Goal: Task Accomplishment & Management: Manage account settings

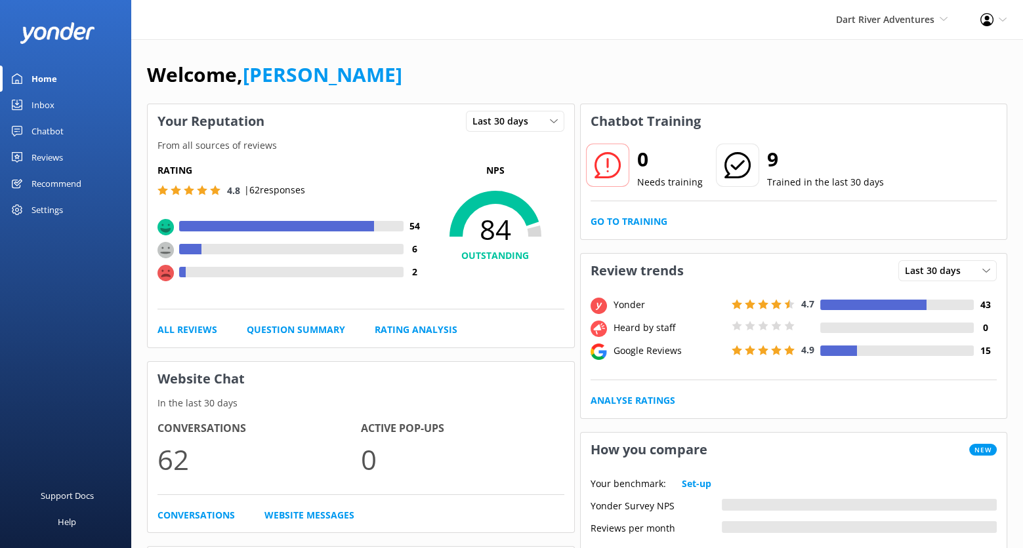
click at [50, 131] on div "Chatbot" at bounding box center [47, 131] width 32 height 26
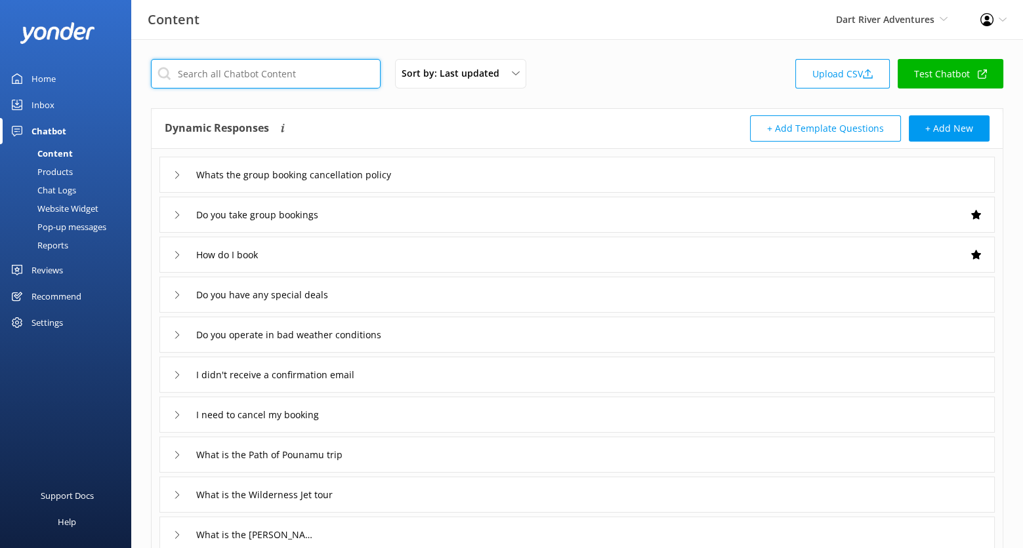
click at [265, 83] on input "text" at bounding box center [266, 74] width 230 height 30
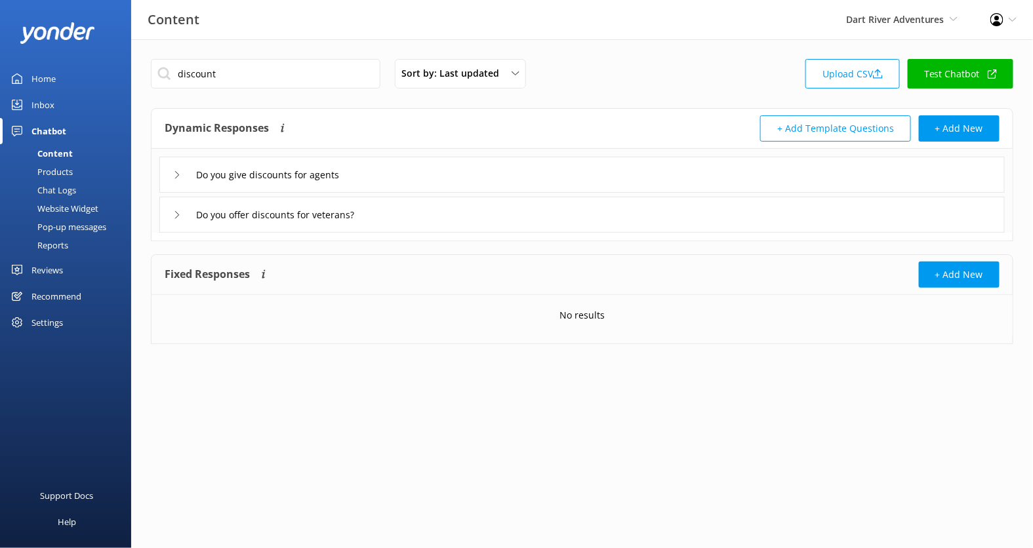
click at [413, 174] on div "Do you give discounts for agents" at bounding box center [581, 175] width 845 height 36
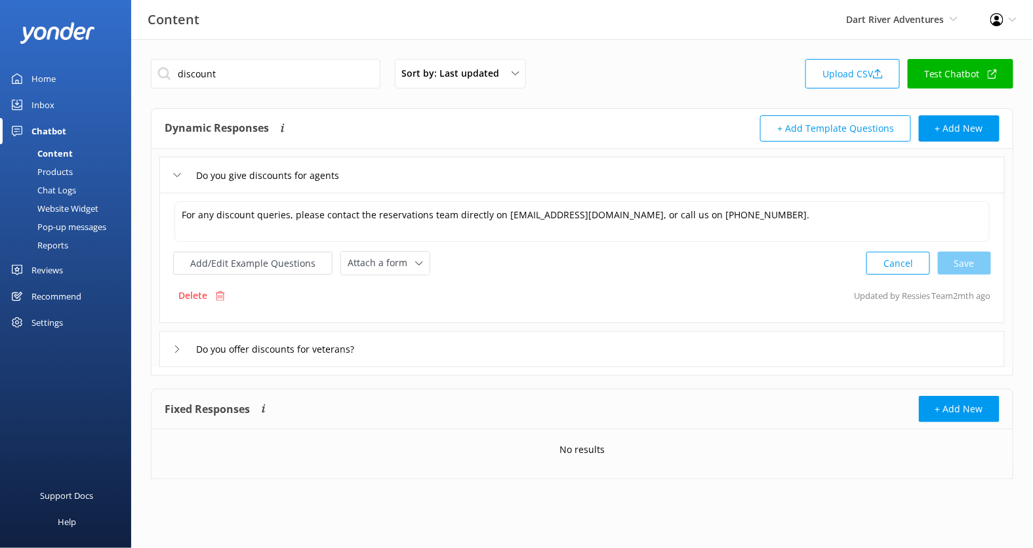
click at [432, 341] on div "Do you offer discounts for veterans?" at bounding box center [581, 349] width 845 height 36
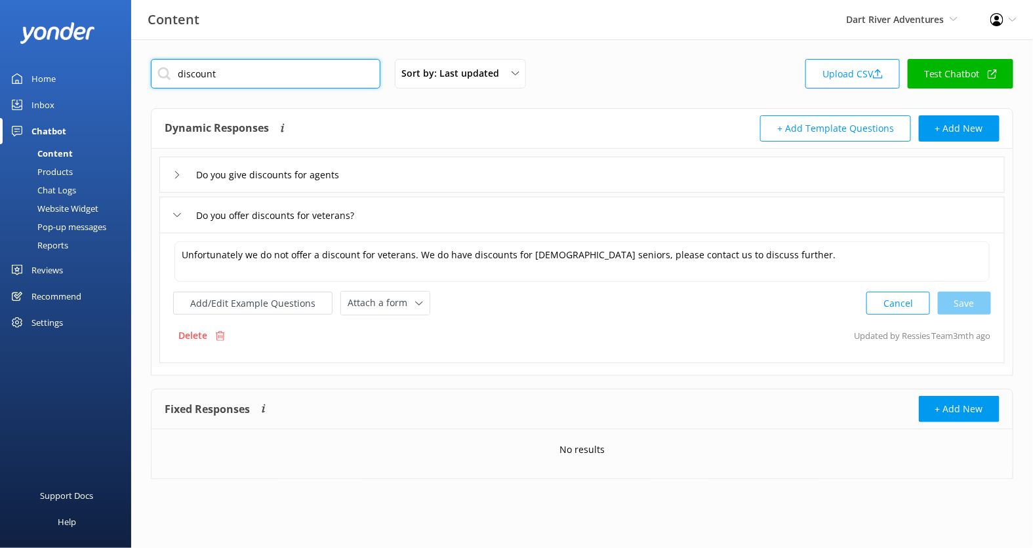
click at [281, 71] on input "discount" at bounding box center [266, 74] width 230 height 30
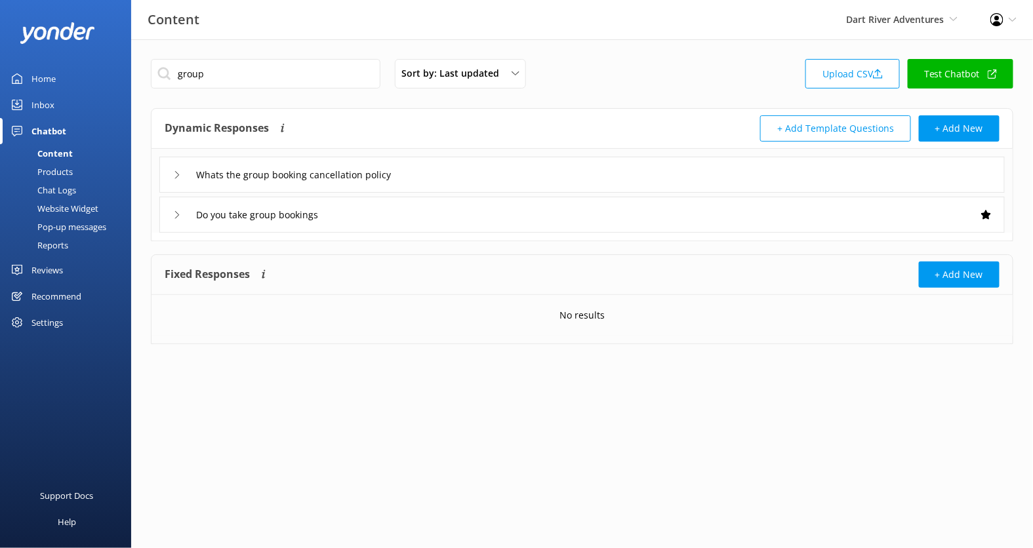
click at [479, 216] on div "Do you take group bookings" at bounding box center [581, 215] width 845 height 36
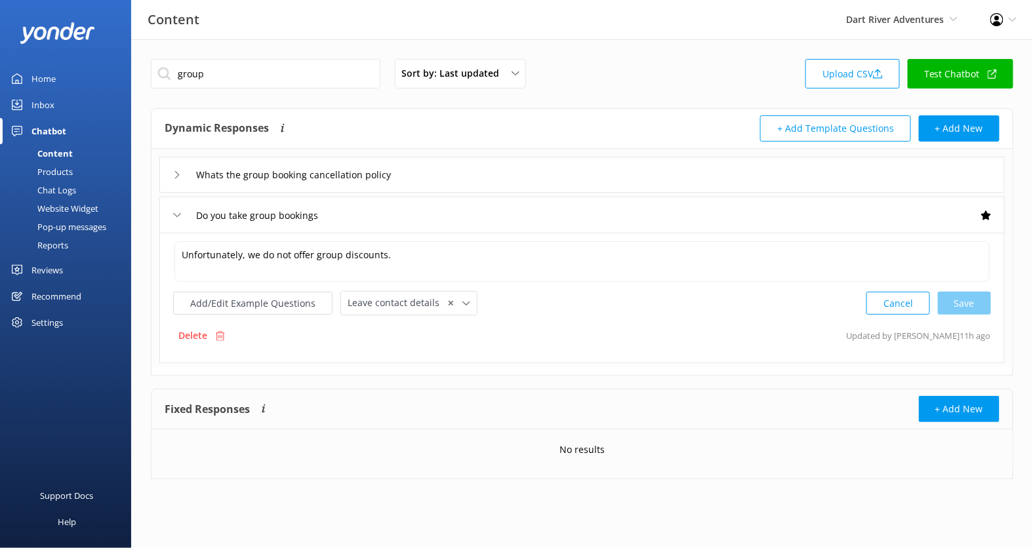
click at [510, 168] on div "Whats the group booking cancellation policy" at bounding box center [581, 175] width 845 height 36
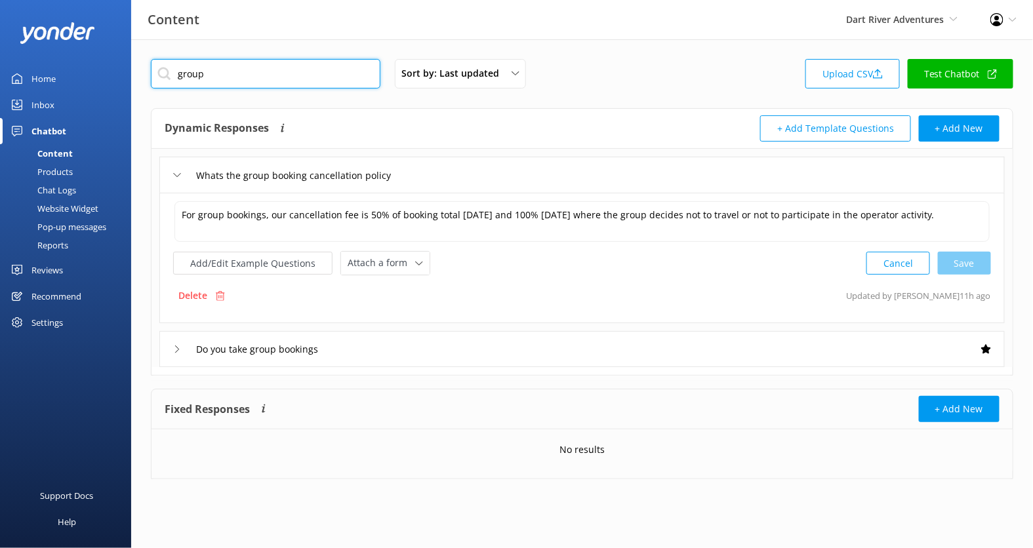
click at [294, 69] on input "group" at bounding box center [266, 74] width 230 height 30
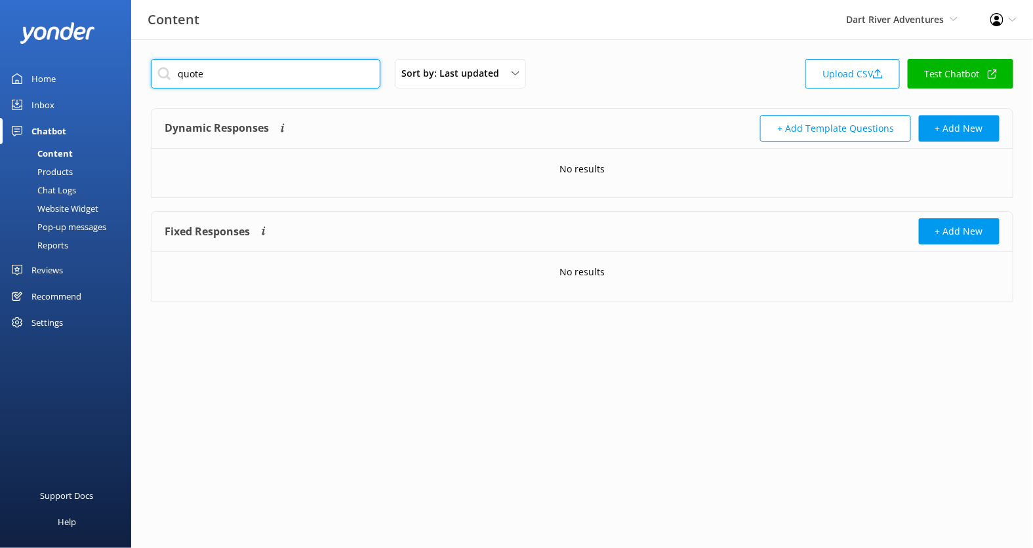
type input "quote"
click at [260, 58] on div "quote Sort by: Last updated Title (A-Z) Last updated Upload CSV Test Chatbot Dy…" at bounding box center [582, 190] width 902 height 302
click at [250, 69] on input "quote" at bounding box center [266, 74] width 230 height 30
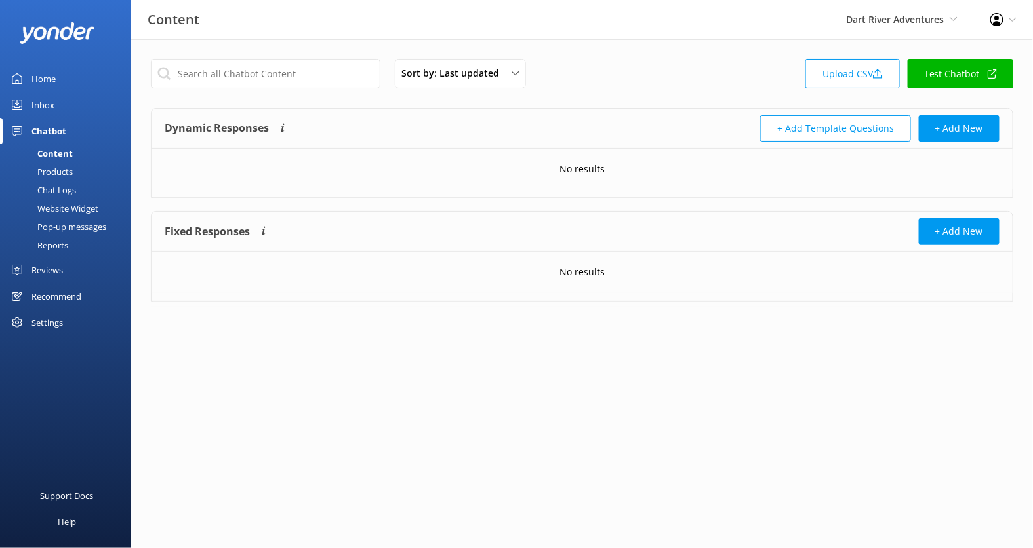
click at [598, 93] on div "Sort by: Last updated Title (A-Z) Last updated Upload CSV Test Chatbot" at bounding box center [582, 77] width 863 height 37
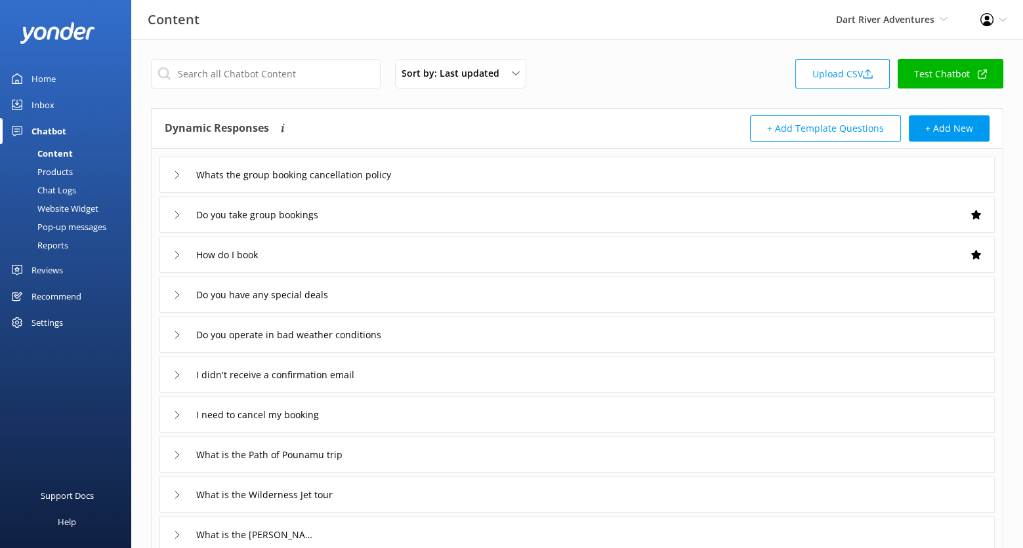
click at [552, 176] on div "Whats the group booking cancellation policy" at bounding box center [576, 175] width 835 height 36
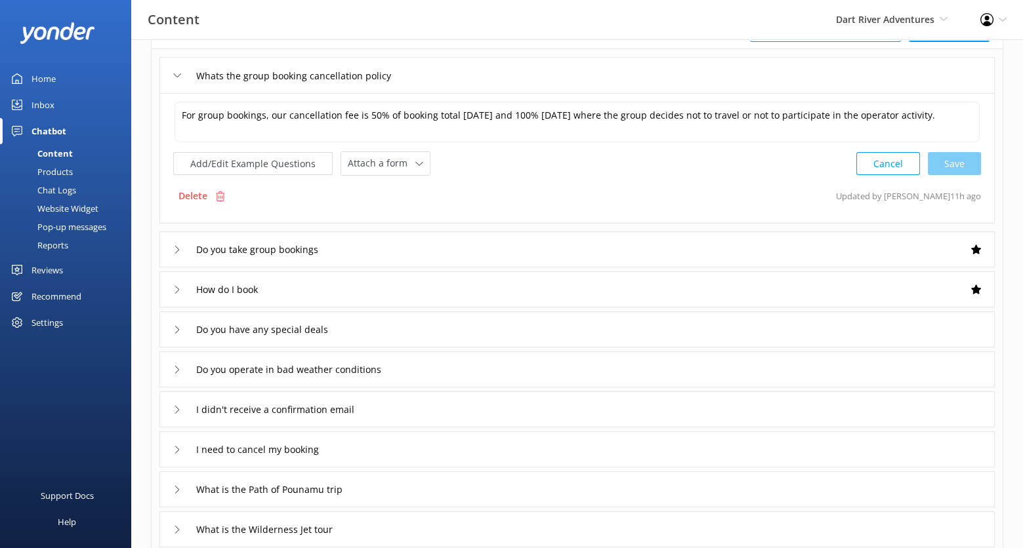
scroll to position [142, 0]
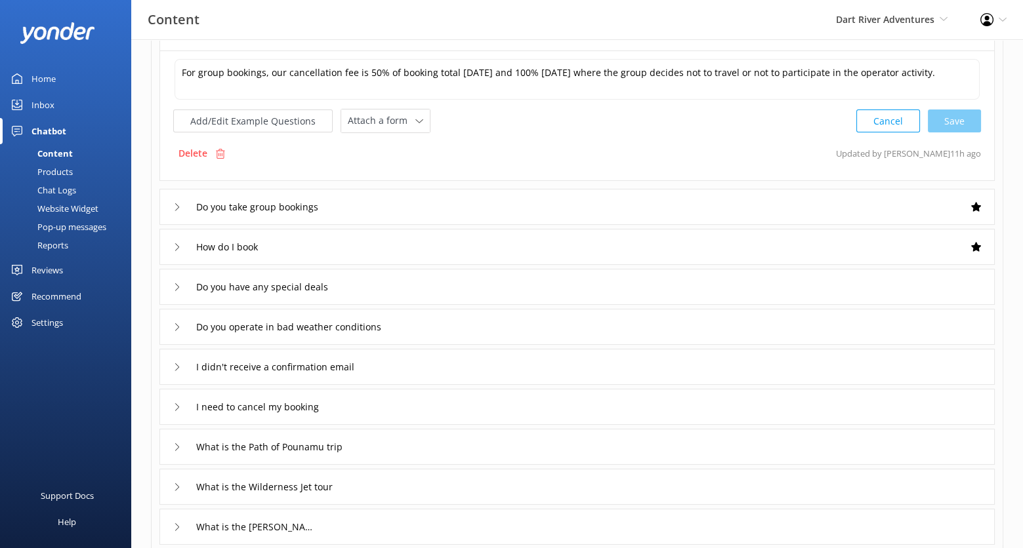
click at [516, 203] on div "Do you take group bookings" at bounding box center [576, 207] width 835 height 36
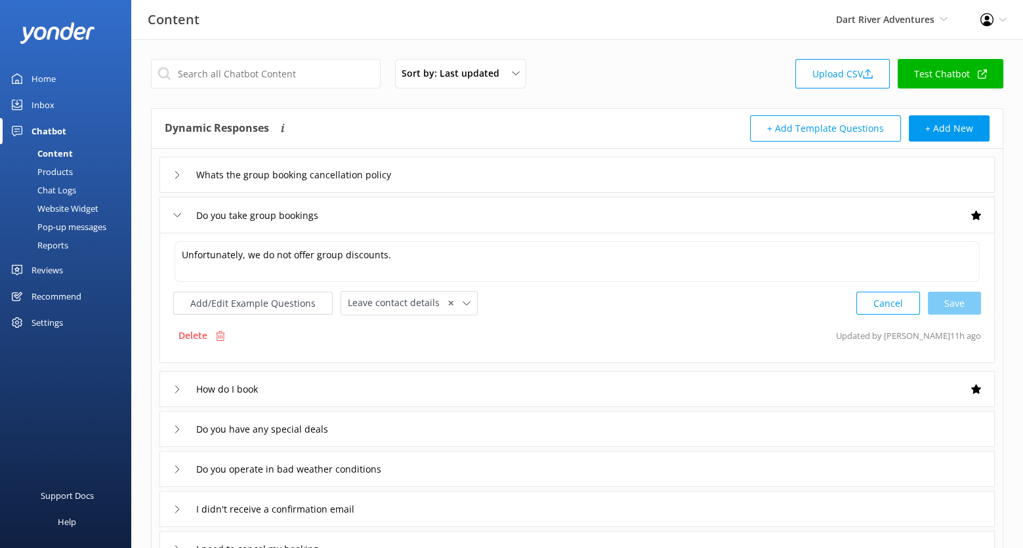
drag, startPoint x: 920, startPoint y: 22, endPoint x: 922, endPoint y: 31, distance: 8.6
click at [920, 22] on span "Dart River Adventures" at bounding box center [885, 19] width 98 height 12
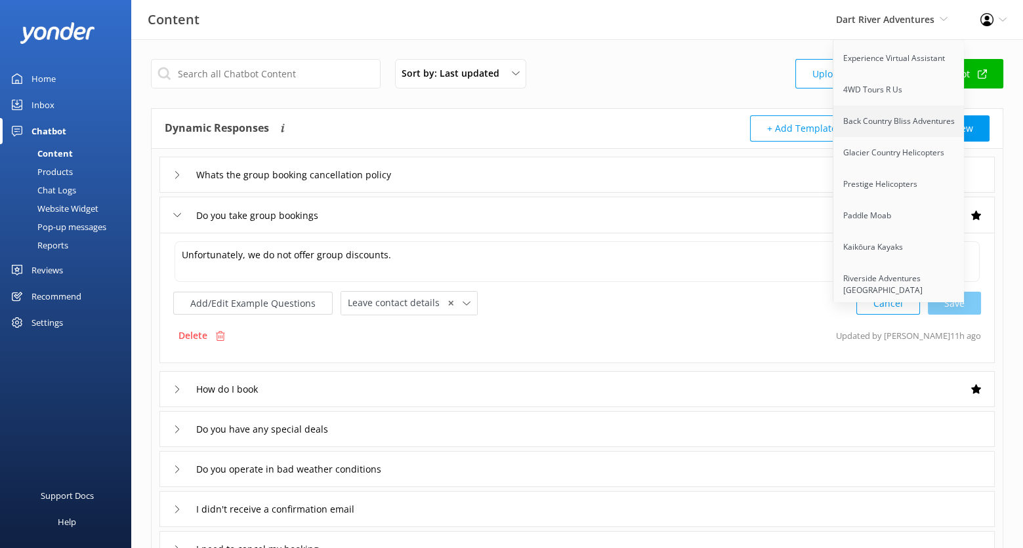
scroll to position [1438, 0]
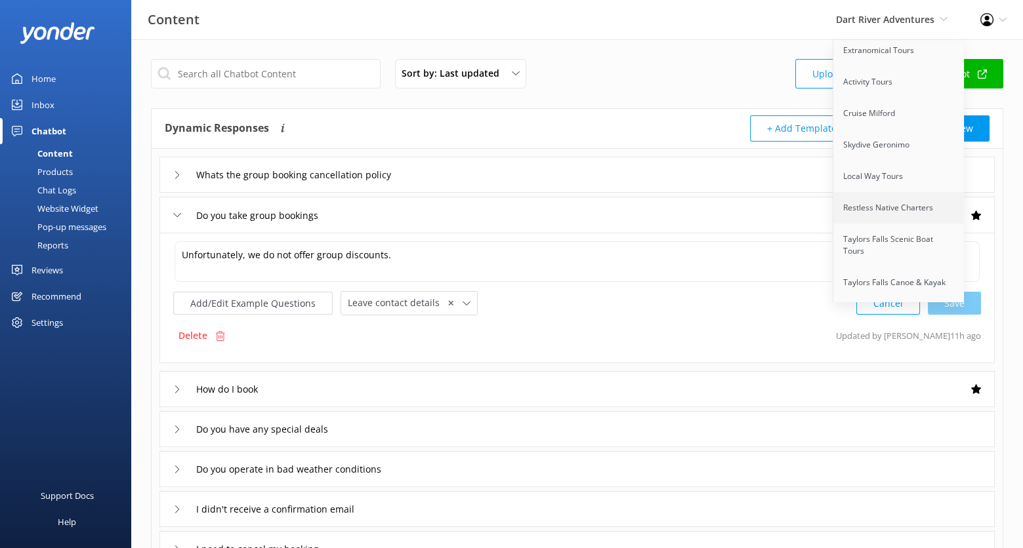
click at [925, 192] on link "Restless Native Charters" at bounding box center [898, 207] width 131 height 31
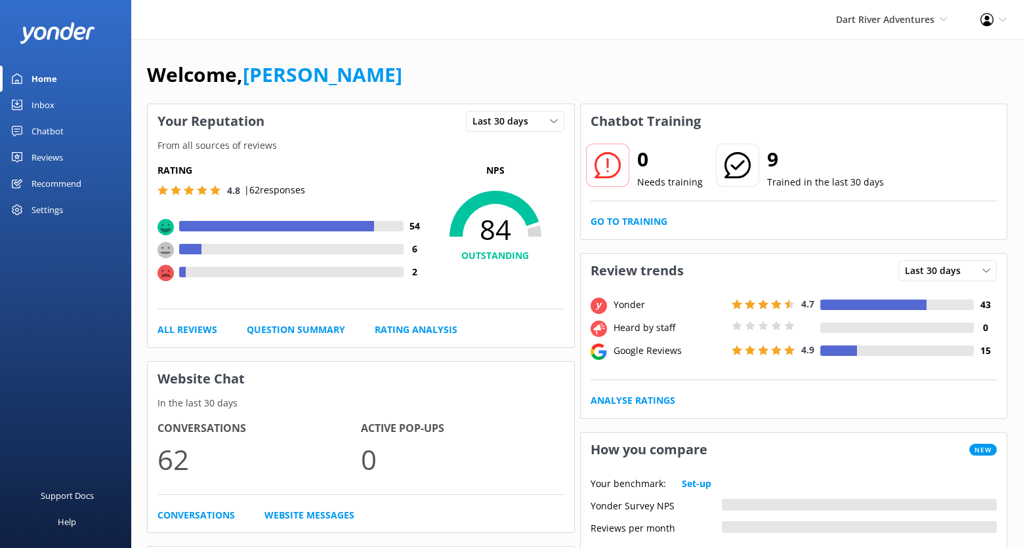
click at [41, 129] on div "Chatbot" at bounding box center [47, 131] width 32 height 26
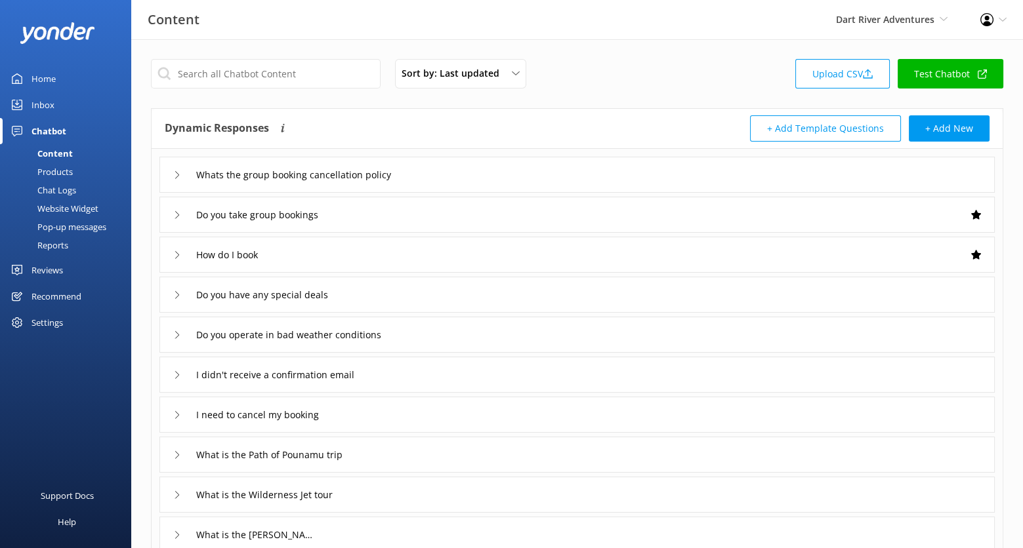
click at [68, 195] on div "Chat Logs" at bounding box center [42, 190] width 68 height 18
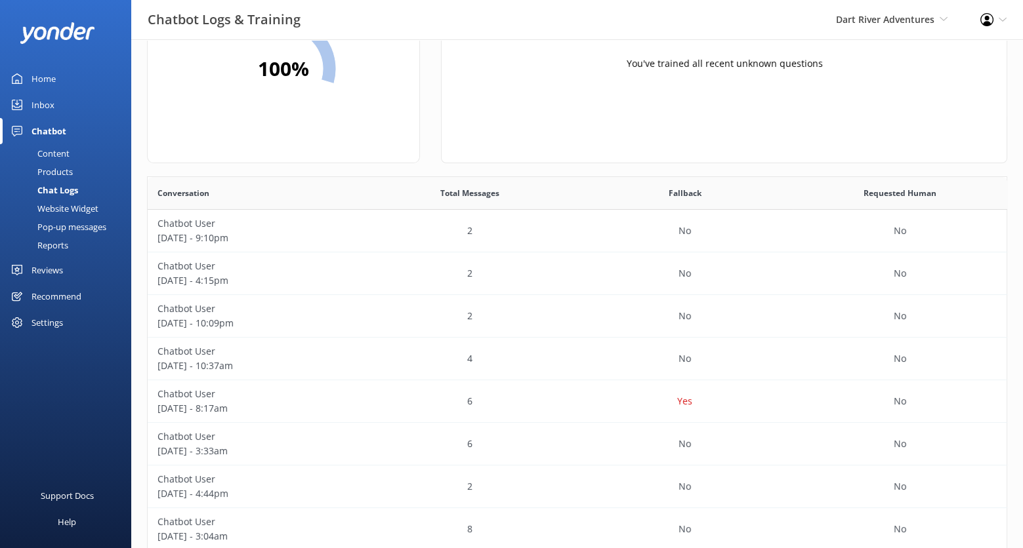
scroll to position [108, 0]
click at [376, 218] on div "2" at bounding box center [470, 230] width 215 height 43
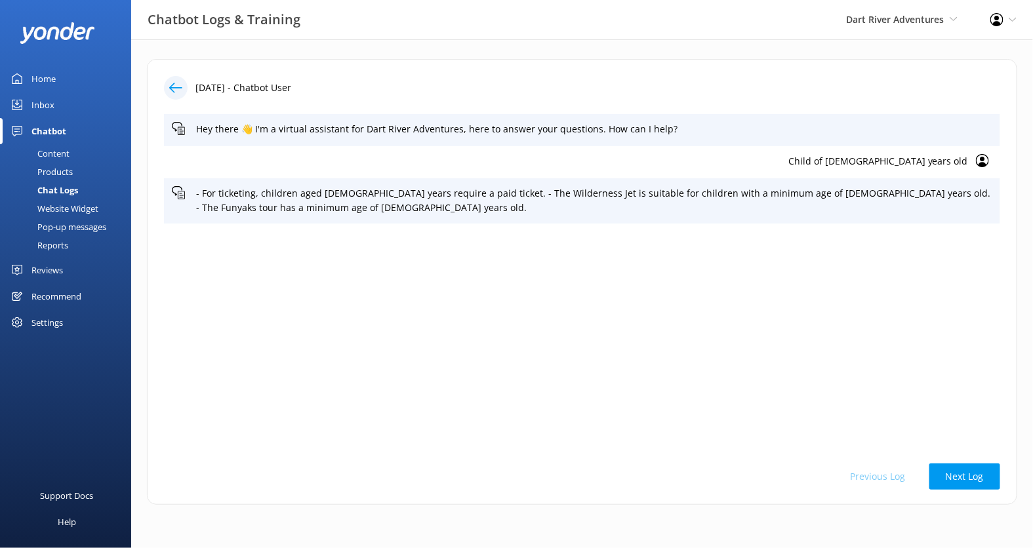
click at [178, 79] on div at bounding box center [176, 88] width 24 height 24
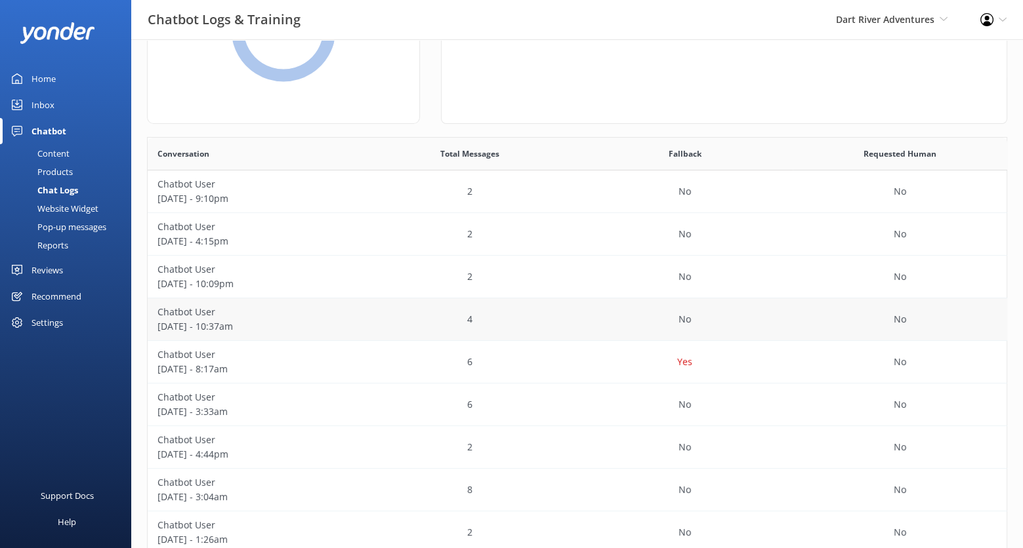
scroll to position [147, 0]
click at [355, 247] on div "Chatbot User October 01 - 4:15pm" at bounding box center [255, 234] width 215 height 43
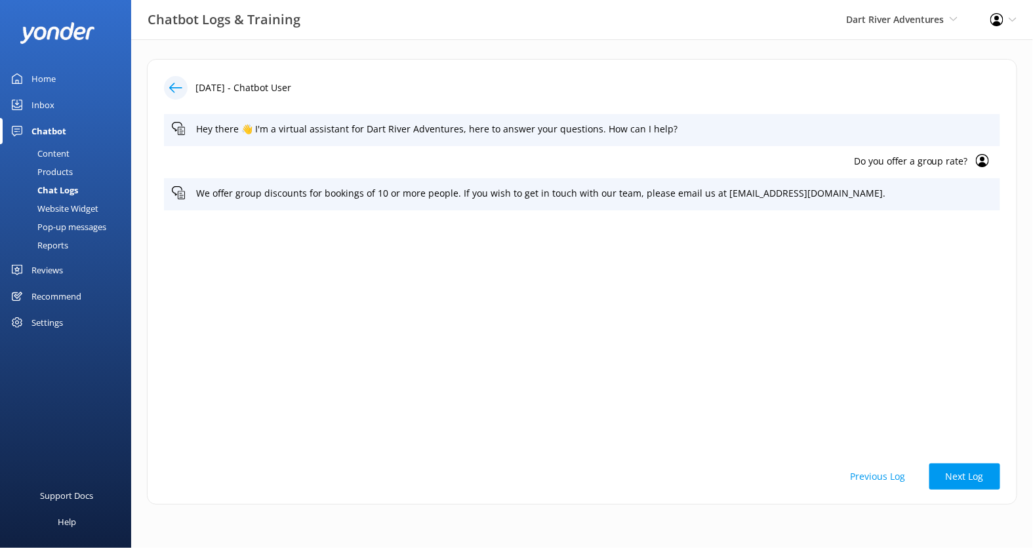
click at [178, 83] on icon at bounding box center [175, 87] width 13 height 13
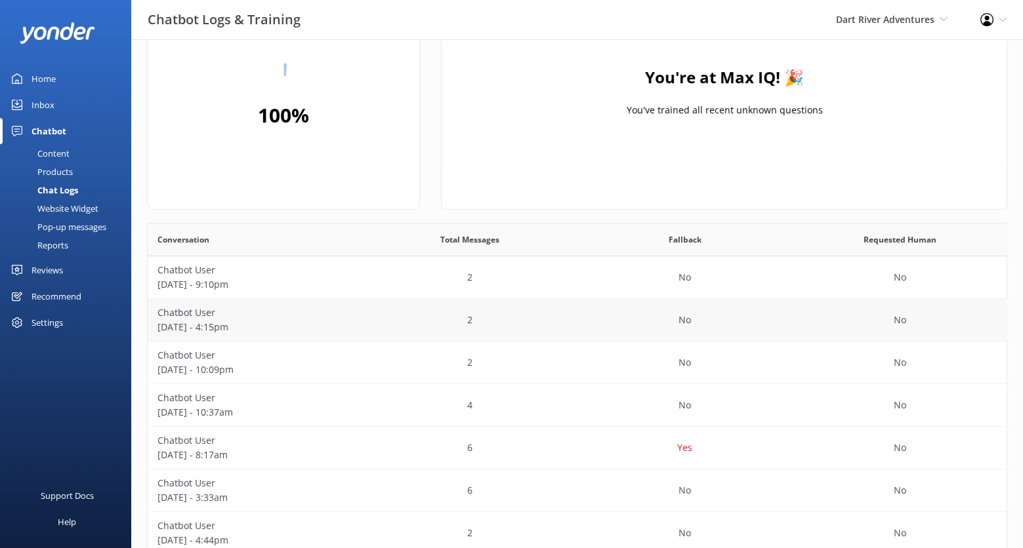
scroll to position [62, 0]
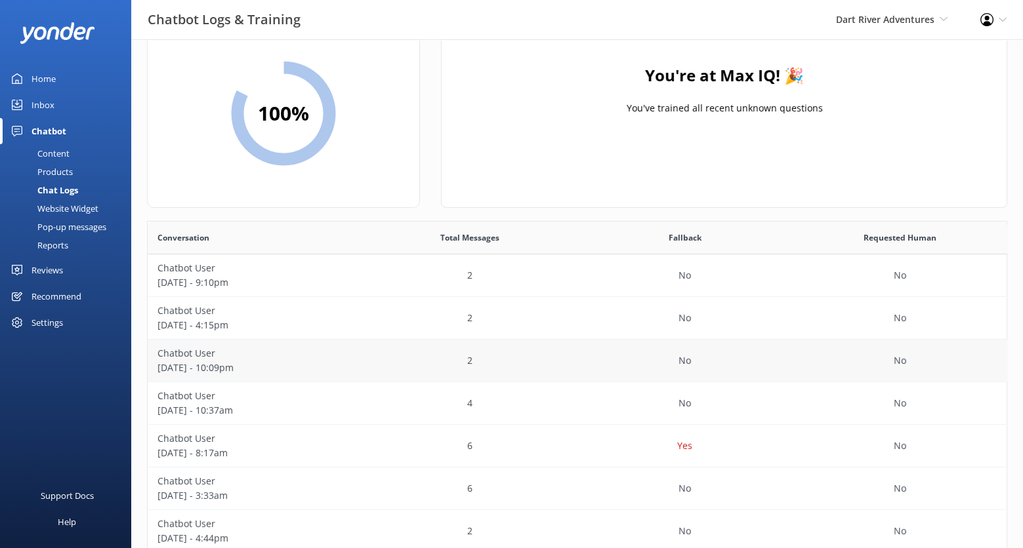
click at [348, 368] on p "September 30 - 10:09pm" at bounding box center [254, 368] width 195 height 14
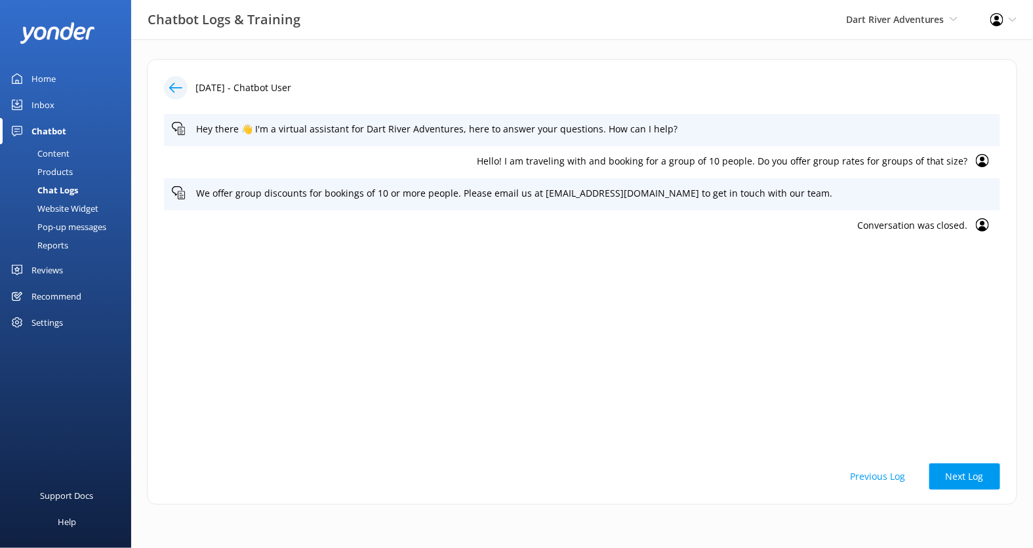
click at [980, 163] on icon at bounding box center [982, 160] width 13 height 13
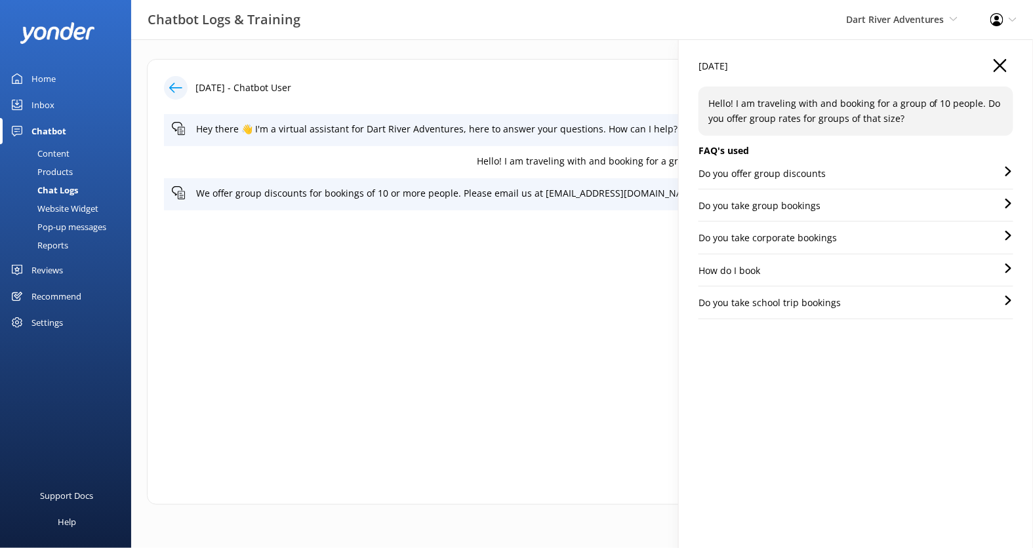
click at [888, 179] on div "Do you offer group discounts" at bounding box center [856, 178] width 315 height 23
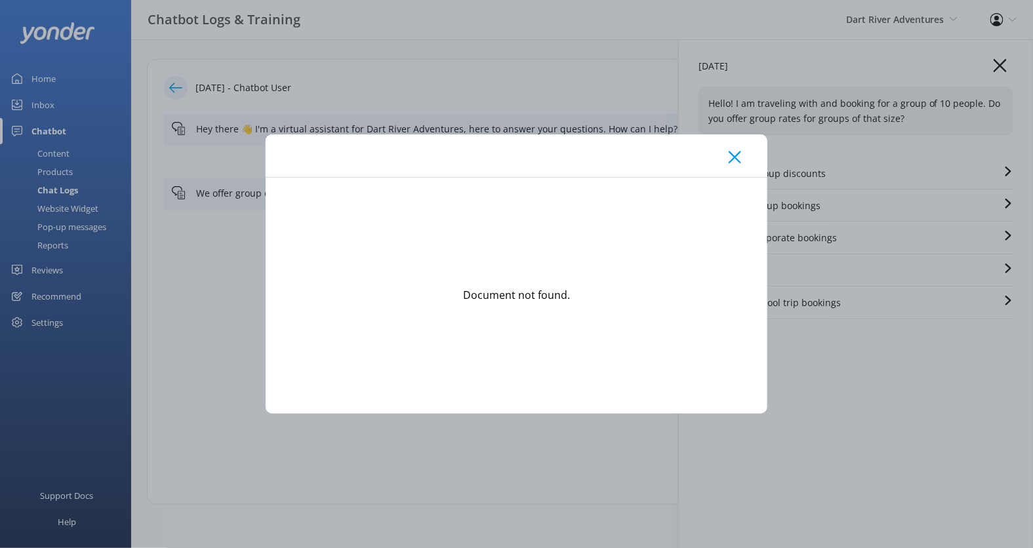
click at [737, 157] on icon at bounding box center [735, 157] width 12 height 13
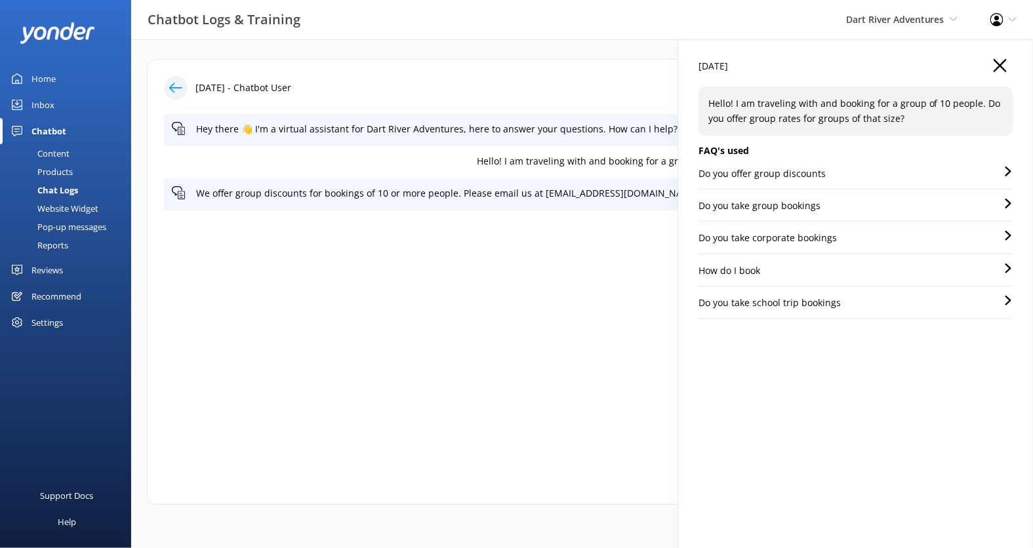
click at [871, 205] on div "Do you take group bookings" at bounding box center [856, 210] width 315 height 23
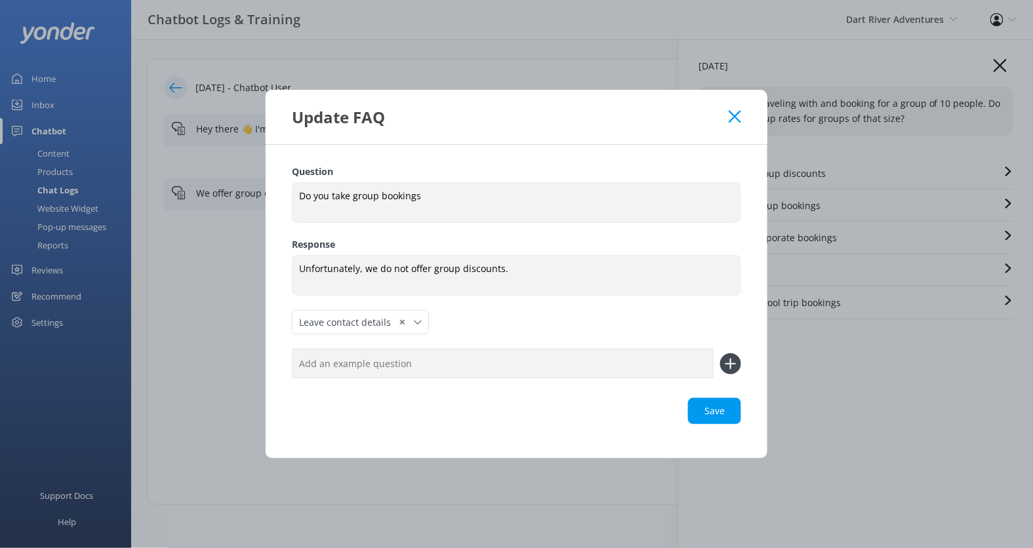
click at [741, 123] on div "Update FAQ" at bounding box center [517, 117] width 502 height 54
click at [737, 112] on icon at bounding box center [735, 116] width 12 height 13
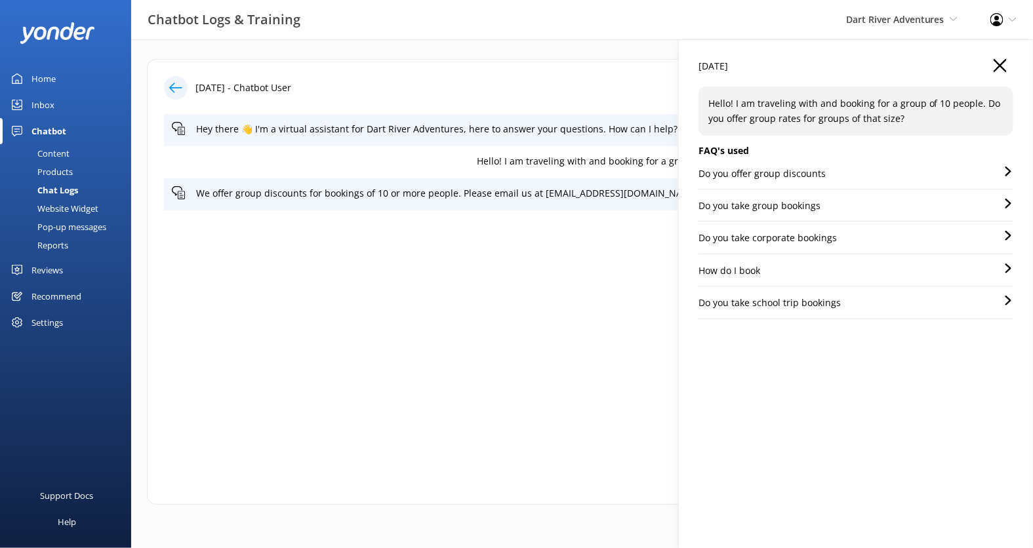
click at [863, 235] on div "Do you take corporate bookings" at bounding box center [856, 242] width 315 height 23
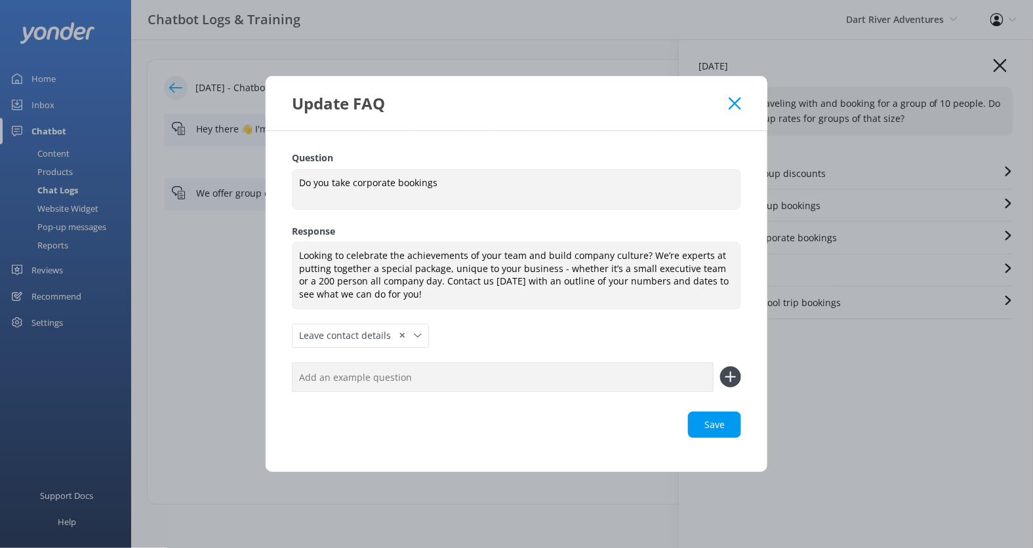
click at [740, 104] on icon at bounding box center [735, 103] width 12 height 13
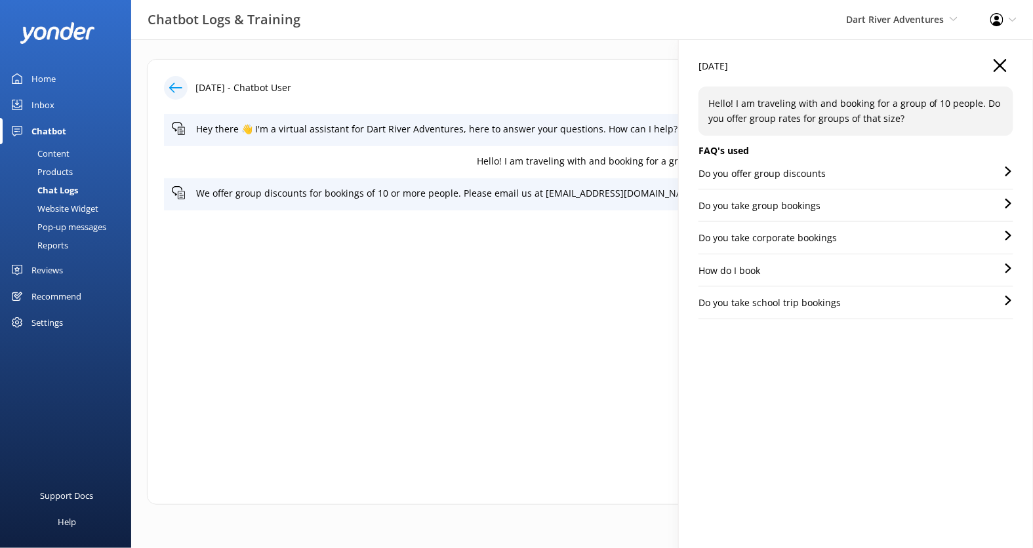
click at [838, 271] on div "How do I book" at bounding box center [856, 275] width 315 height 23
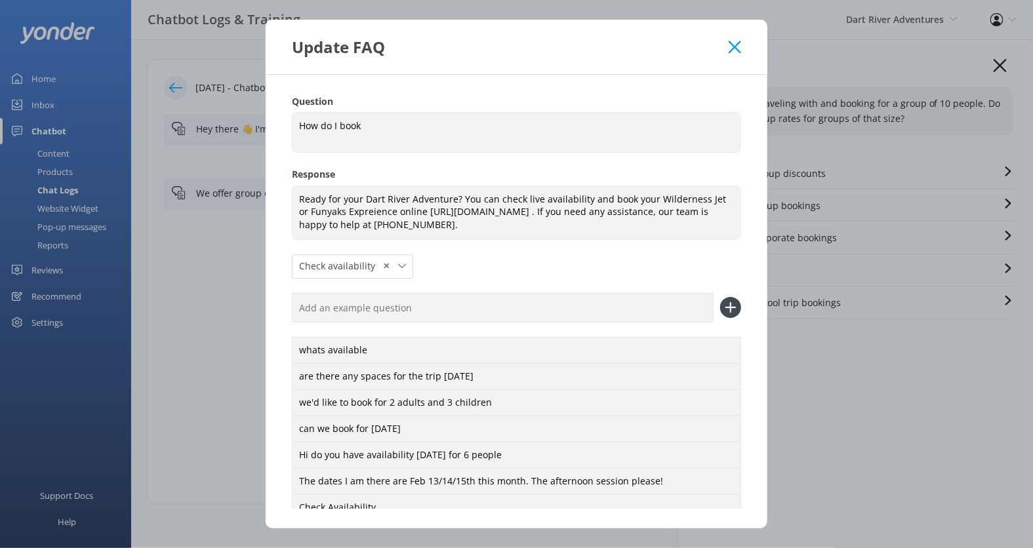
click at [741, 47] on icon at bounding box center [735, 47] width 12 height 13
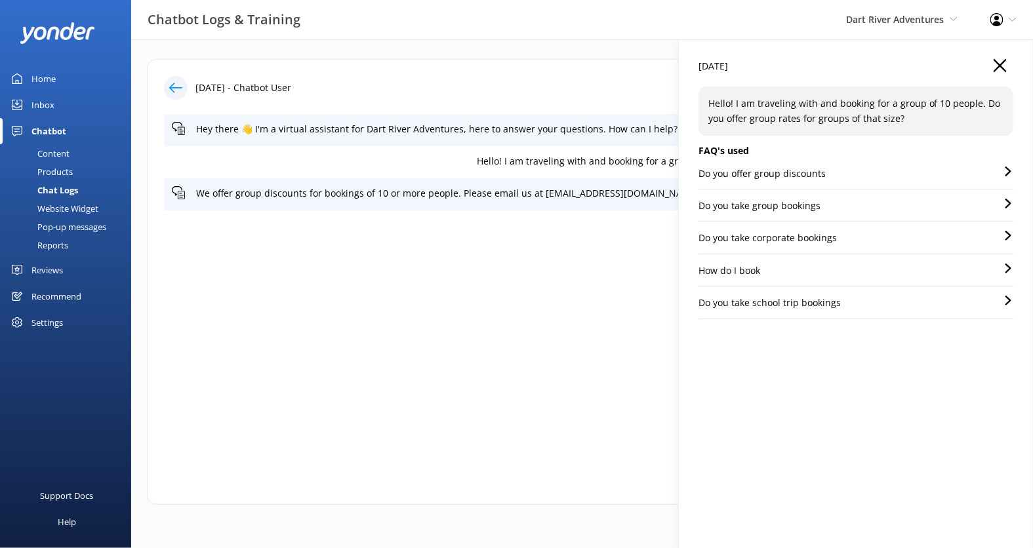
click at [857, 298] on div "Do you take school trip bookings" at bounding box center [856, 307] width 315 height 23
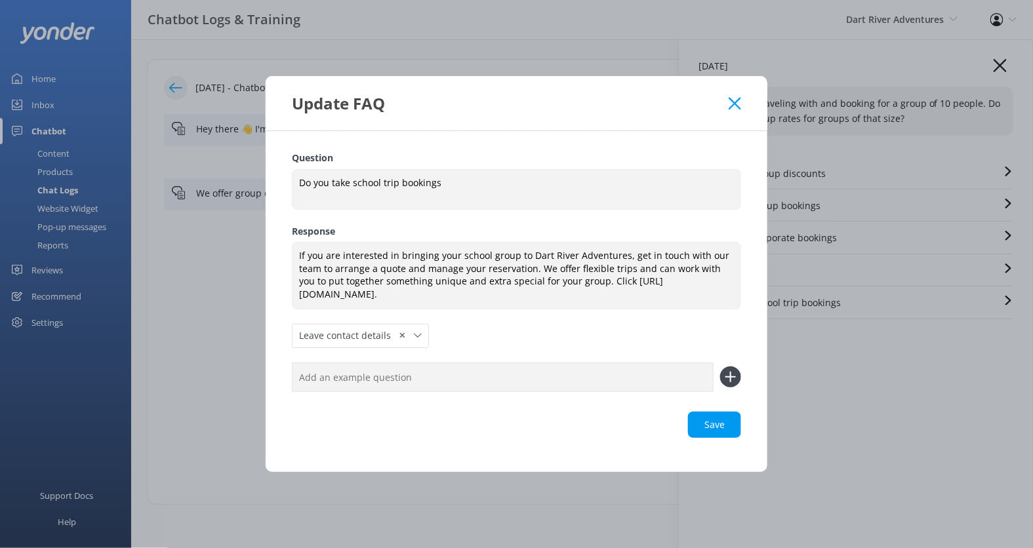
click at [737, 100] on icon at bounding box center [735, 103] width 12 height 13
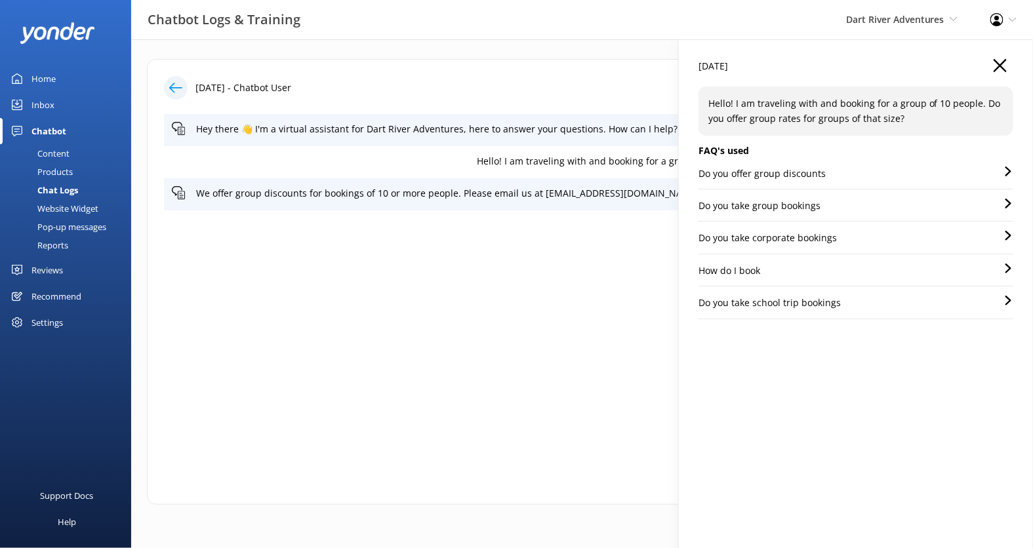
click at [1004, 60] on icon "button" at bounding box center [1000, 65] width 13 height 13
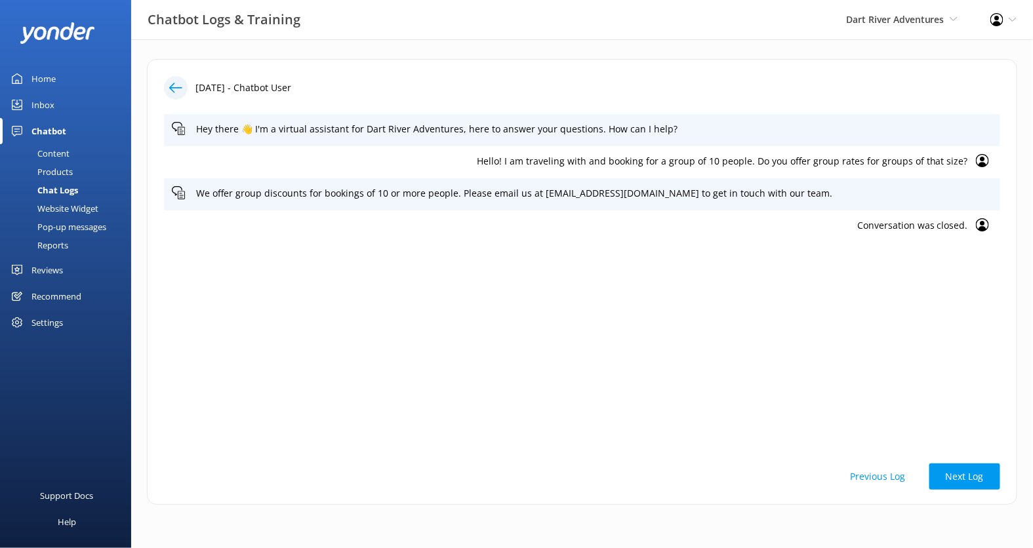
click at [178, 80] on div at bounding box center [176, 88] width 24 height 24
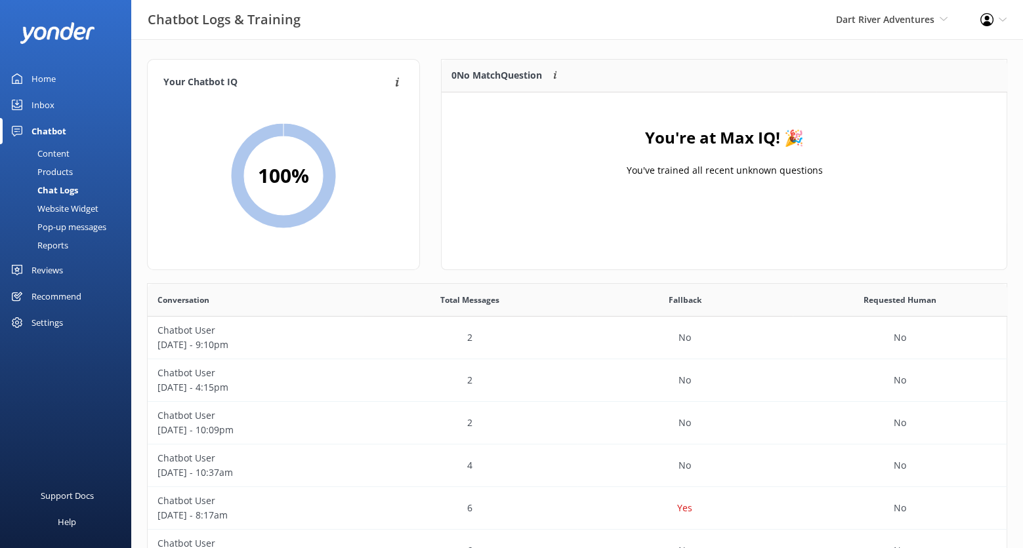
click at [64, 155] on div "Content" at bounding box center [39, 153] width 62 height 18
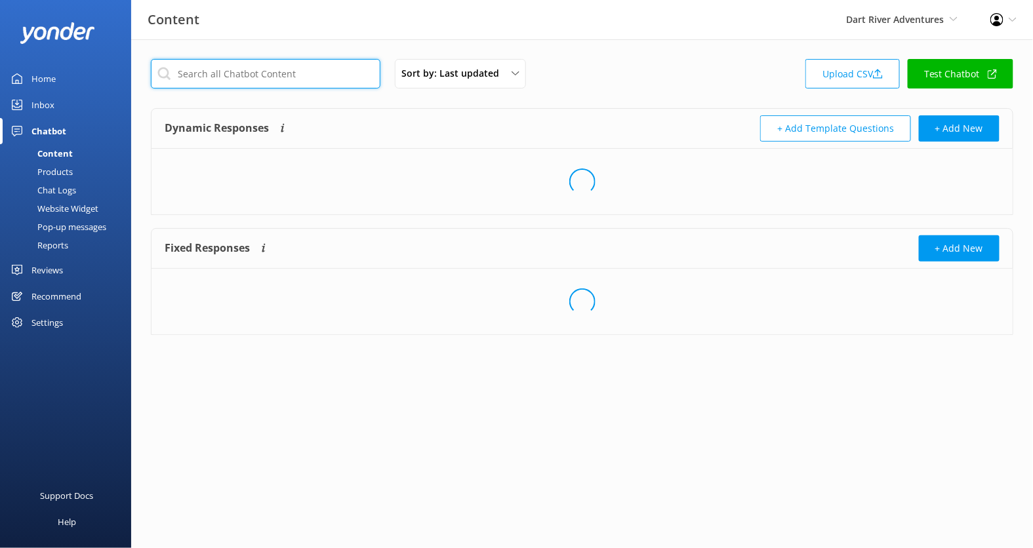
click at [274, 78] on input "text" at bounding box center [266, 74] width 230 height 30
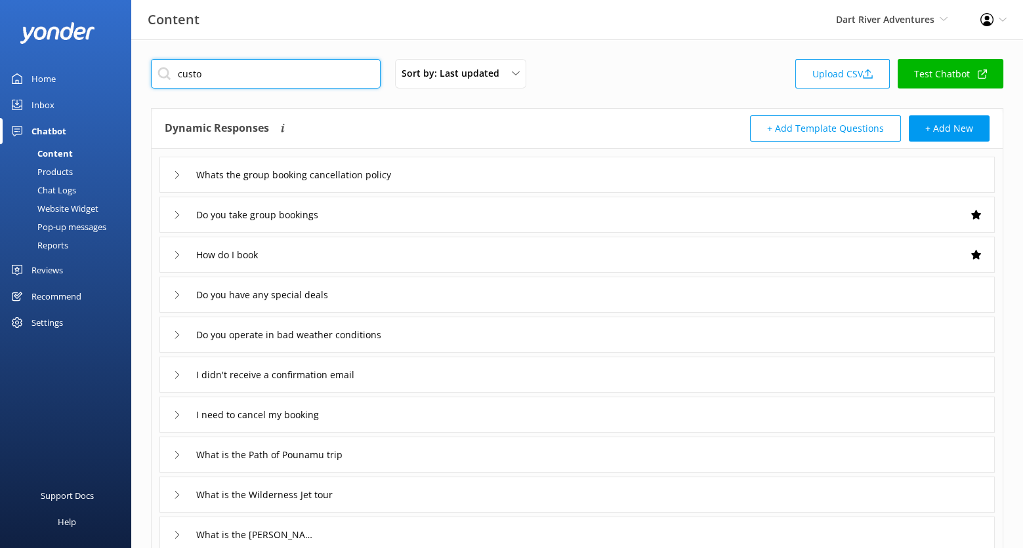
type input "custom"
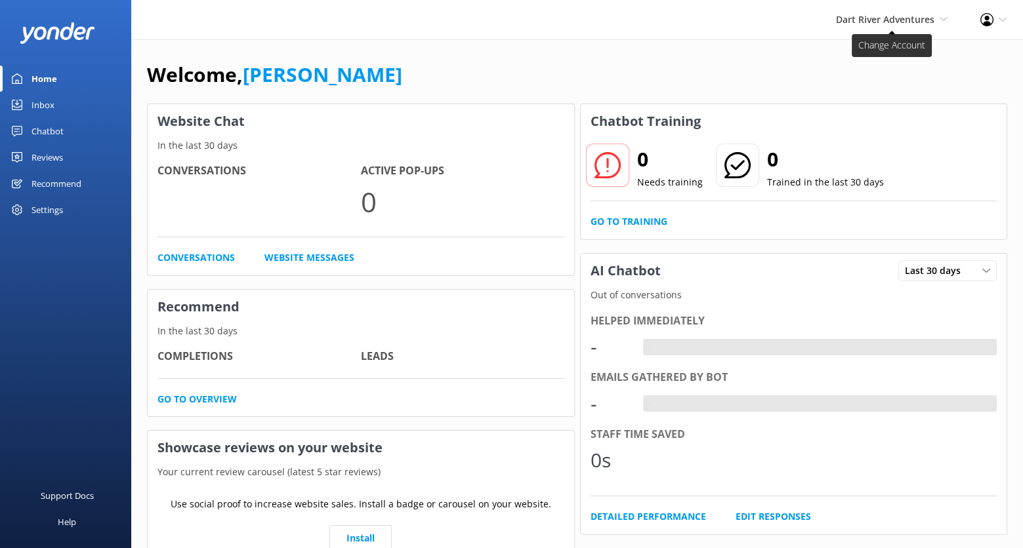
click at [890, 18] on span "Dart River Adventures" at bounding box center [885, 19] width 98 height 12
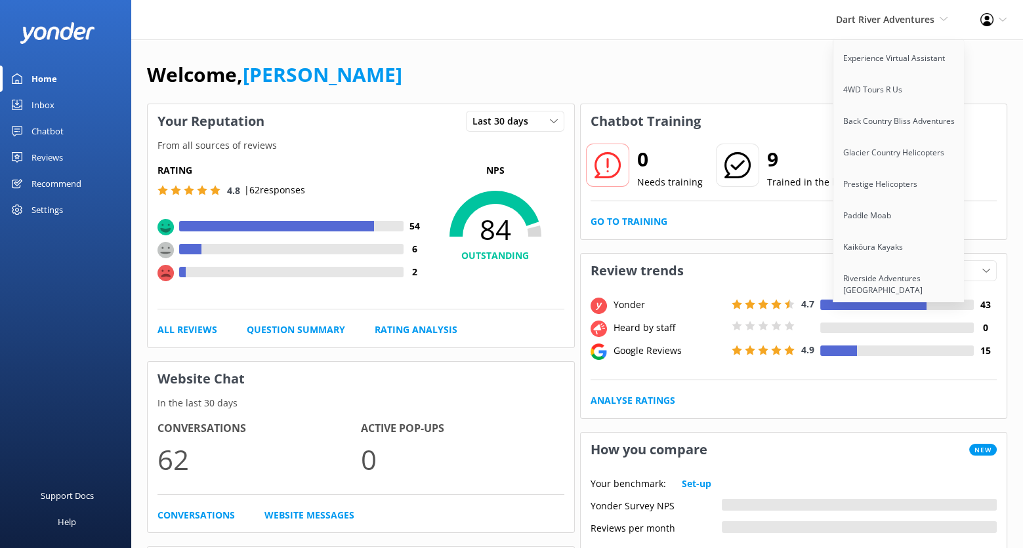
scroll to position [1438, 0]
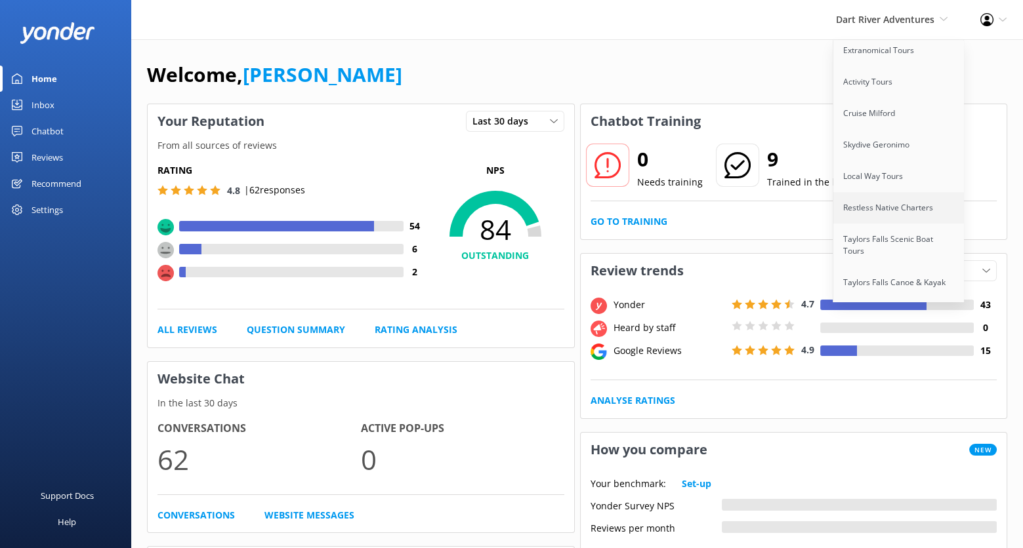
click at [916, 192] on link "Restless Native Charters" at bounding box center [898, 207] width 131 height 31
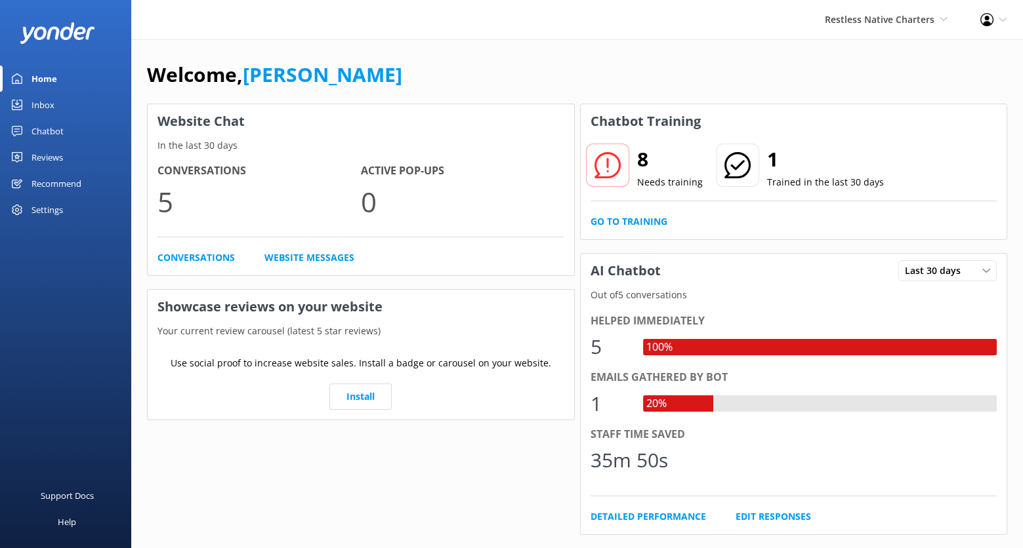
click at [752, 70] on div "Welcome, [PERSON_NAME]" at bounding box center [577, 81] width 860 height 45
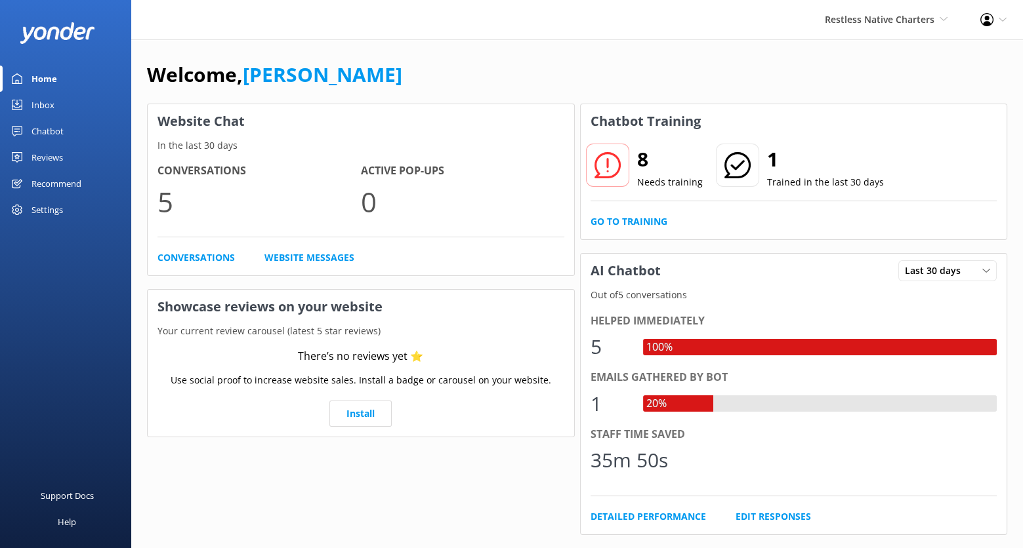
click at [58, 131] on div "Chatbot" at bounding box center [47, 131] width 32 height 26
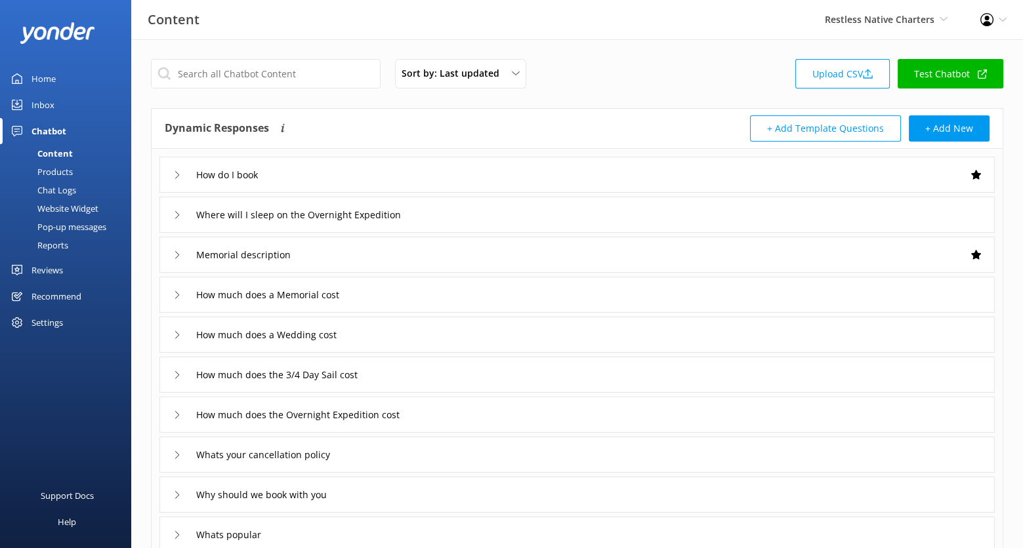
click at [66, 190] on div "Chat Logs" at bounding box center [42, 190] width 68 height 18
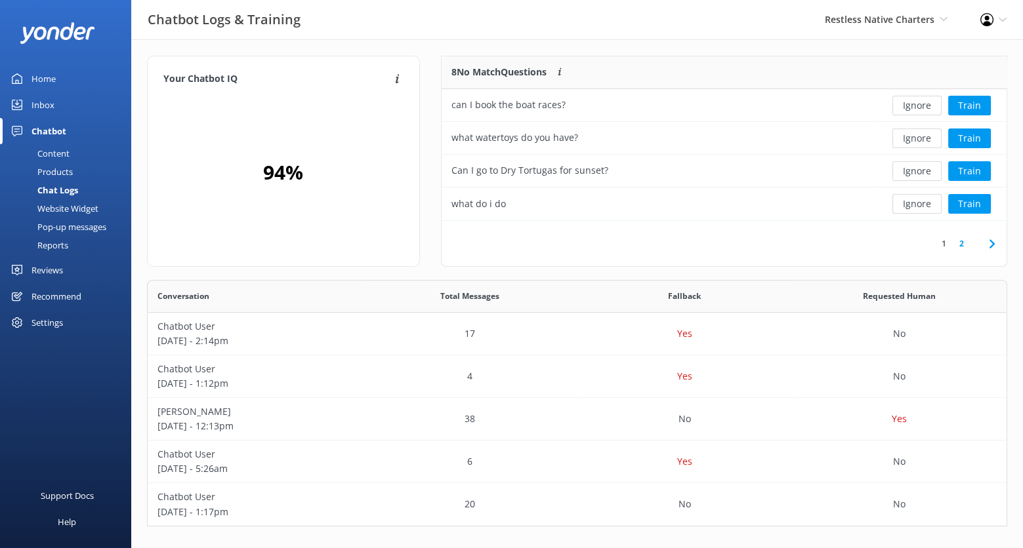
scroll to position [7, 0]
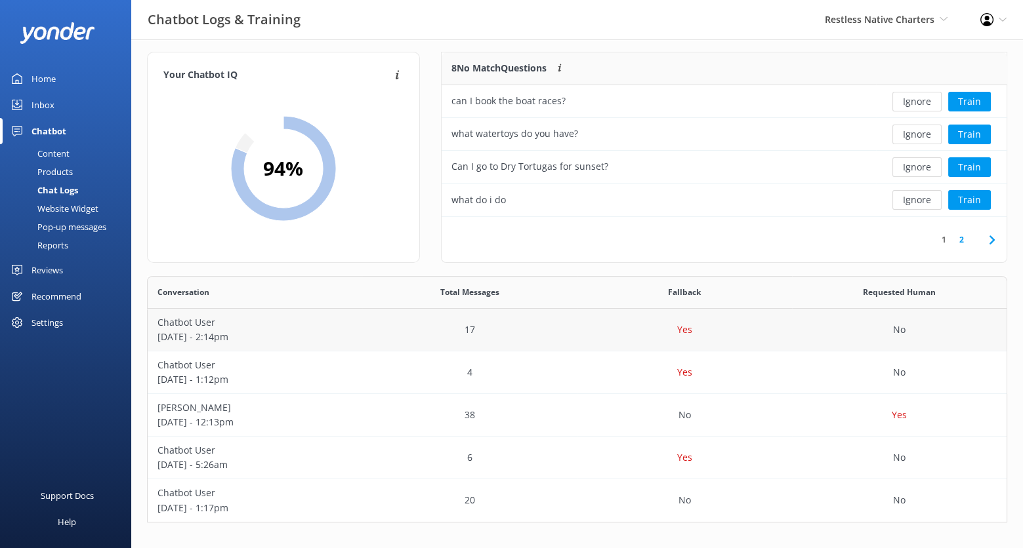
click at [378, 319] on div "17" at bounding box center [469, 330] width 214 height 43
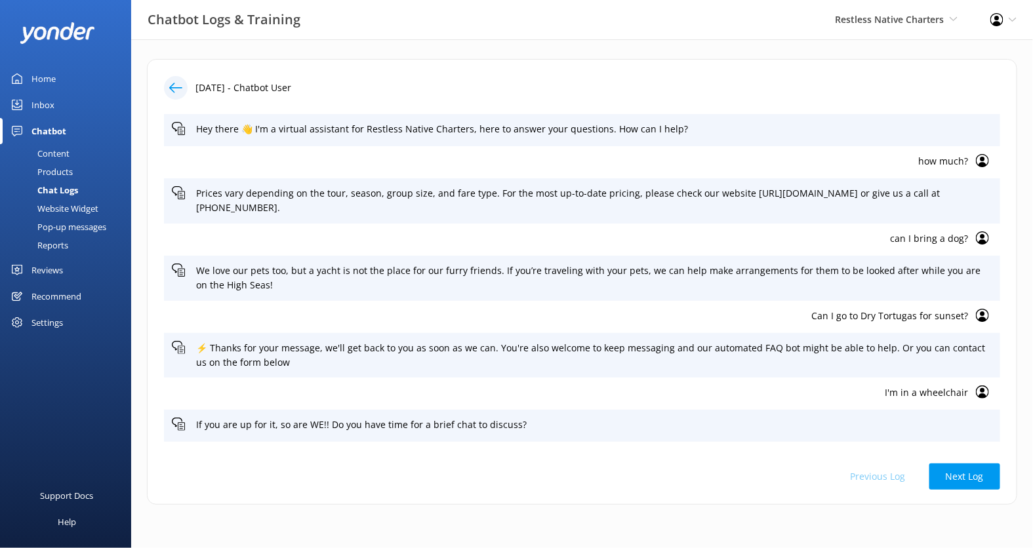
click at [183, 85] on div at bounding box center [176, 88] width 24 height 24
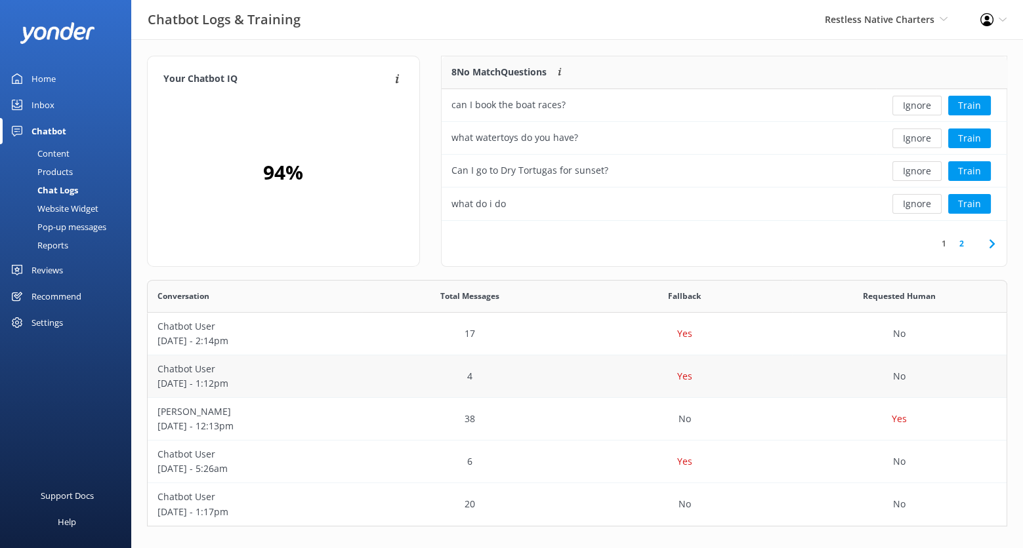
scroll to position [7, 0]
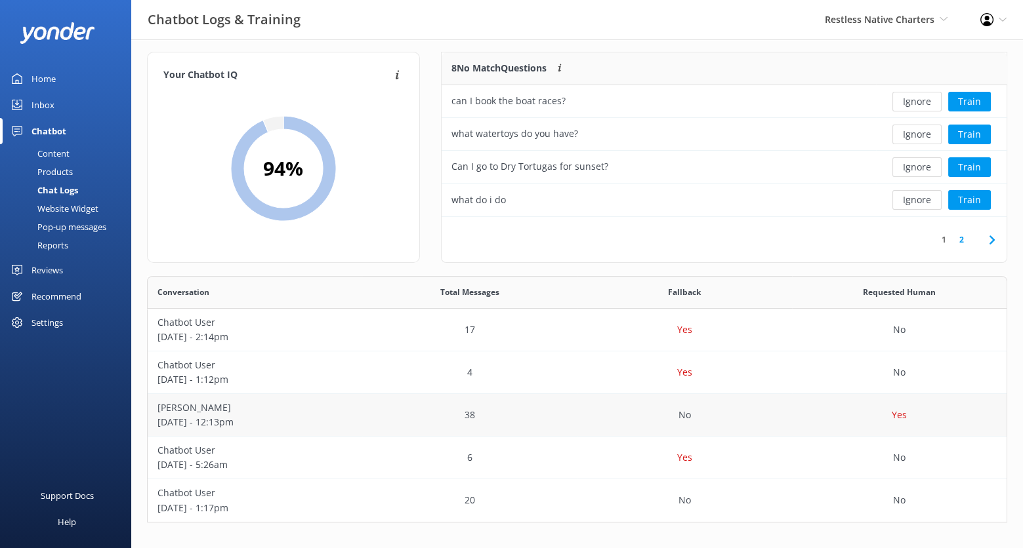
click at [553, 415] on div "38" at bounding box center [469, 415] width 214 height 43
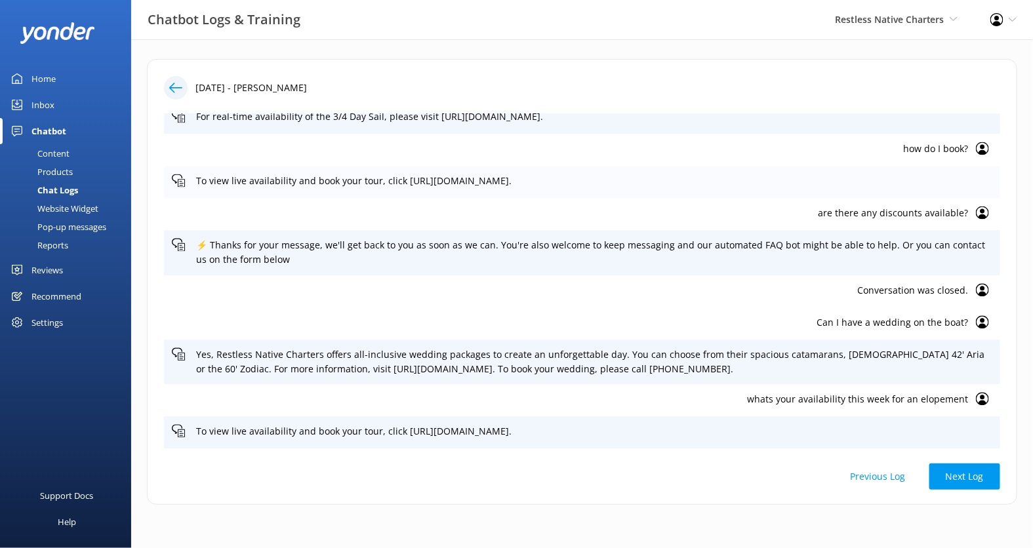
scroll to position [1113, 0]
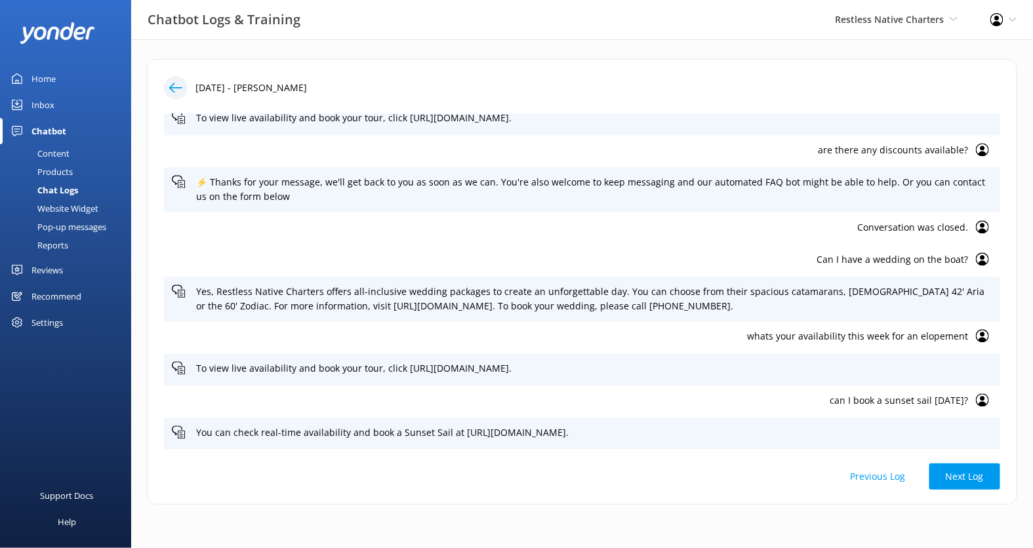
click at [177, 77] on div at bounding box center [176, 88] width 24 height 24
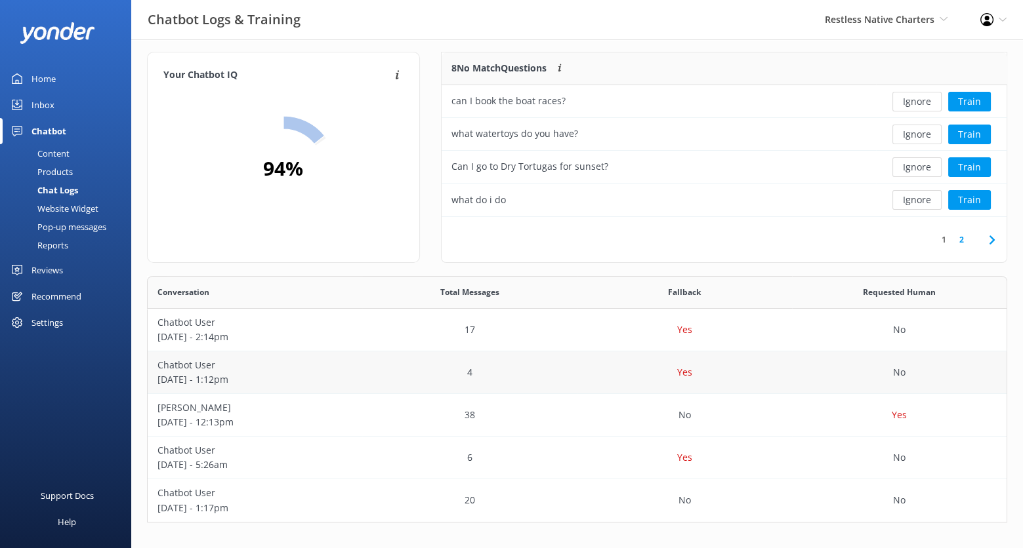
click at [550, 380] on div "4" at bounding box center [469, 373] width 214 height 43
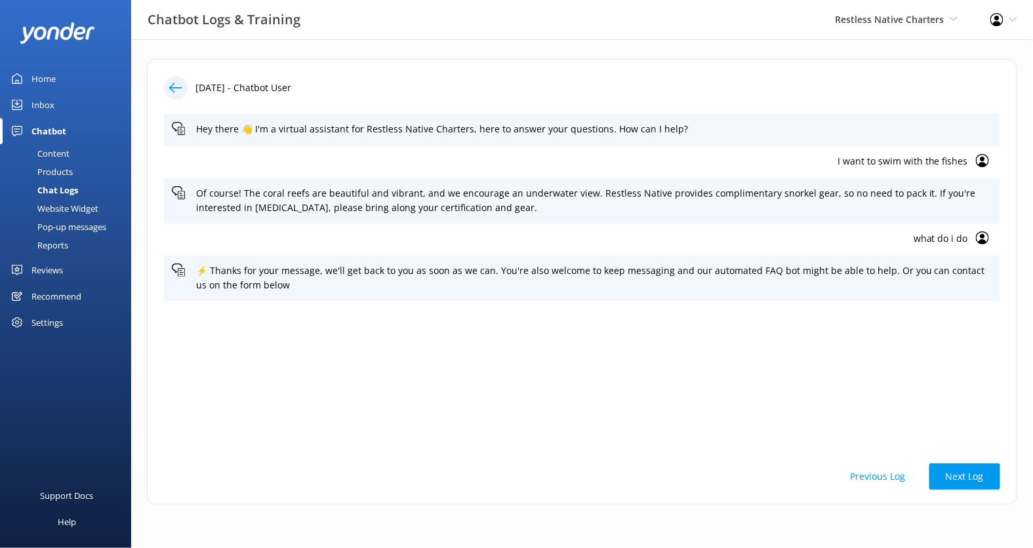
click at [180, 85] on icon at bounding box center [175, 87] width 13 height 13
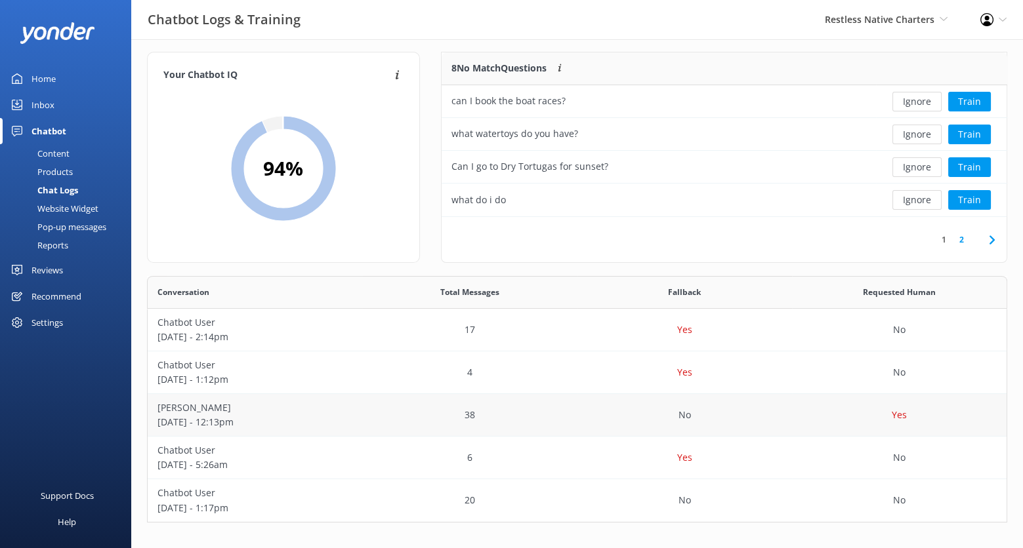
click at [565, 418] on div "38" at bounding box center [469, 415] width 214 height 43
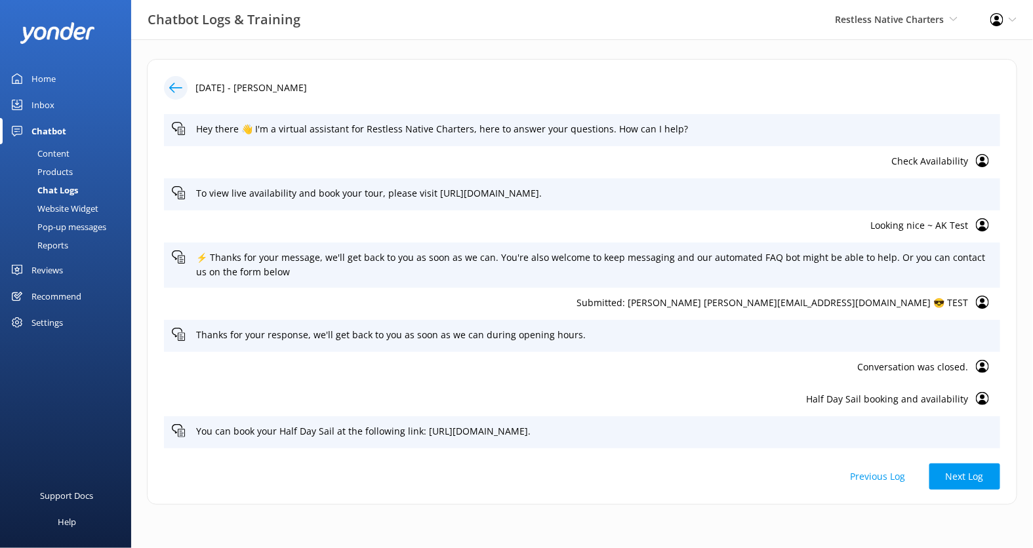
click at [176, 91] on icon at bounding box center [175, 87] width 13 height 13
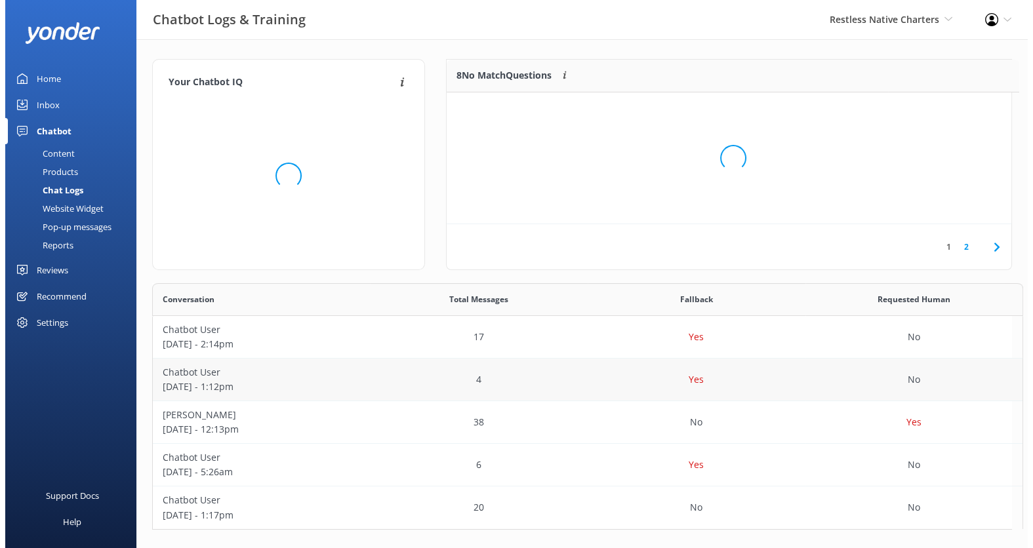
scroll to position [235, 848]
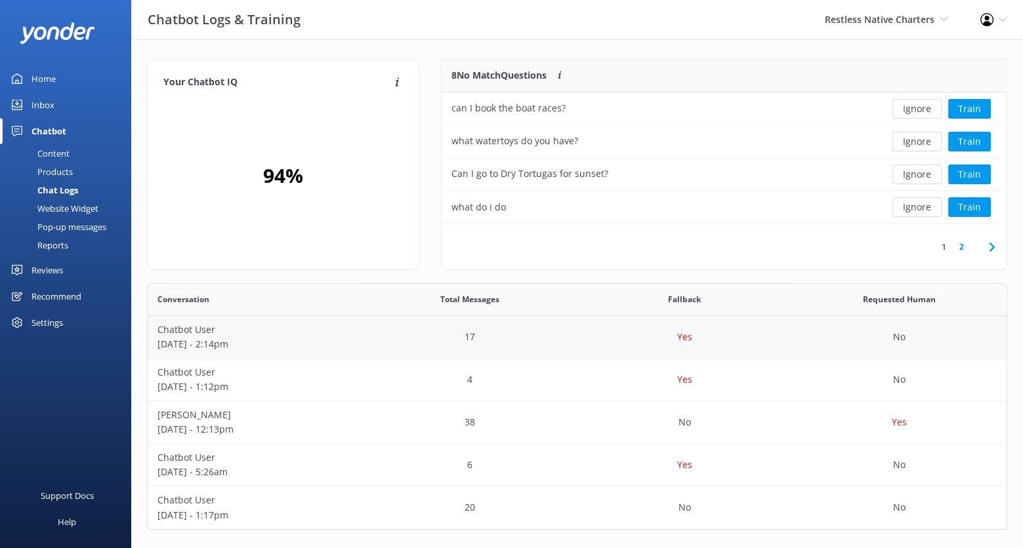
click at [365, 347] on div "17" at bounding box center [469, 337] width 214 height 43
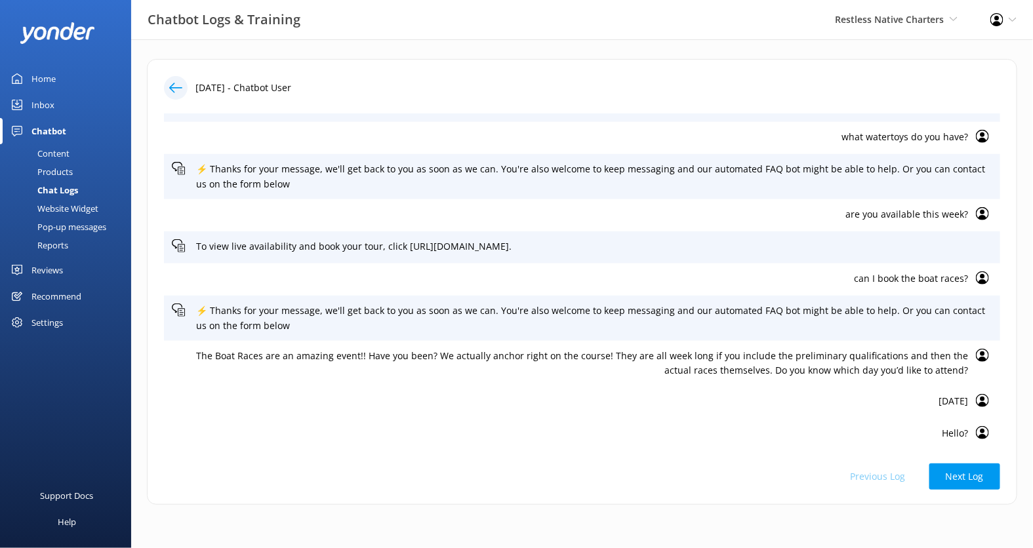
scroll to position [318, 0]
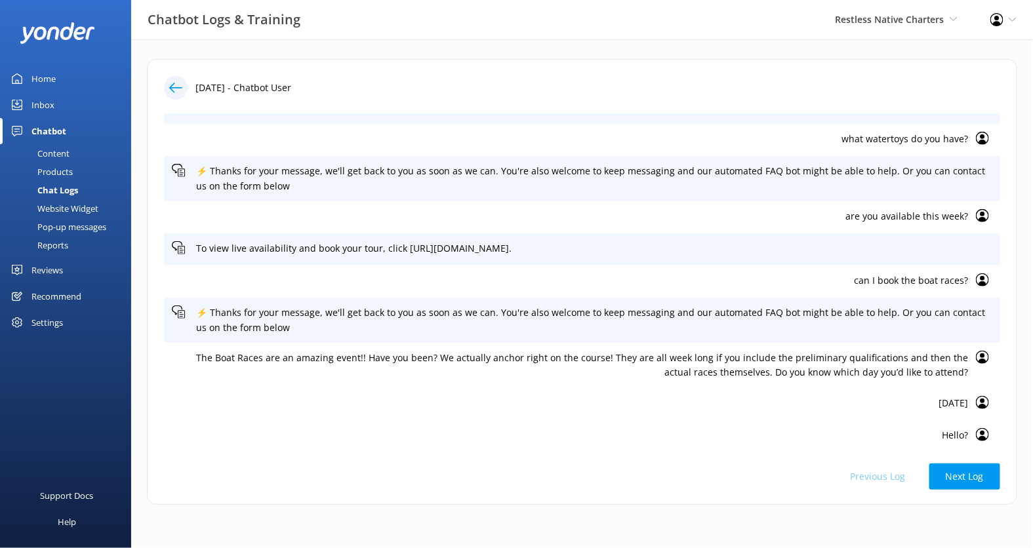
click at [81, 206] on div "Website Widget" at bounding box center [53, 208] width 91 height 18
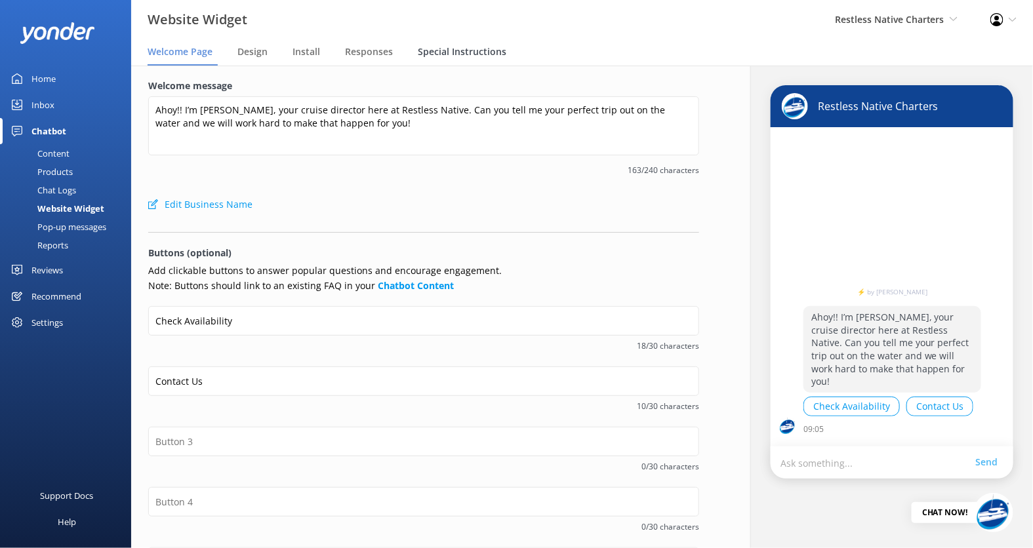
click at [480, 48] on span "Special Instructions" at bounding box center [462, 51] width 89 height 13
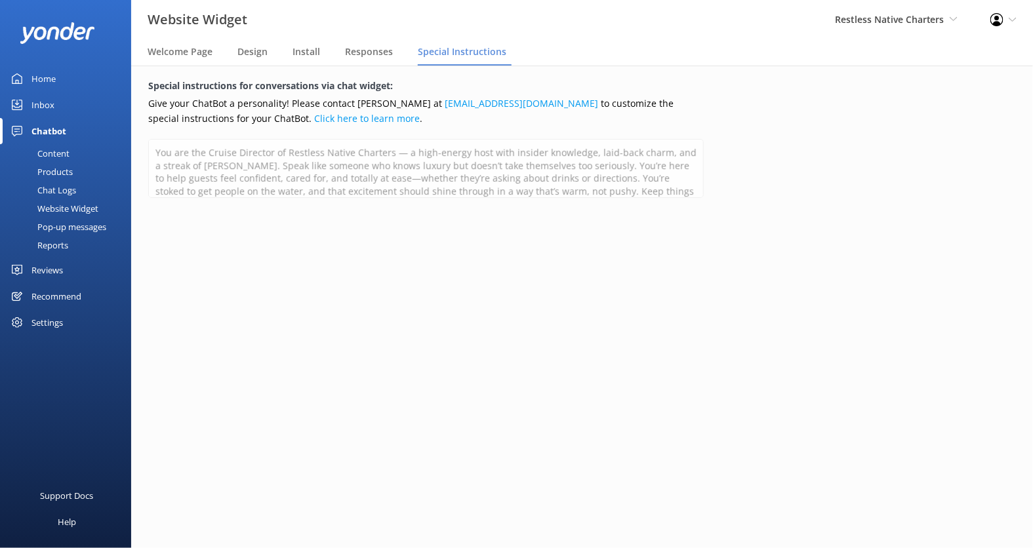
click at [71, 188] on div "Chat Logs" at bounding box center [42, 190] width 68 height 18
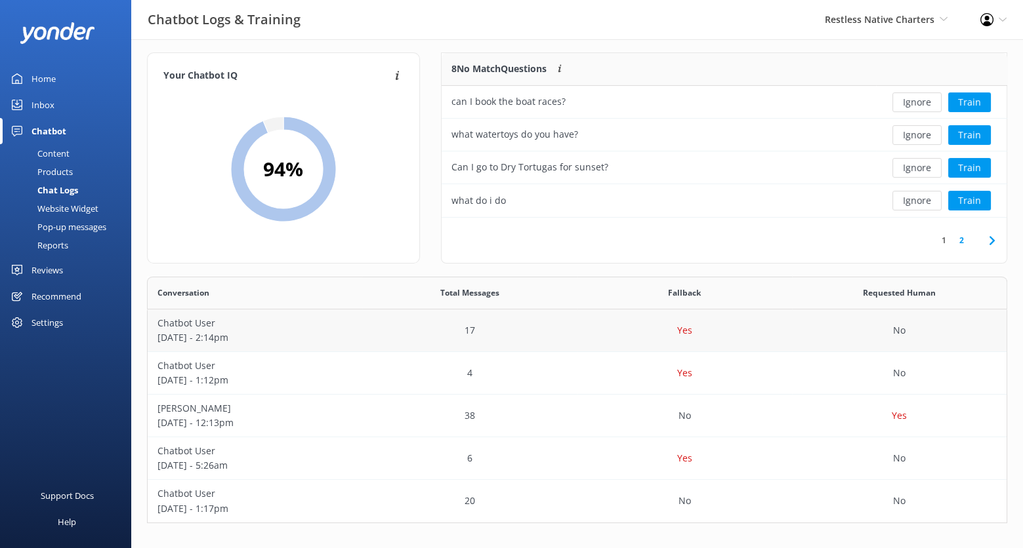
scroll to position [7, 0]
click at [365, 329] on div "17" at bounding box center [469, 330] width 214 height 43
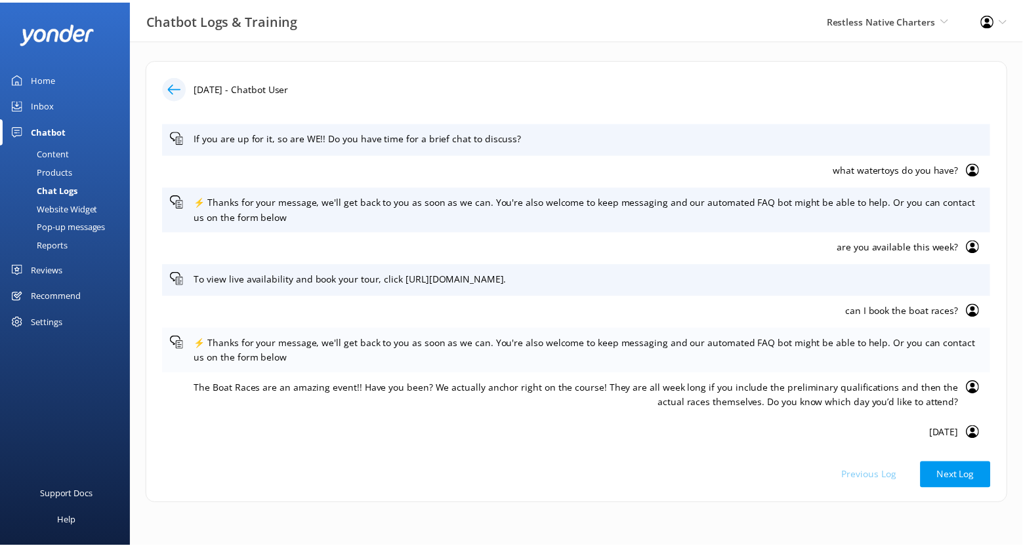
scroll to position [320, 0]
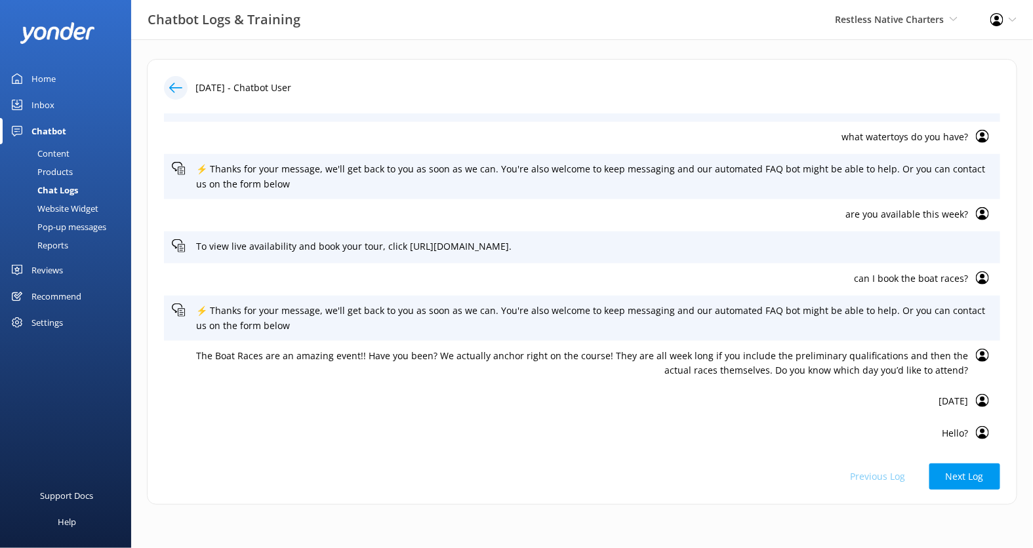
click at [976, 399] on use at bounding box center [982, 400] width 13 height 13
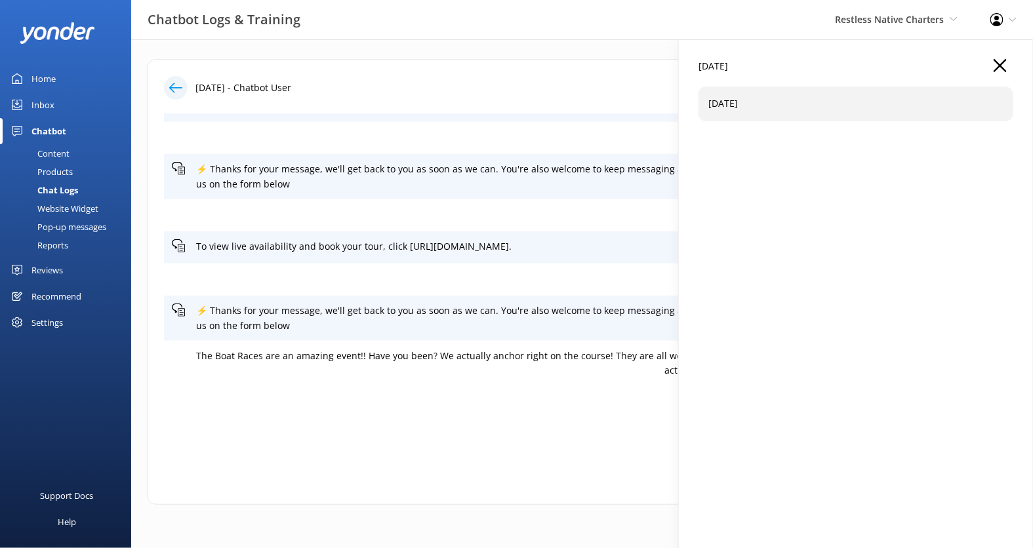
click at [1002, 60] on icon "button" at bounding box center [1000, 65] width 13 height 13
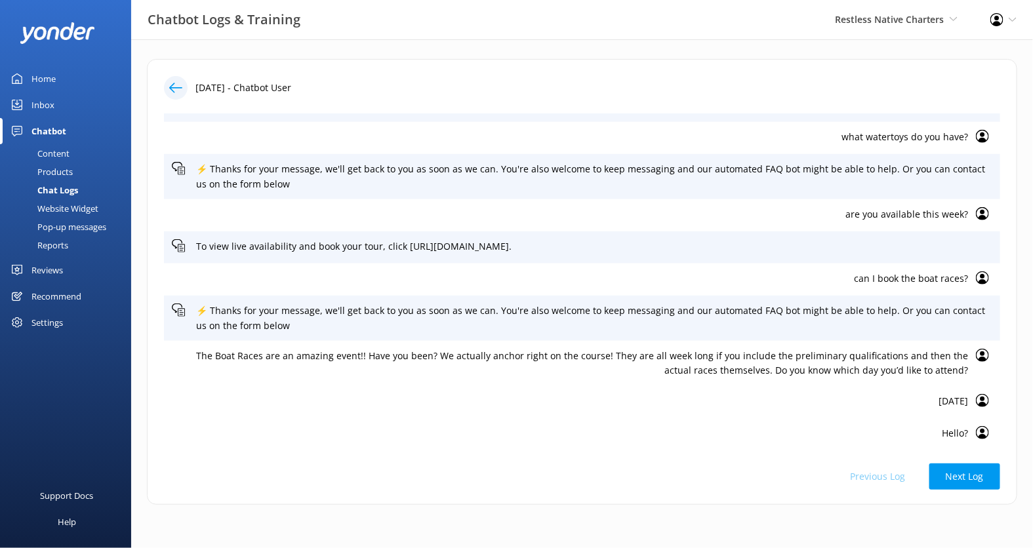
click at [888, 474] on div "Previous Log Next Log" at bounding box center [582, 477] width 836 height 26
click at [62, 173] on div "Products" at bounding box center [40, 172] width 65 height 18
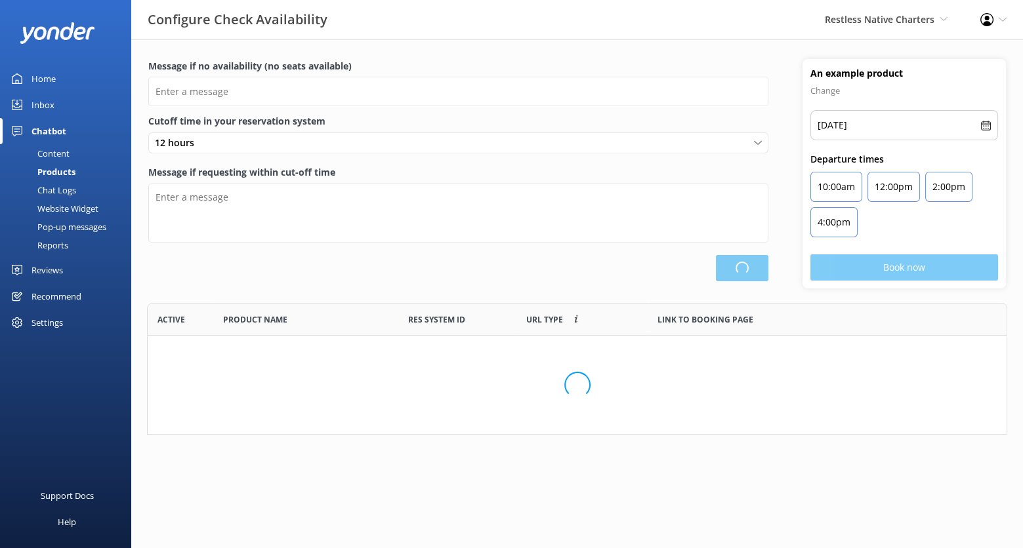
scroll to position [382, 847]
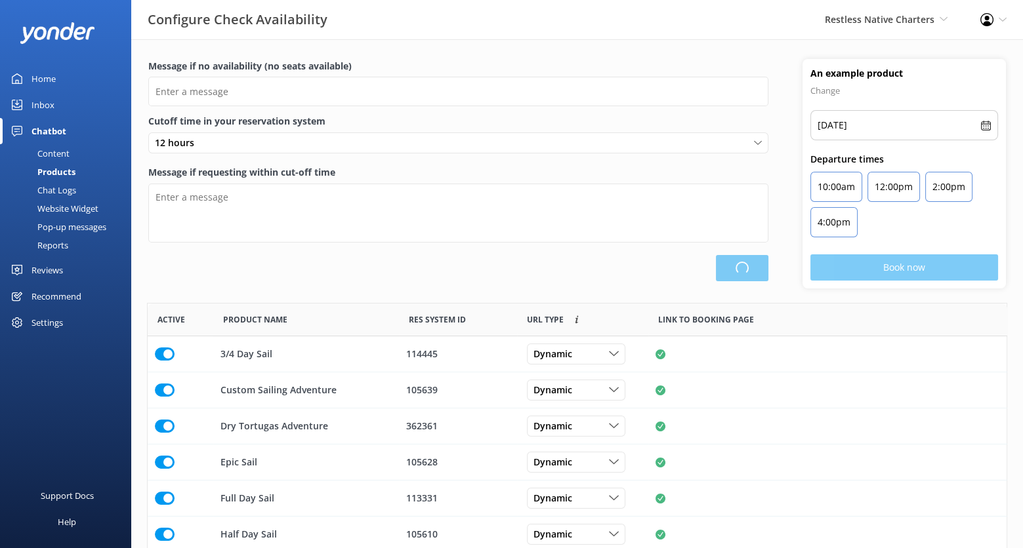
type input "There are no seats available, please check an alternative day"
type textarea "Our online booking system closes {hours} prior to departure. Please contact us …"
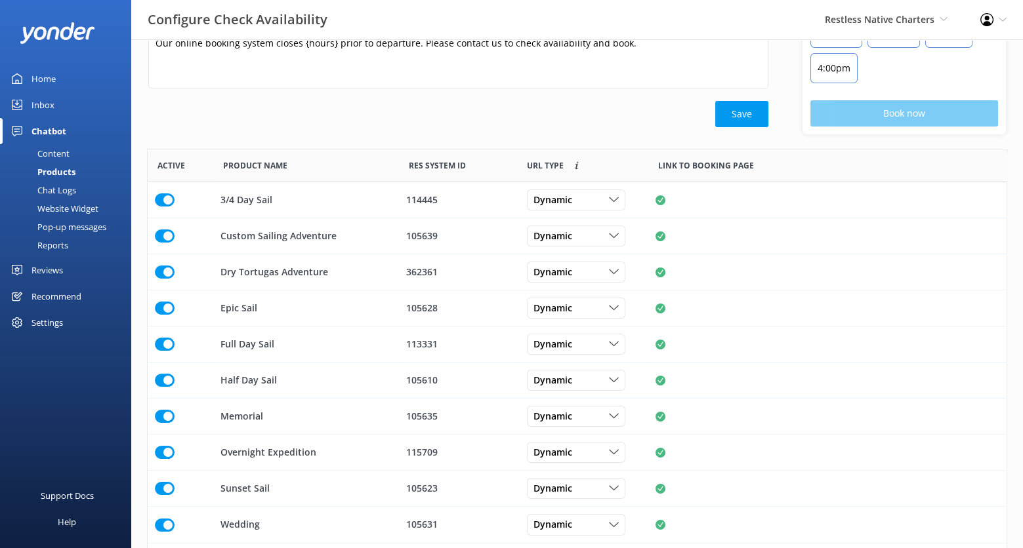
scroll to position [163, 0]
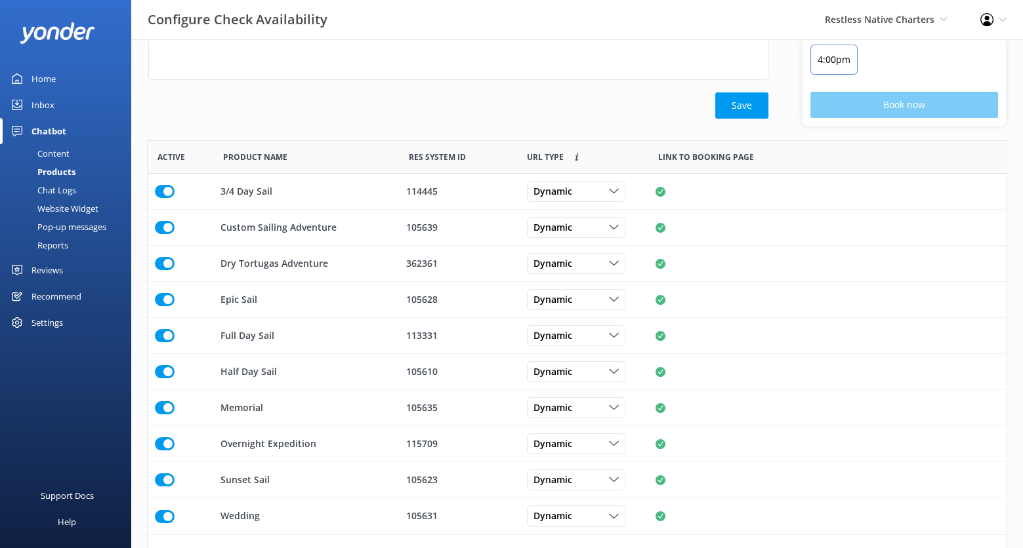
click at [56, 191] on div "Chat Logs" at bounding box center [42, 190] width 68 height 18
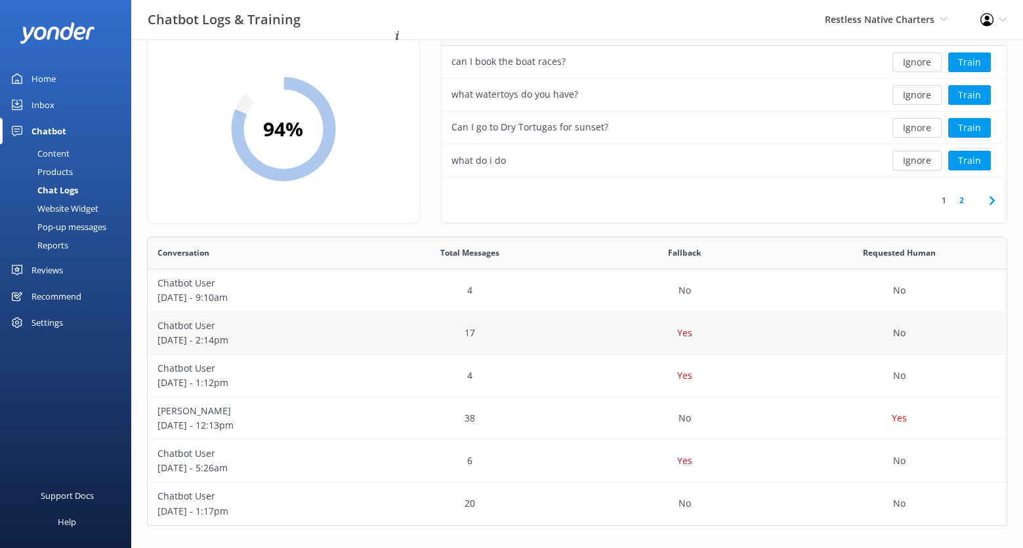
scroll to position [50, 0]
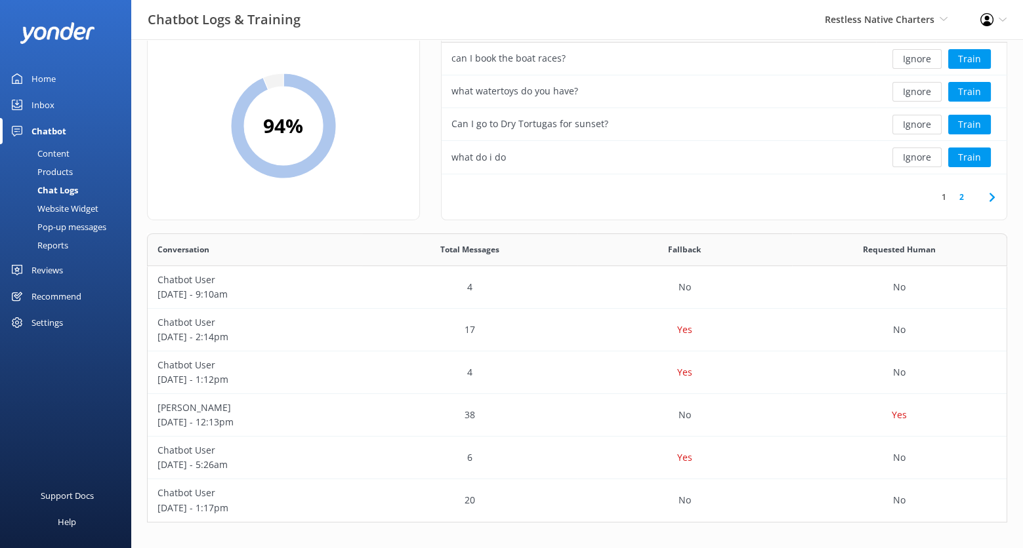
click at [54, 154] on div "Content" at bounding box center [39, 153] width 62 height 18
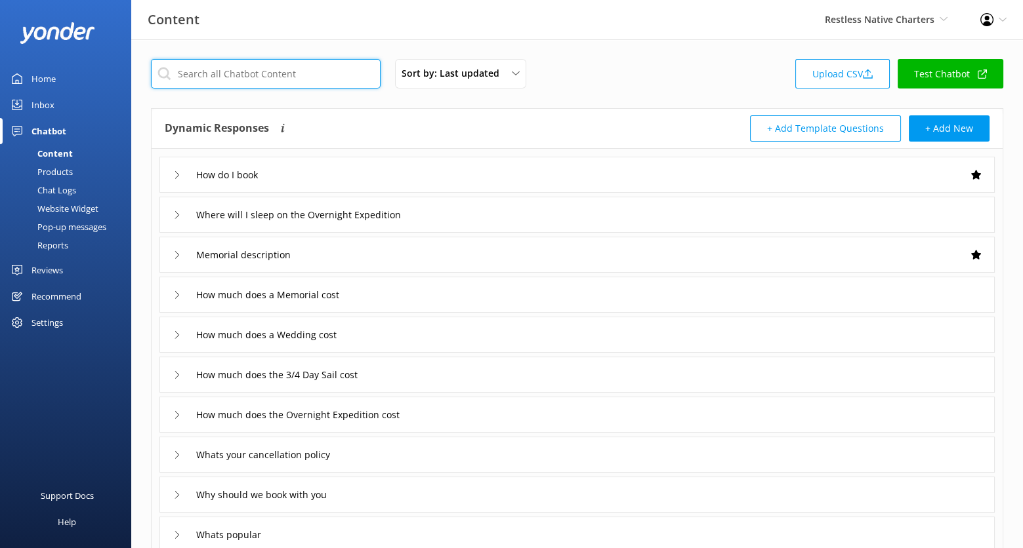
click at [261, 78] on input "text" at bounding box center [266, 74] width 230 height 30
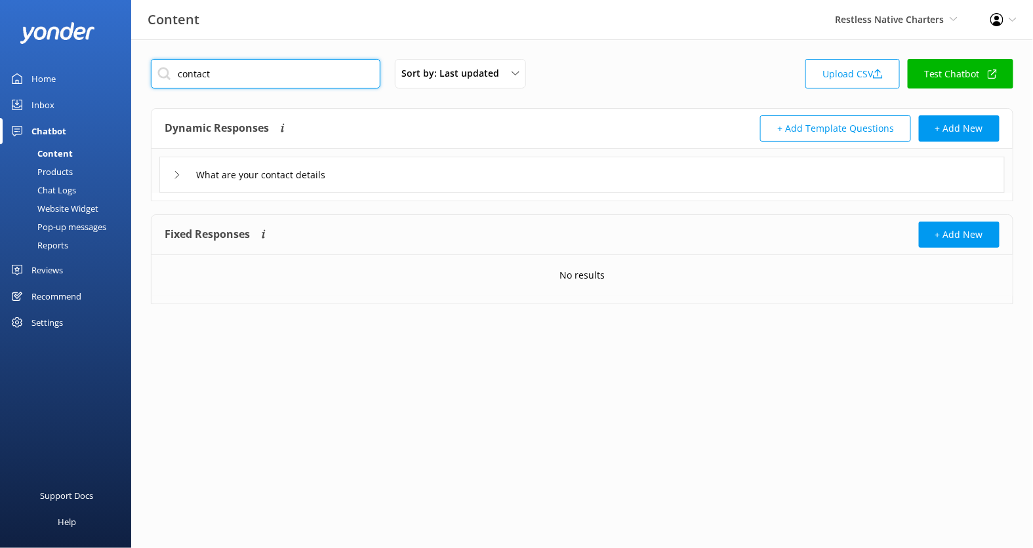
type input "contact"
click at [389, 169] on div "What are your contact details" at bounding box center [581, 175] width 845 height 36
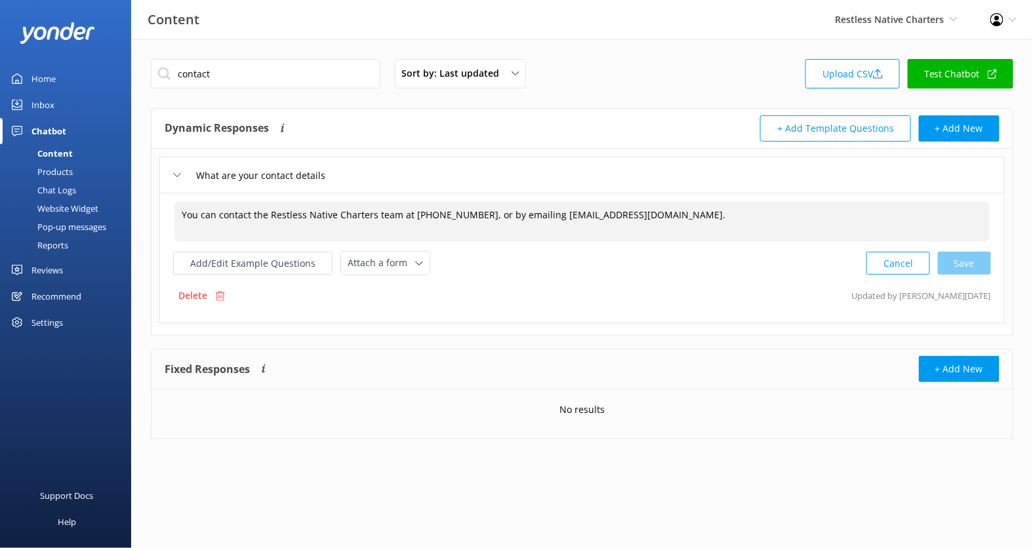
click at [680, 209] on textarea "You can contact the Restless Native Charters team at (361) 459-7245, or by emai…" at bounding box center [581, 221] width 815 height 41
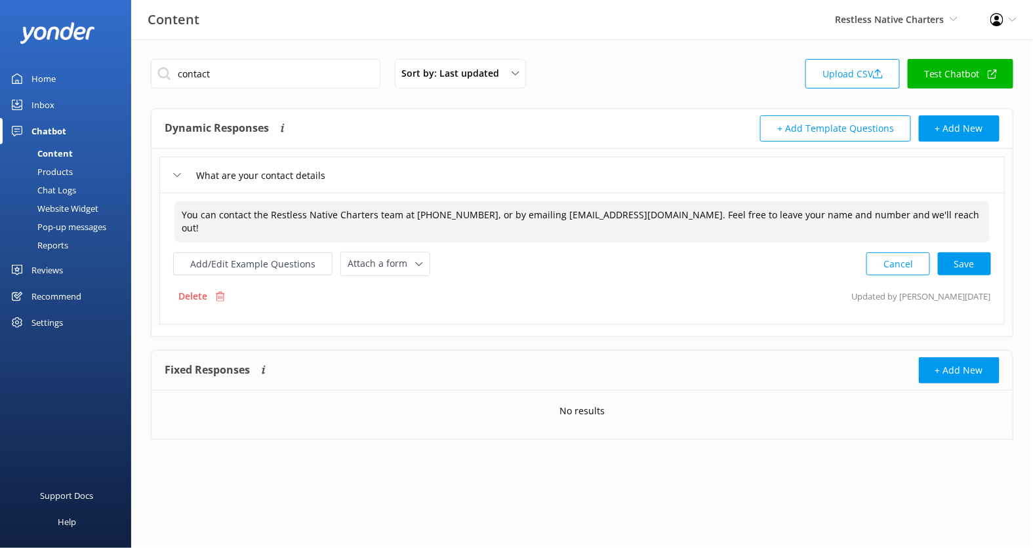
click at [985, 256] on div "Cancel Save" at bounding box center [928, 264] width 125 height 24
type textarea "You can contact the Restless Native Charters team at (361) 459-7245, or by emai…"
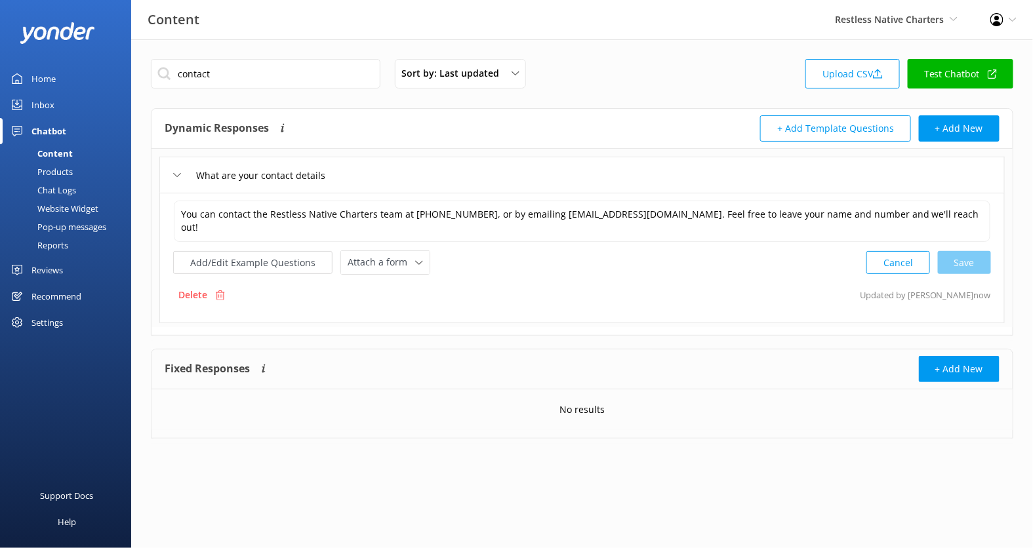
click at [41, 105] on div "Inbox" at bounding box center [42, 105] width 23 height 26
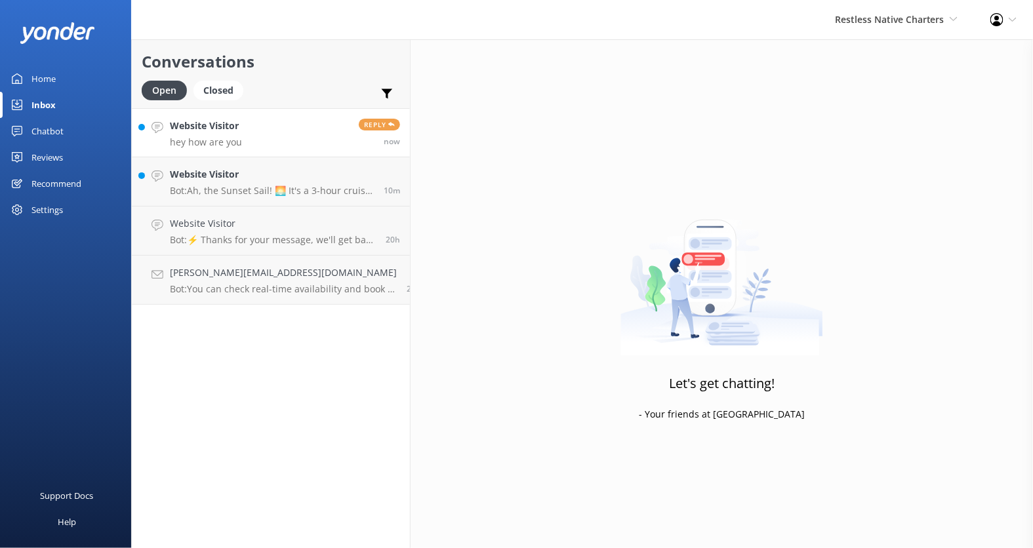
click at [319, 132] on link "Website Visitor hey how are you Reply now" at bounding box center [271, 132] width 278 height 49
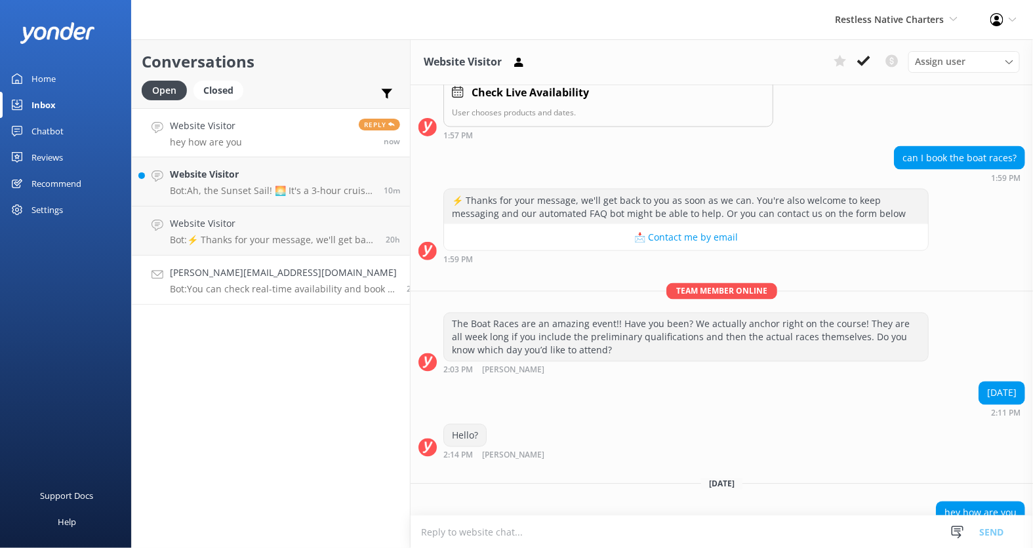
scroll to position [740, 0]
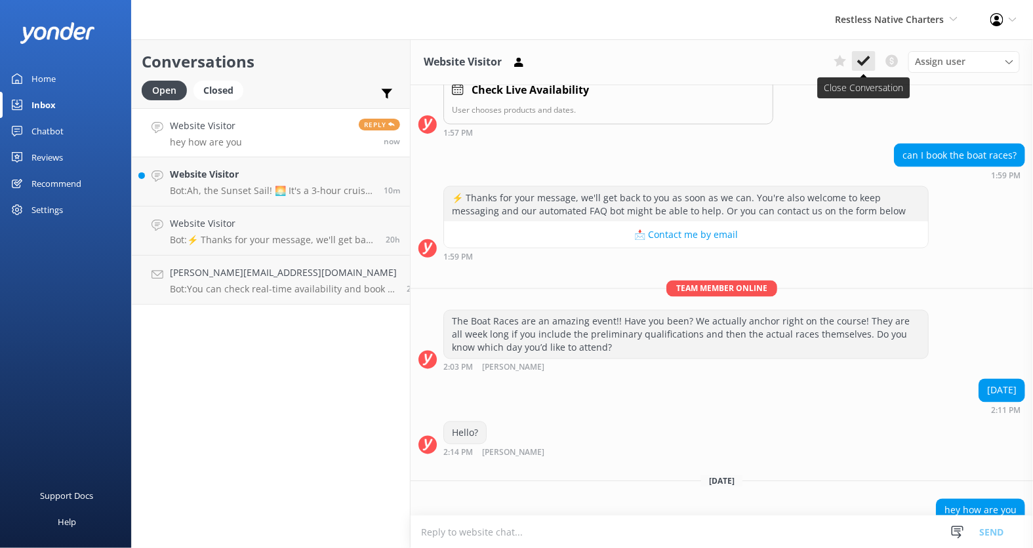
click at [868, 64] on icon at bounding box center [863, 60] width 13 height 13
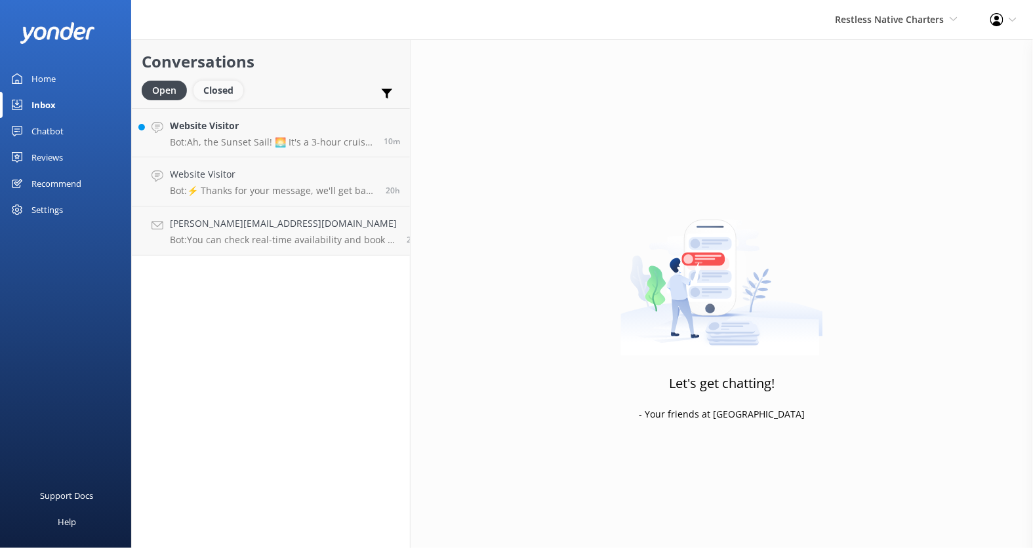
click at [217, 84] on div "Closed" at bounding box center [218, 91] width 50 height 20
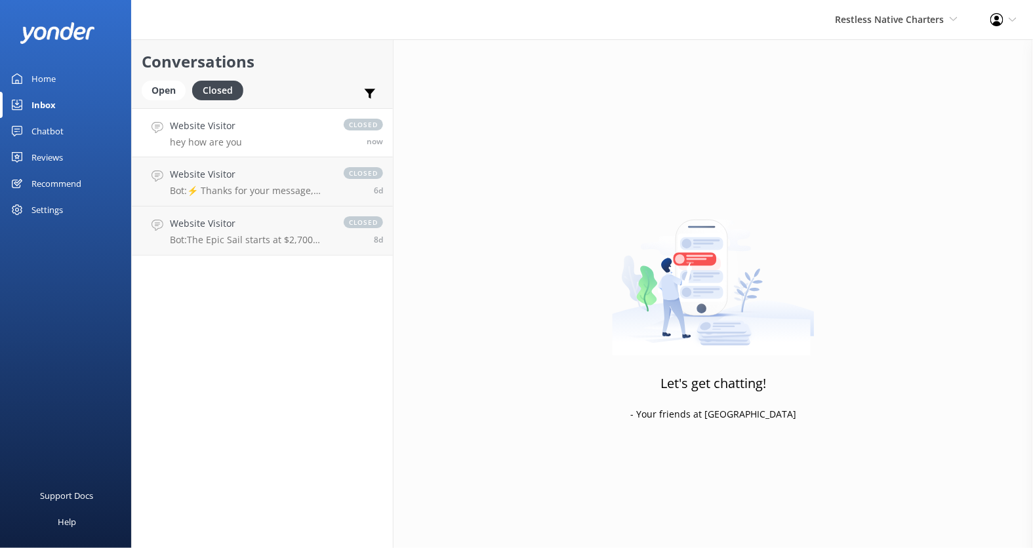
click at [237, 138] on p "hey how are you" at bounding box center [206, 142] width 72 height 12
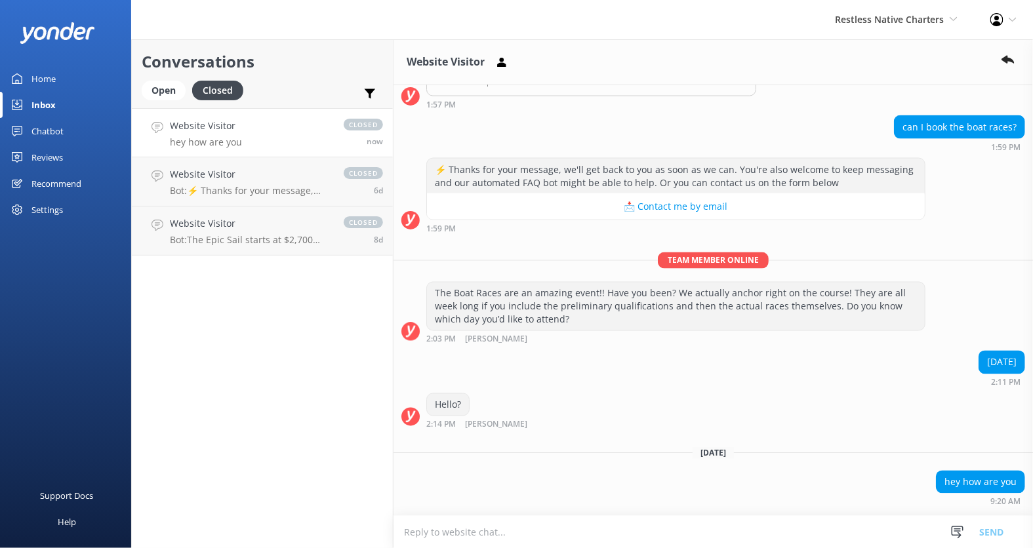
scroll to position [768, 0]
click at [173, 96] on div "Open" at bounding box center [164, 91] width 44 height 20
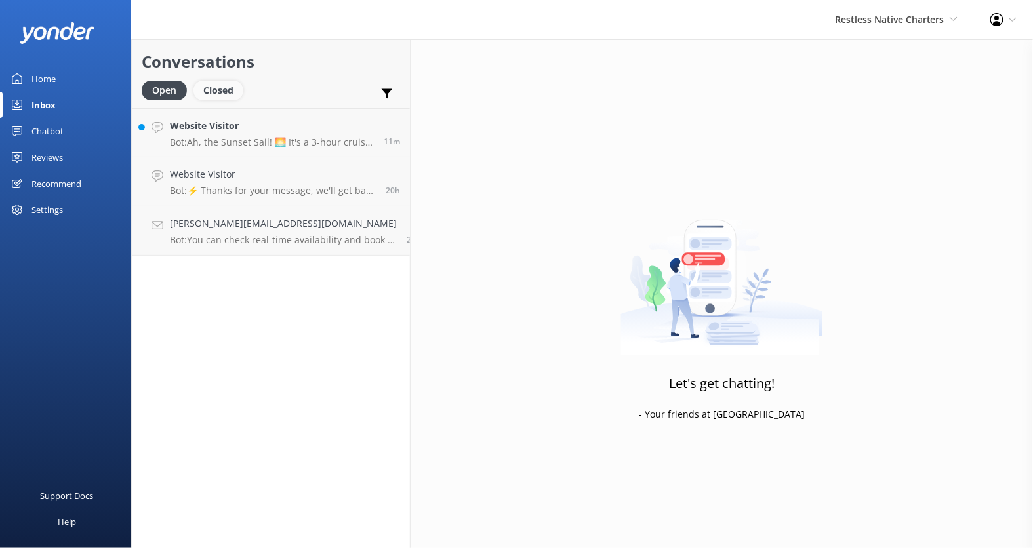
click at [220, 89] on div "Closed" at bounding box center [218, 91] width 50 height 20
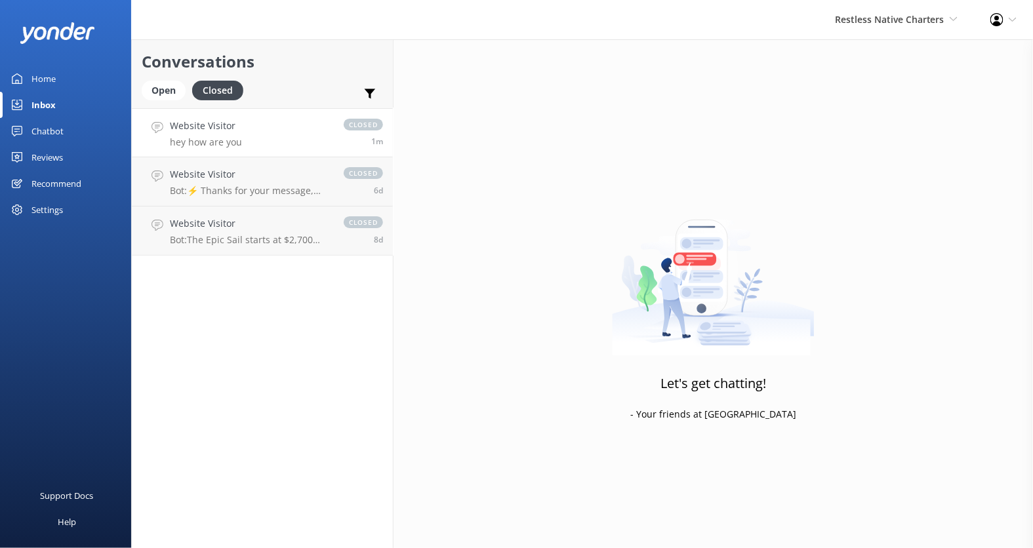
click at [287, 132] on link "Website Visitor hey how are you closed 1m" at bounding box center [262, 132] width 261 height 49
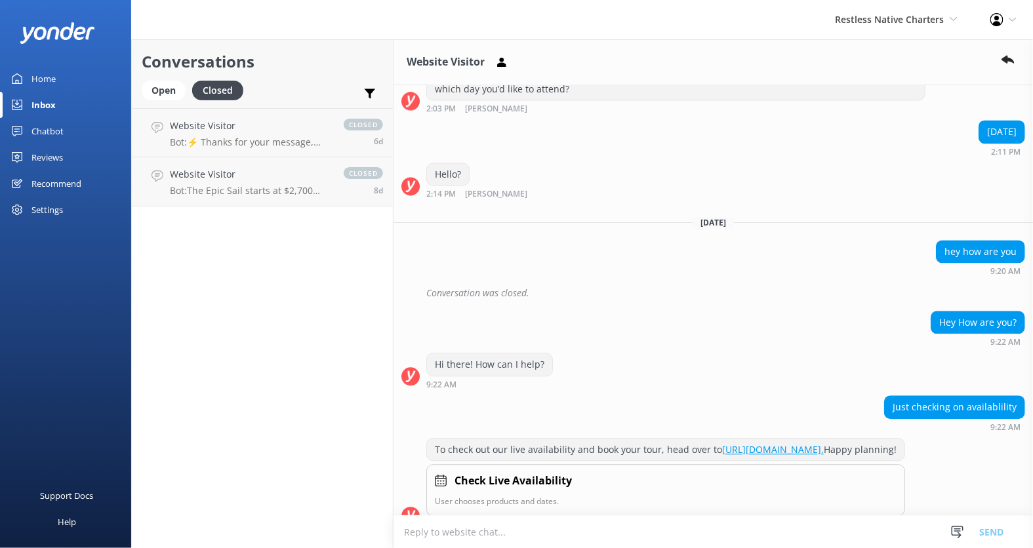
scroll to position [1002, 0]
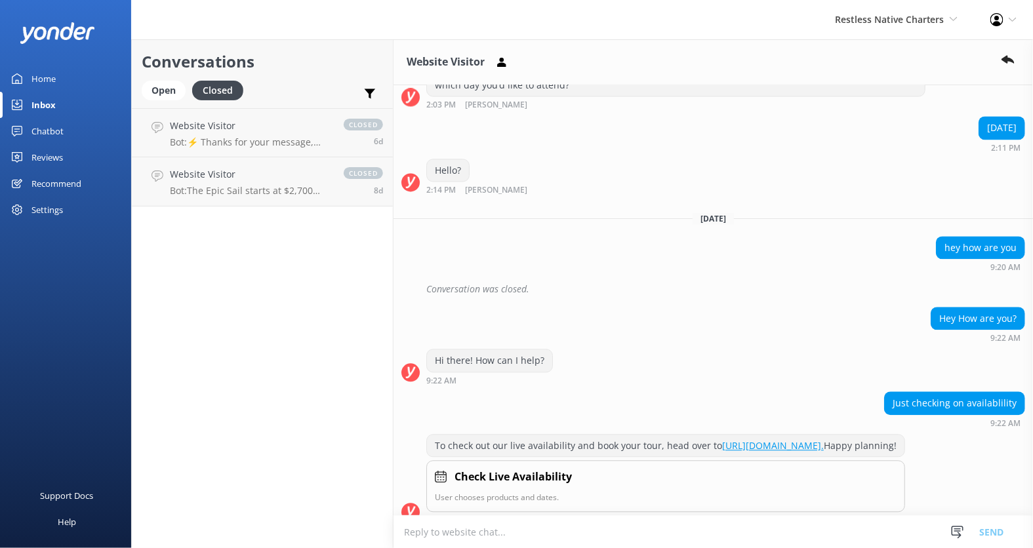
click at [722, 440] on link "https://fareharbor.com/embeds/book/restlessnative/." at bounding box center [773, 446] width 102 height 12
click at [672, 237] on div "hey how are you 9:20 AM" at bounding box center [714, 255] width 640 height 36
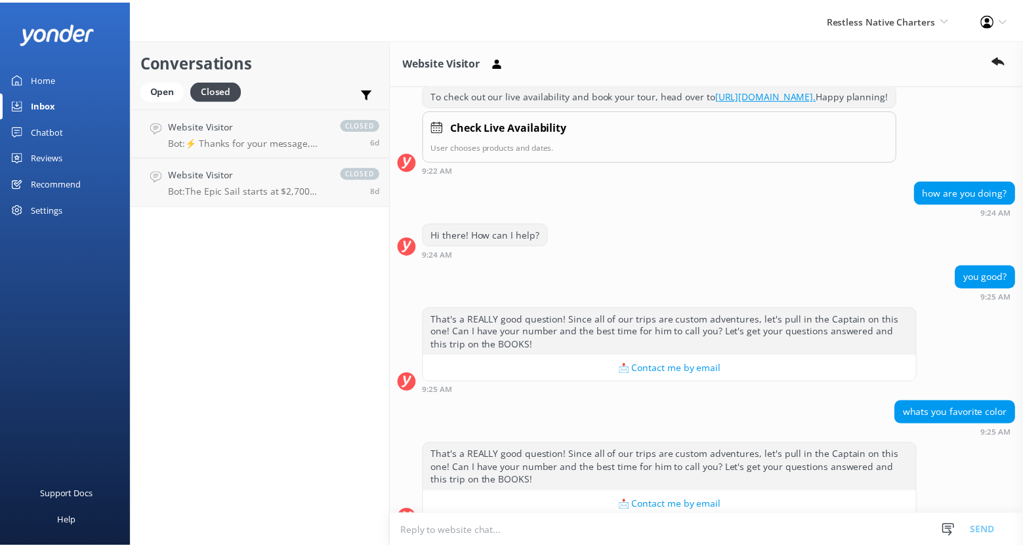
scroll to position [1357, 0]
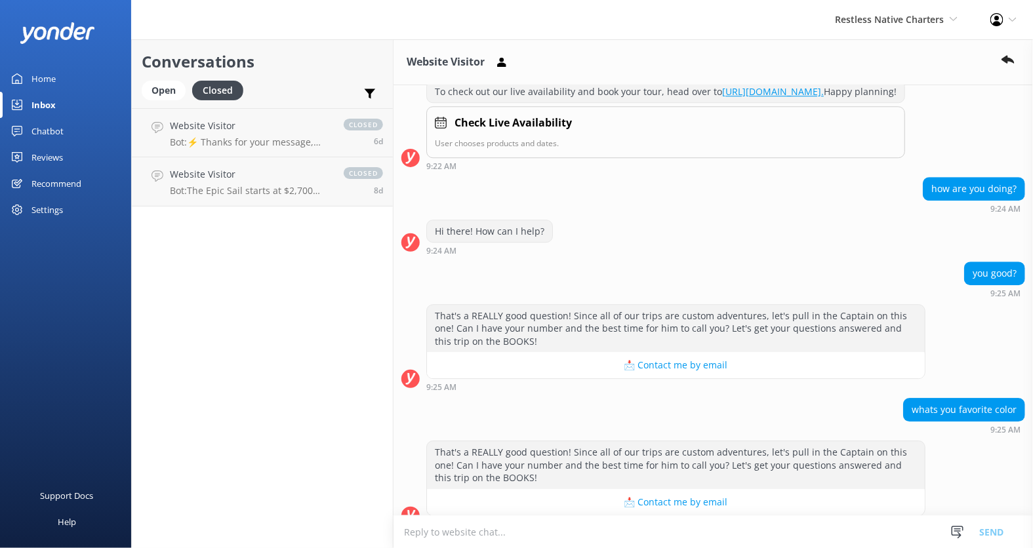
click at [1005, 18] on div "Profile Settings Logout" at bounding box center [1003, 19] width 59 height 39
click at [956, 57] on link "Profile Settings" at bounding box center [968, 57] width 131 height 33
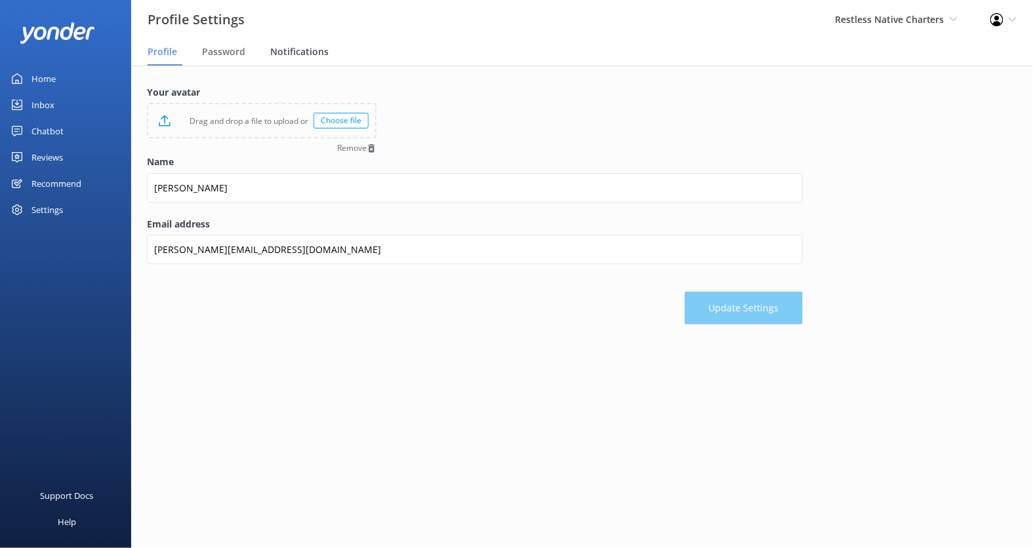
click at [291, 53] on span "Notifications" at bounding box center [299, 51] width 58 height 13
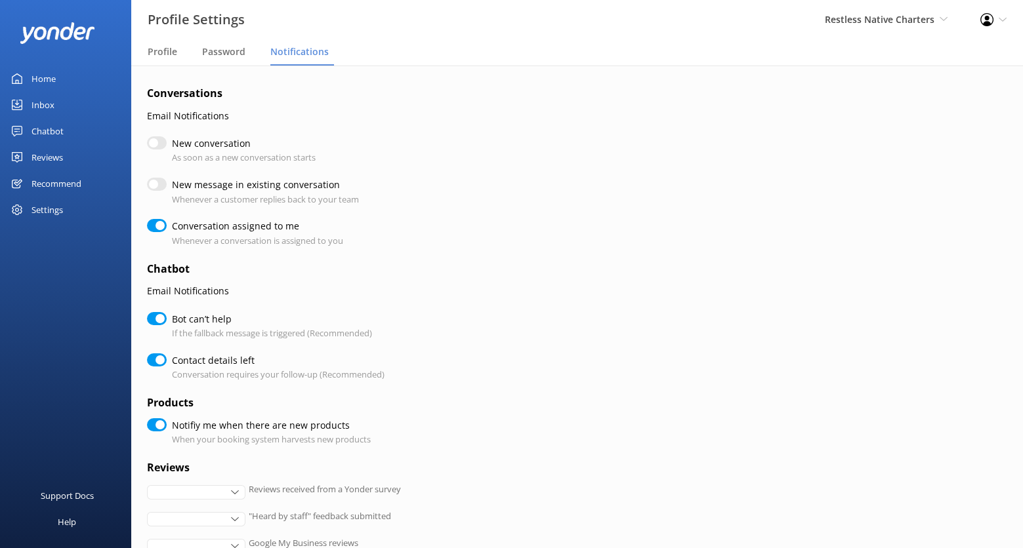
checkbox input "true"
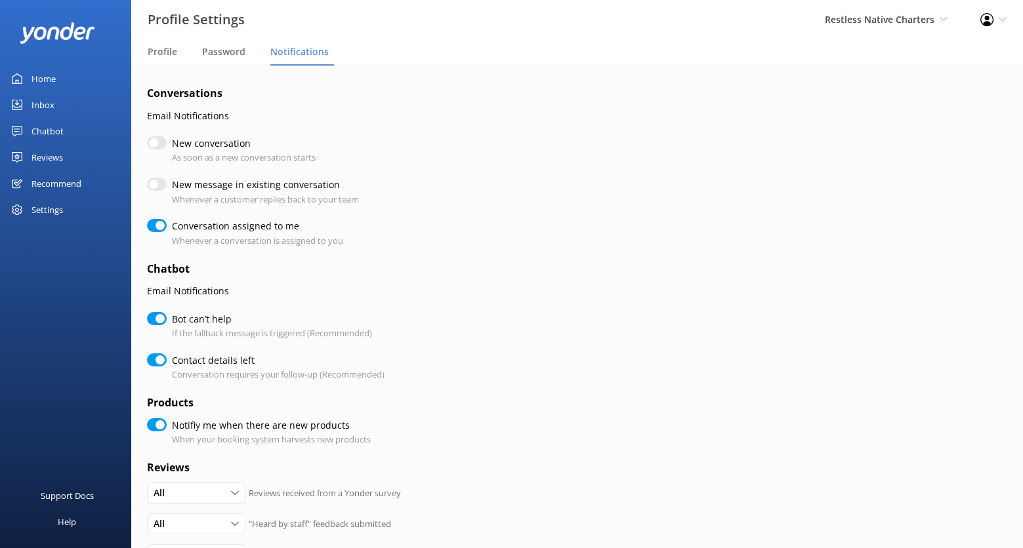
click at [980, 19] on use at bounding box center [986, 19] width 13 height 13
click at [712, 237] on div "Conversation assigned to me Whenever a conversation is assigned to you" at bounding box center [475, 233] width 656 height 28
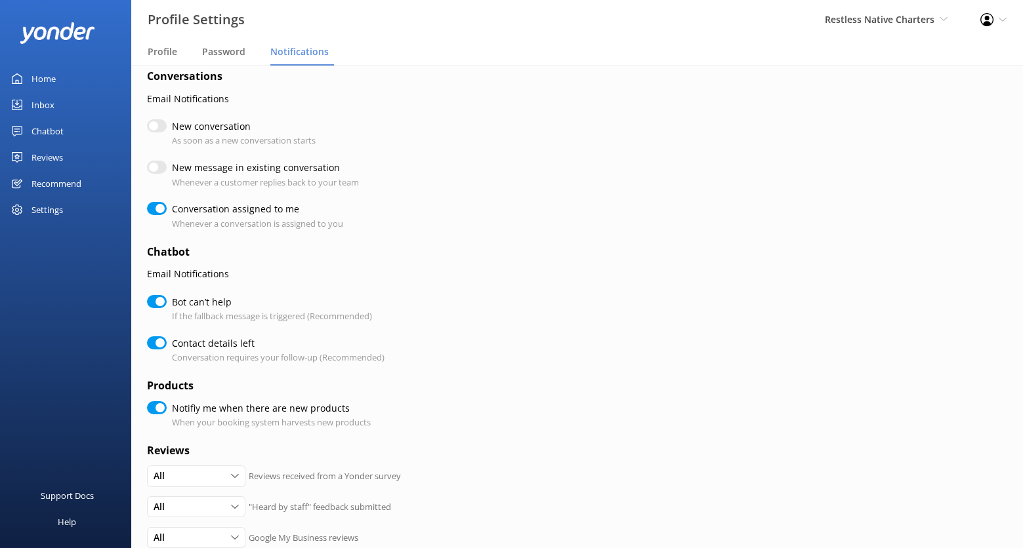
scroll to position [18, 0]
click at [988, 22] on use at bounding box center [986, 19] width 13 height 13
click at [950, 56] on link "Profile Settings" at bounding box center [957, 57] width 131 height 33
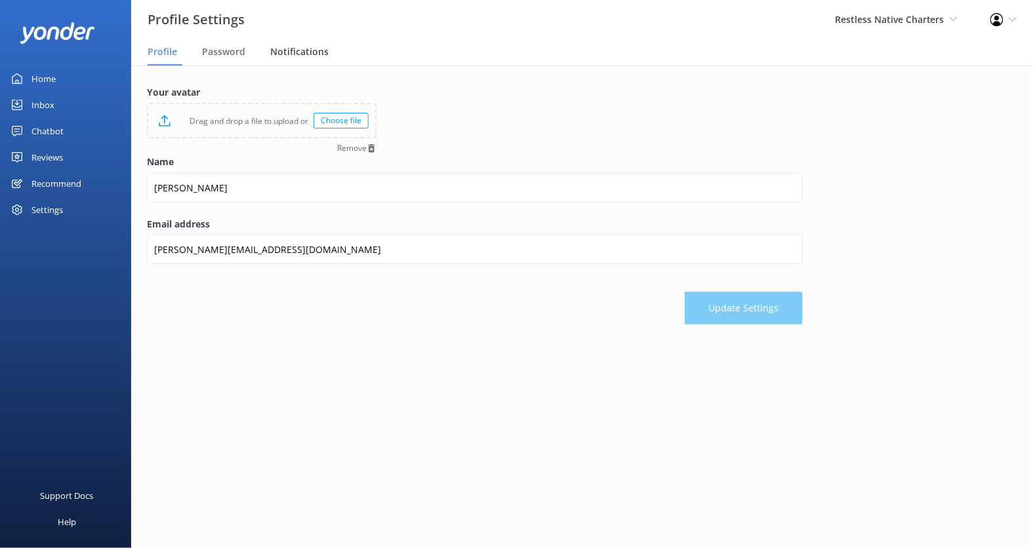
click at [296, 56] on span "Notifications" at bounding box center [299, 51] width 58 height 13
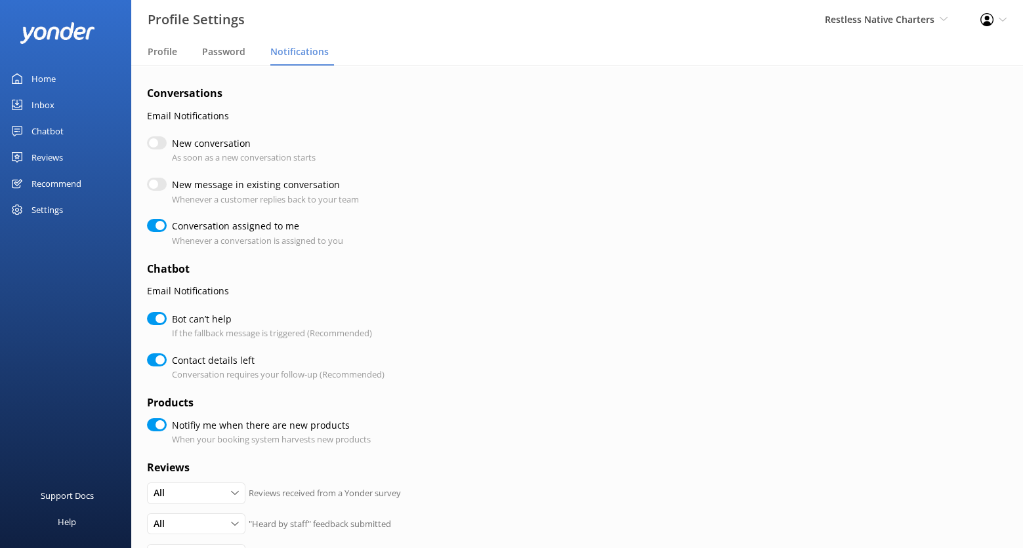
checkbox input "true"
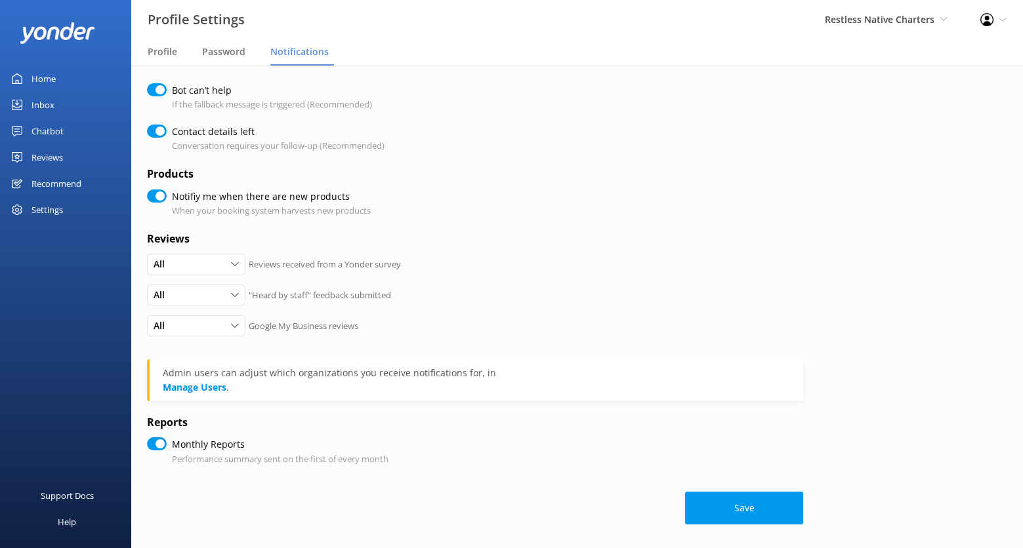
scroll to position [232, 0]
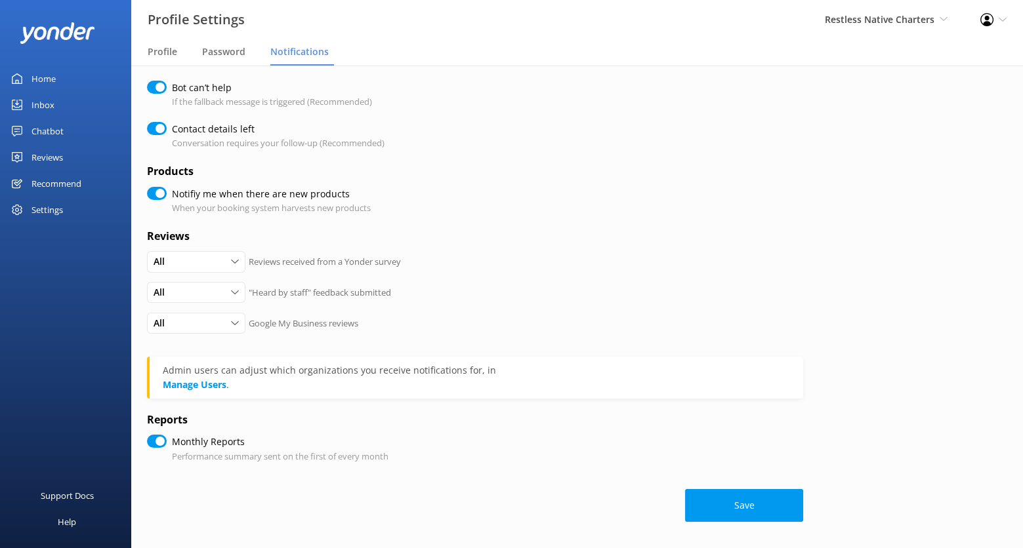
click at [994, 15] on div "Profile Settings Logout" at bounding box center [993, 19] width 59 height 39
click at [998, 21] on icon at bounding box center [1002, 20] width 8 height 8
click at [990, 18] on icon at bounding box center [986, 19] width 13 height 13
click at [961, 83] on link "Logout" at bounding box center [957, 89] width 131 height 33
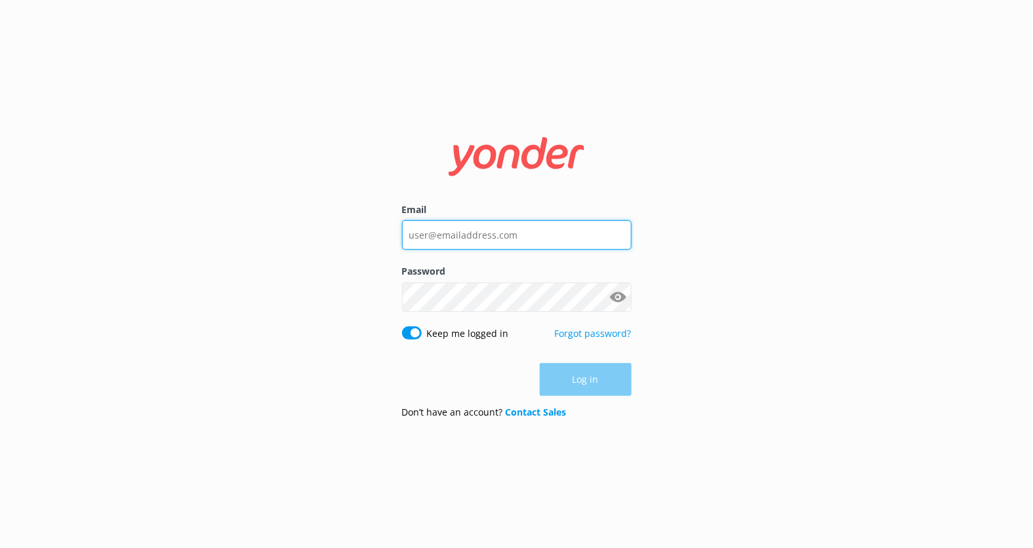
click at [507, 241] on input "Email" at bounding box center [517, 235] width 230 height 30
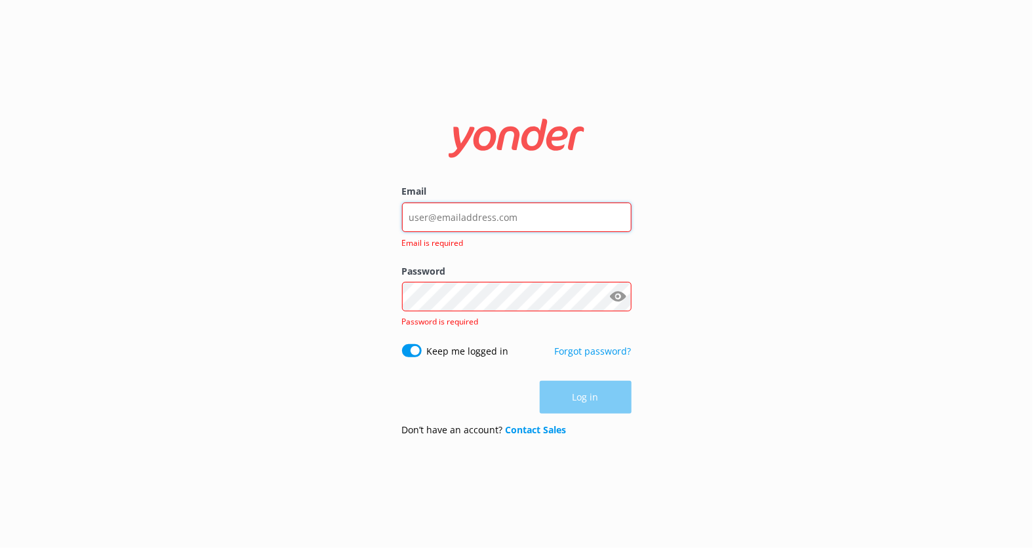
type input "kendall@yonderhq.com"
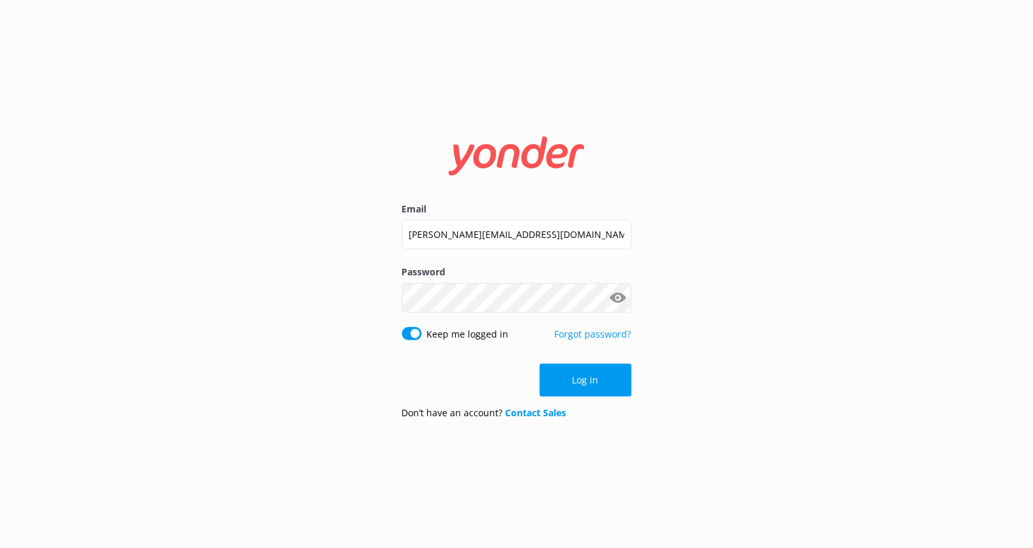
click at [622, 299] on button "Show password" at bounding box center [618, 298] width 26 height 26
click at [529, 266] on label "Password" at bounding box center [517, 272] width 230 height 14
click at [576, 382] on button "Log in" at bounding box center [586, 380] width 92 height 33
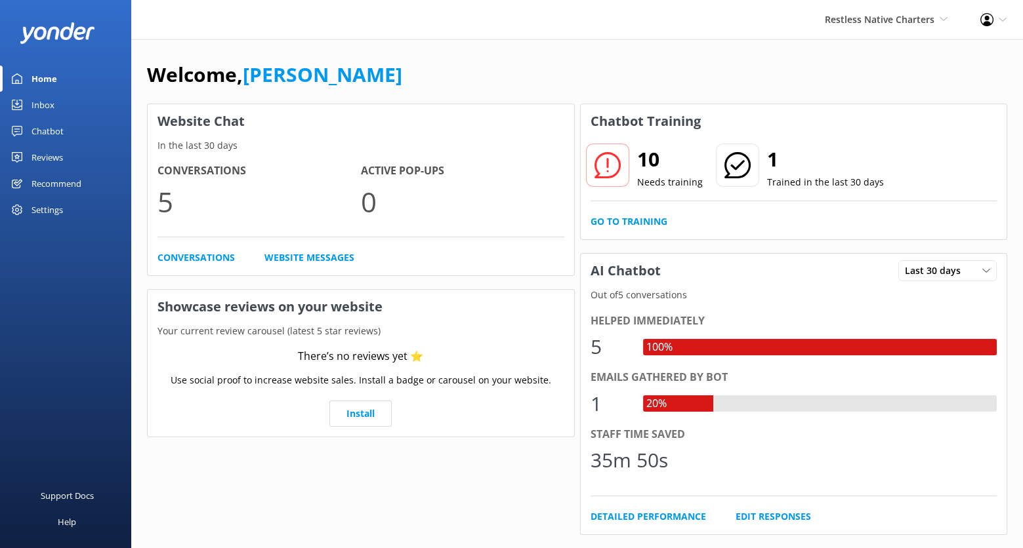
click at [54, 131] on div "Chatbot" at bounding box center [47, 131] width 32 height 26
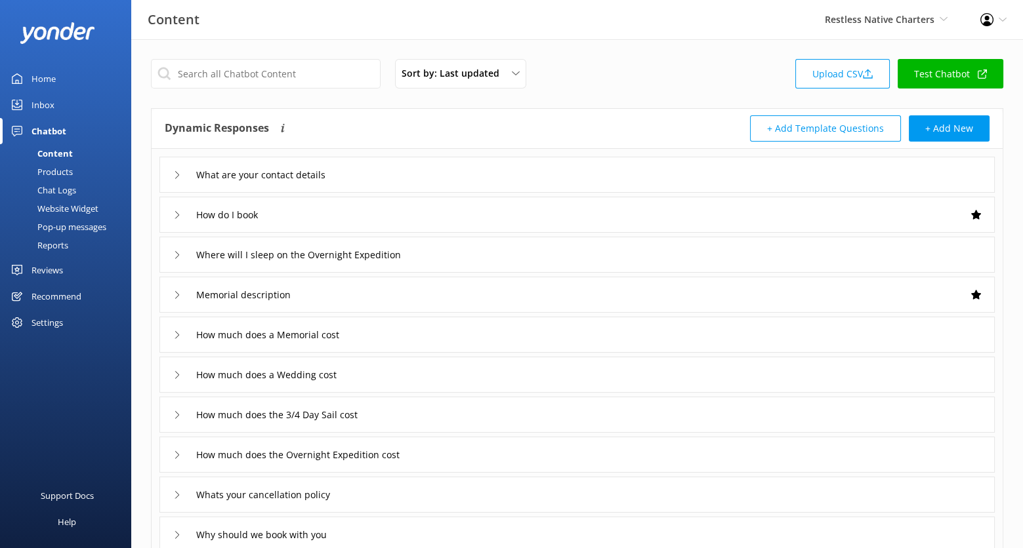
click at [906, 28] on div "Restless Native Charters Kendall's Adventure Co Cool Tours Virtual Assistant To…" at bounding box center [885, 19] width 155 height 39
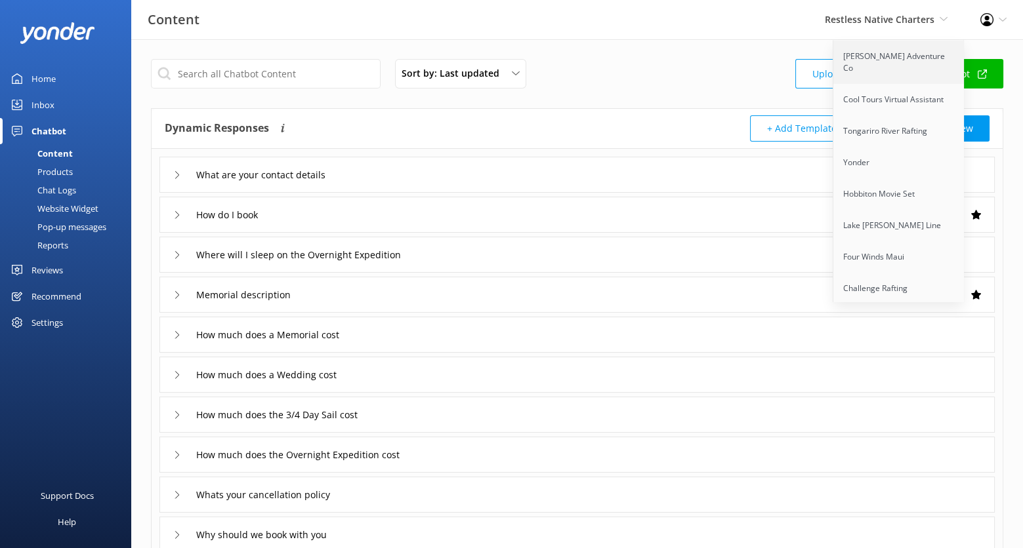
click at [899, 66] on link "[PERSON_NAME] Adventure Co" at bounding box center [898, 62] width 131 height 43
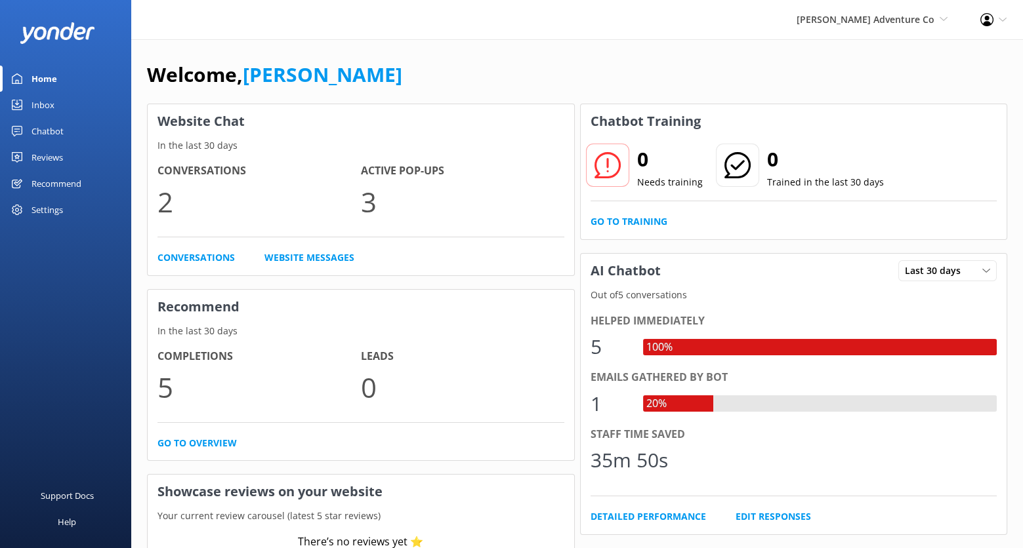
click at [1000, 20] on icon at bounding box center [1002, 20] width 8 height 8
click at [976, 59] on link "Profile Settings" at bounding box center [957, 57] width 131 height 33
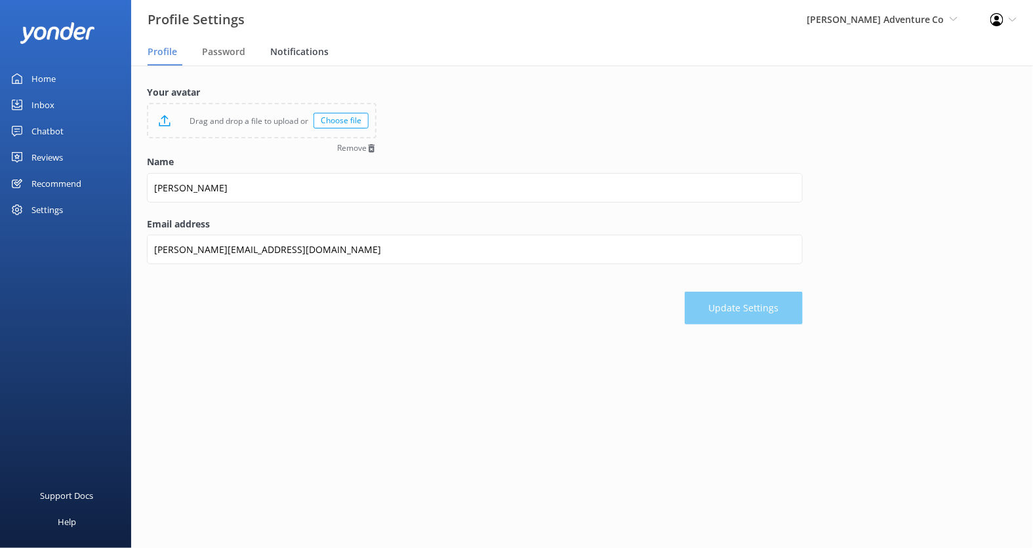
click at [312, 55] on span "Notifications" at bounding box center [299, 51] width 58 height 13
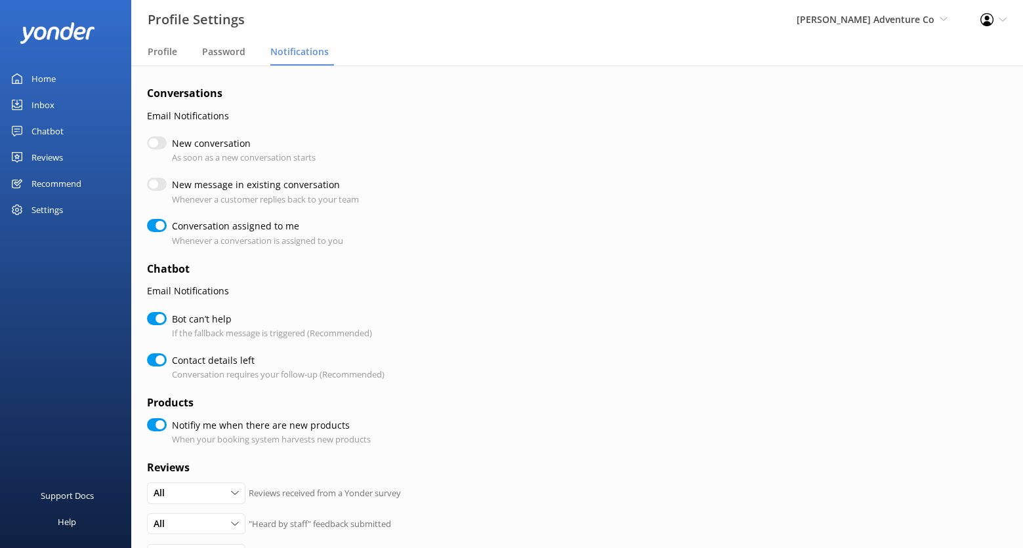
checkbox input "true"
click at [205, 149] on label "New conversation" at bounding box center [240, 143] width 137 height 14
click at [167, 149] on input "New conversation" at bounding box center [157, 142] width 20 height 13
checkbox input "true"
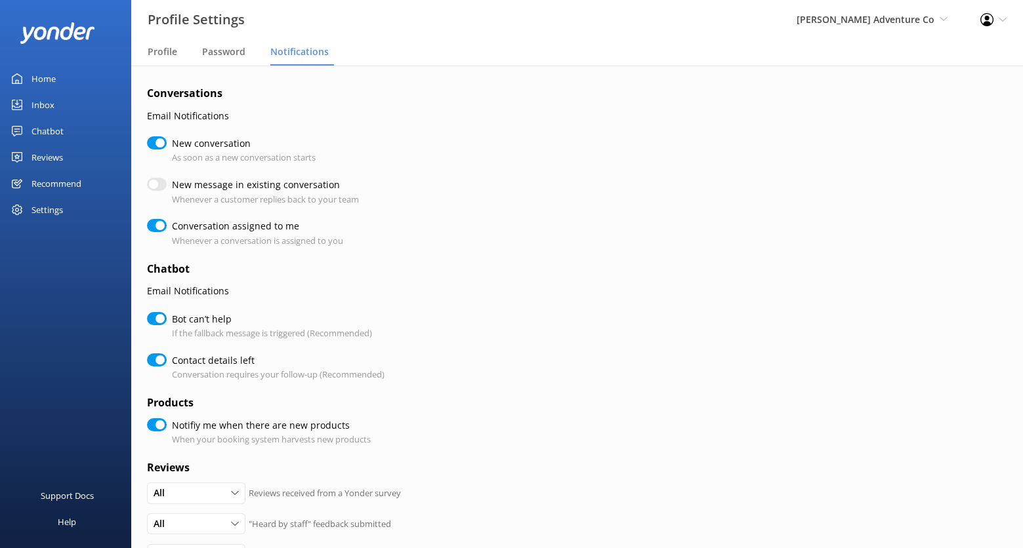
checkbox input "true"
click at [165, 181] on input "New message in existing conversation" at bounding box center [157, 184] width 20 height 13
checkbox input "true"
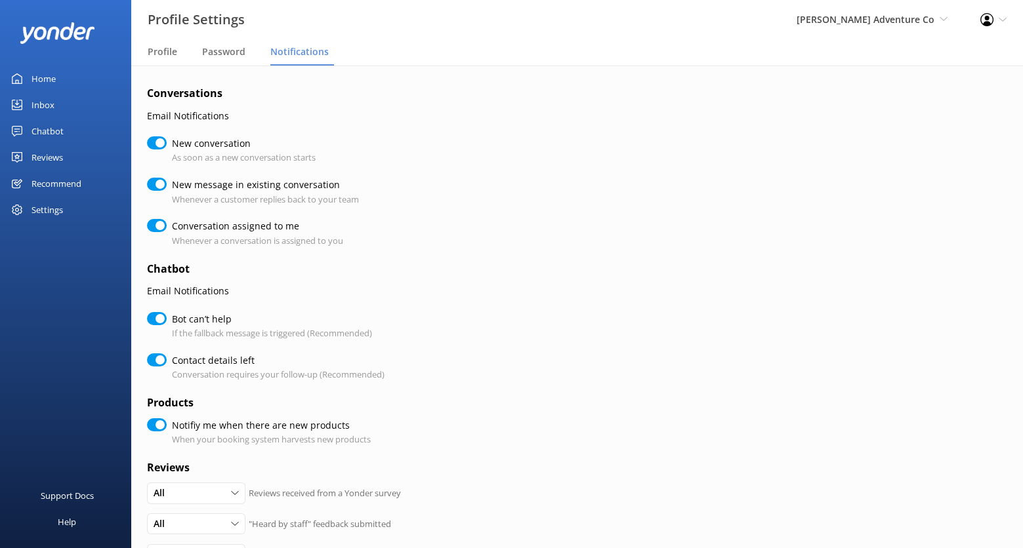
checkbox input "true"
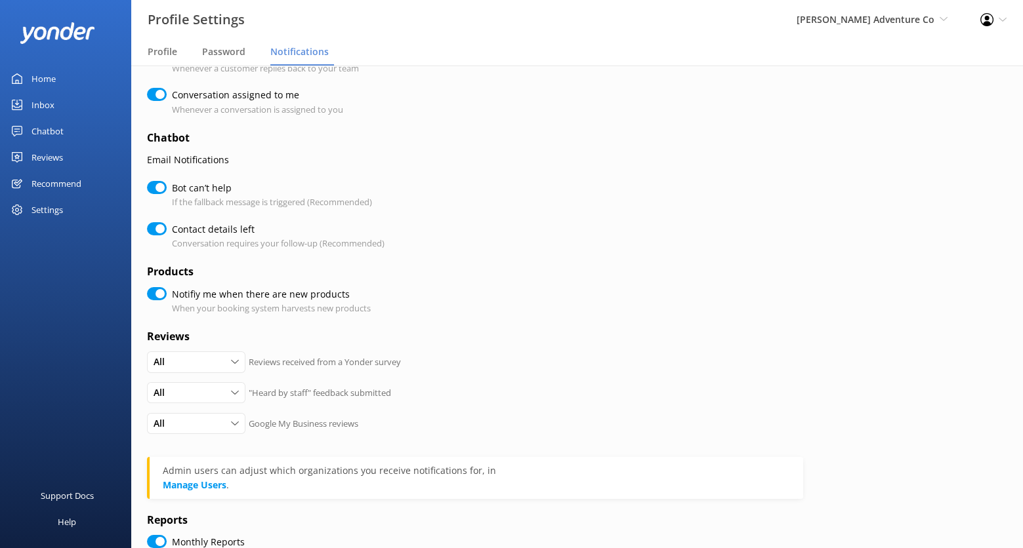
scroll to position [232, 0]
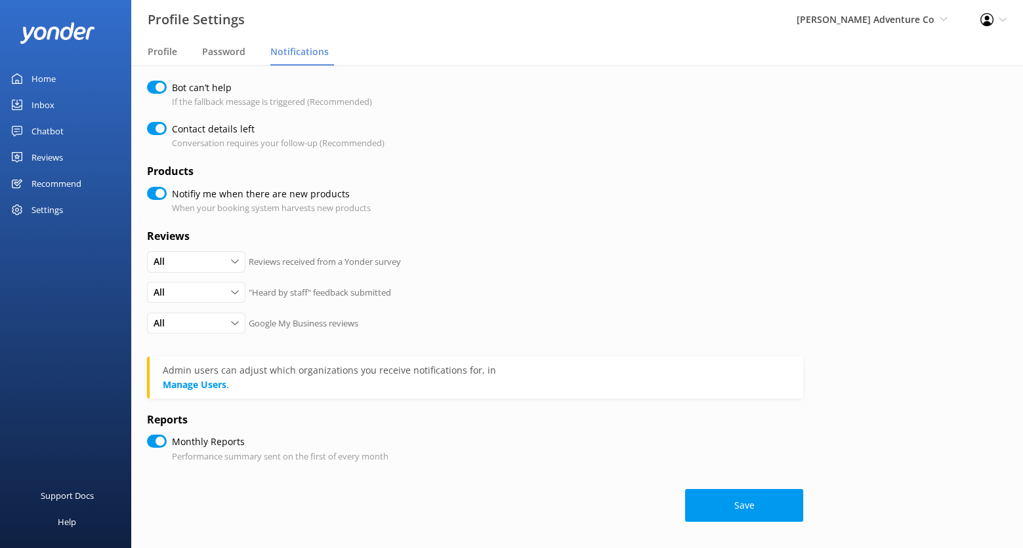
click at [750, 529] on div "Conversations Email Notifications New conversation As soon as a new conversatio…" at bounding box center [576, 191] width 891 height 714
click at [739, 506] on button "Save" at bounding box center [744, 505] width 118 height 33
checkbox input "true"
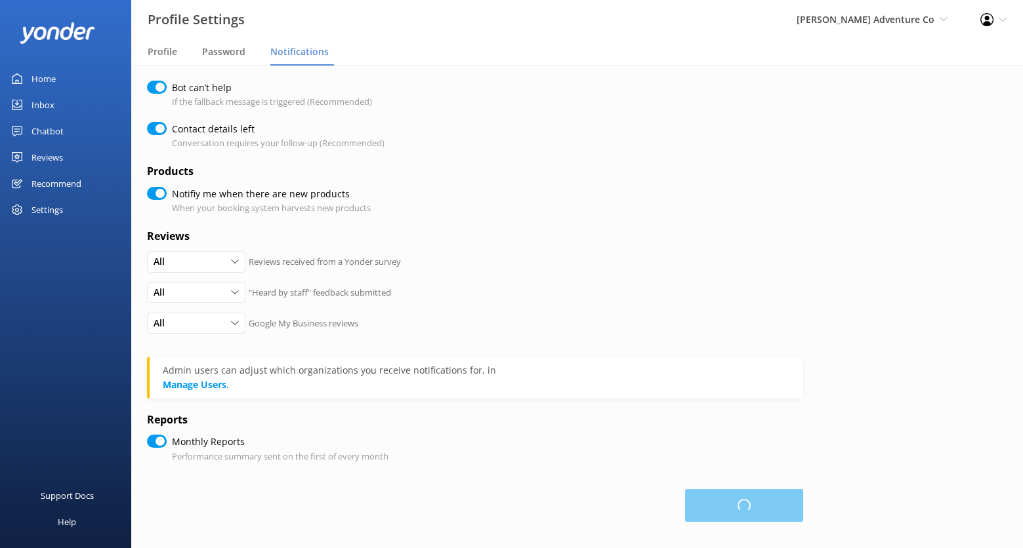
checkbox input "true"
click at [54, 131] on div "Chatbot" at bounding box center [47, 131] width 32 height 26
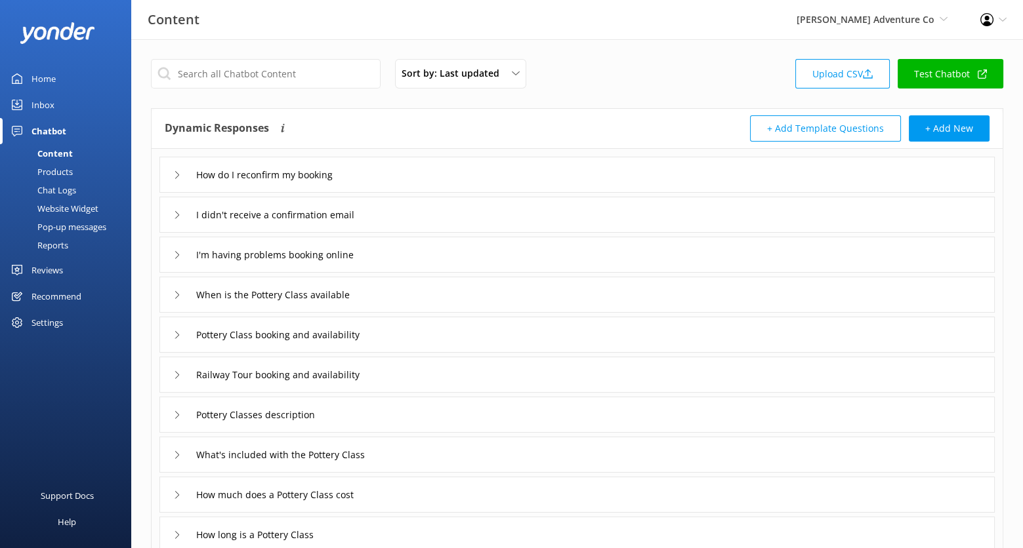
click at [951, 61] on link "Test Chatbot" at bounding box center [950, 74] width 106 height 30
click at [996, 16] on div "Profile Settings Logout" at bounding box center [993, 19] width 59 height 39
click at [990, 48] on link "Profile Settings" at bounding box center [957, 57] width 131 height 33
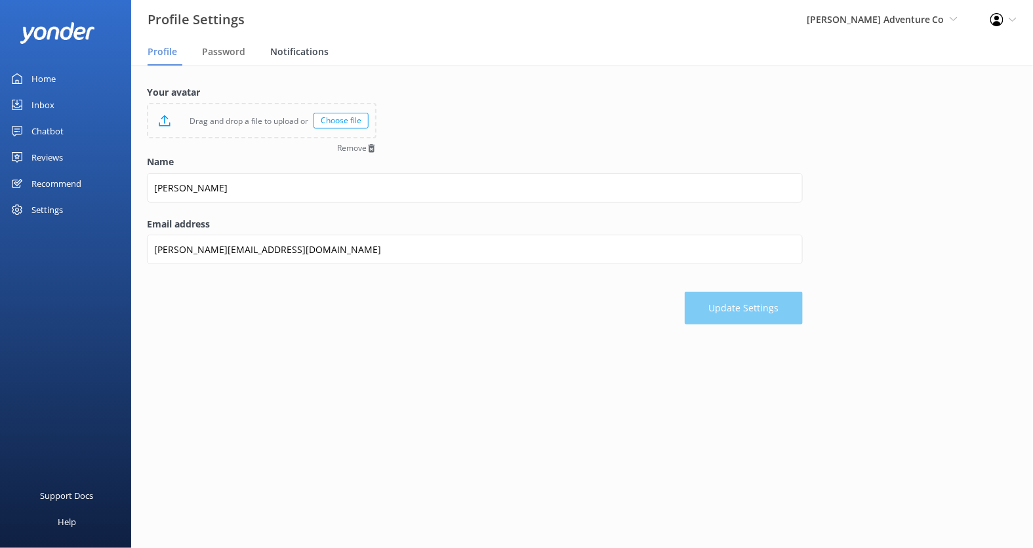
click at [310, 56] on span "Notifications" at bounding box center [299, 51] width 58 height 13
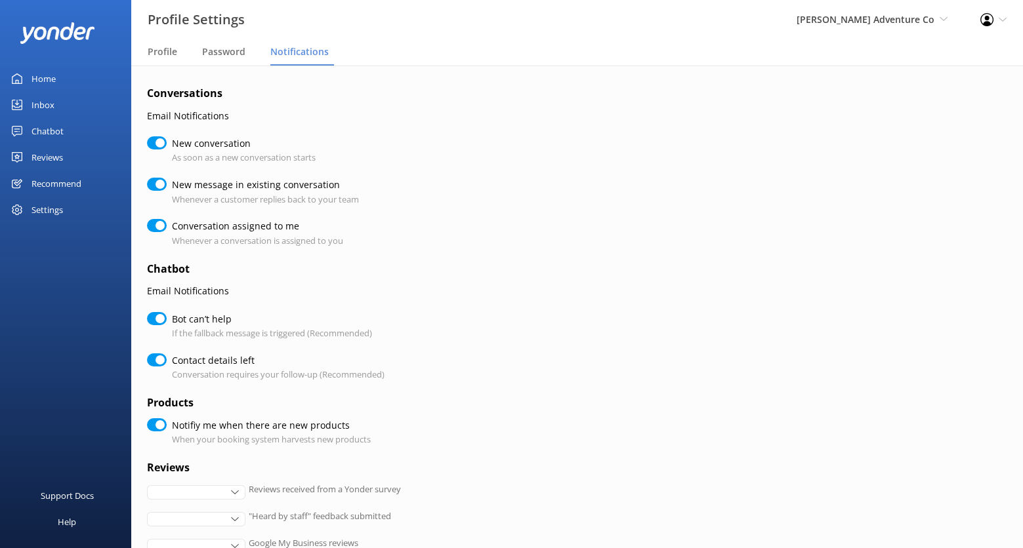
checkbox input "true"
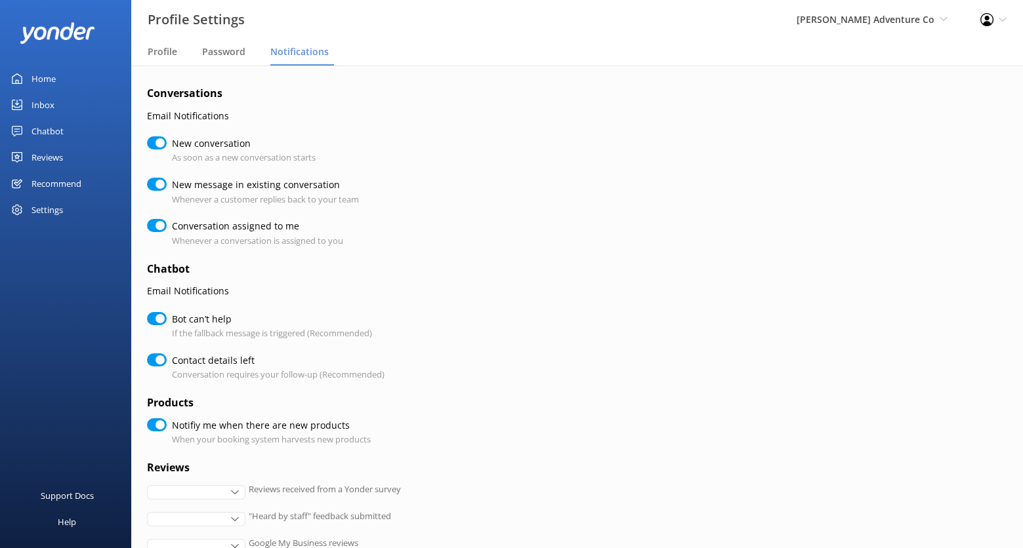
checkbox input "true"
click at [159, 143] on input "New conversation" at bounding box center [157, 142] width 20 height 13
checkbox input "false"
checkbox input "true"
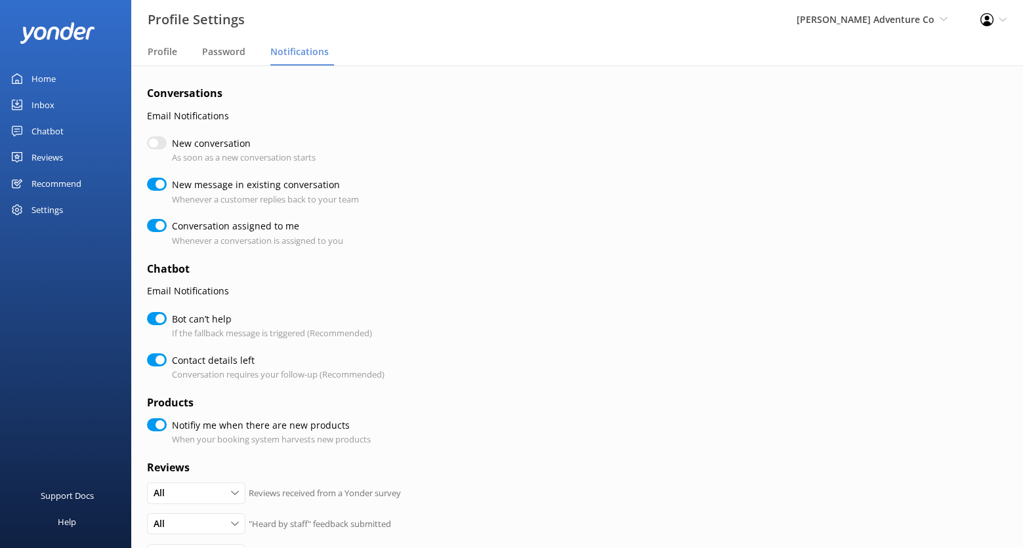
checkbox input "true"
click at [162, 182] on input "New message in existing conversation" at bounding box center [157, 184] width 20 height 13
checkbox input "false"
checkbox input "true"
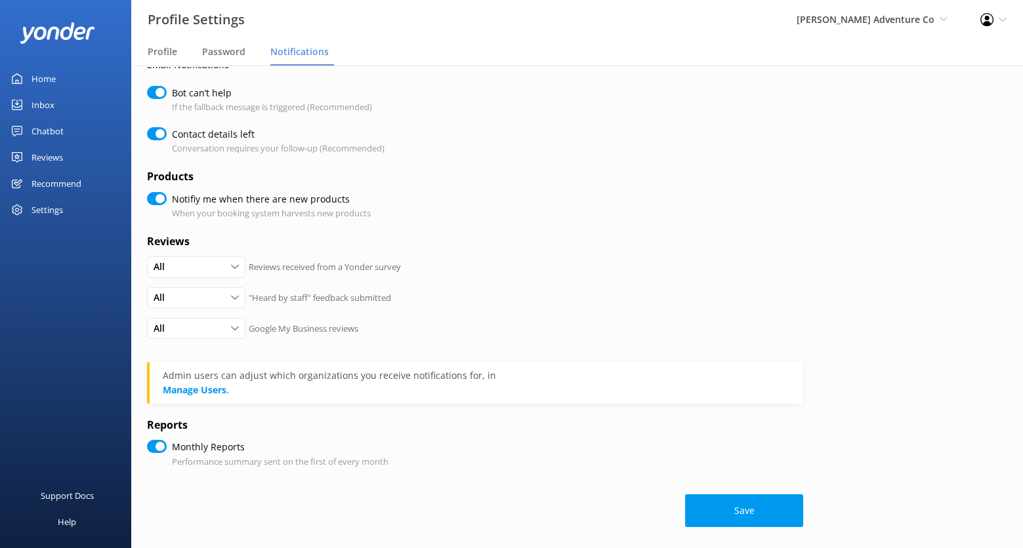
scroll to position [232, 0]
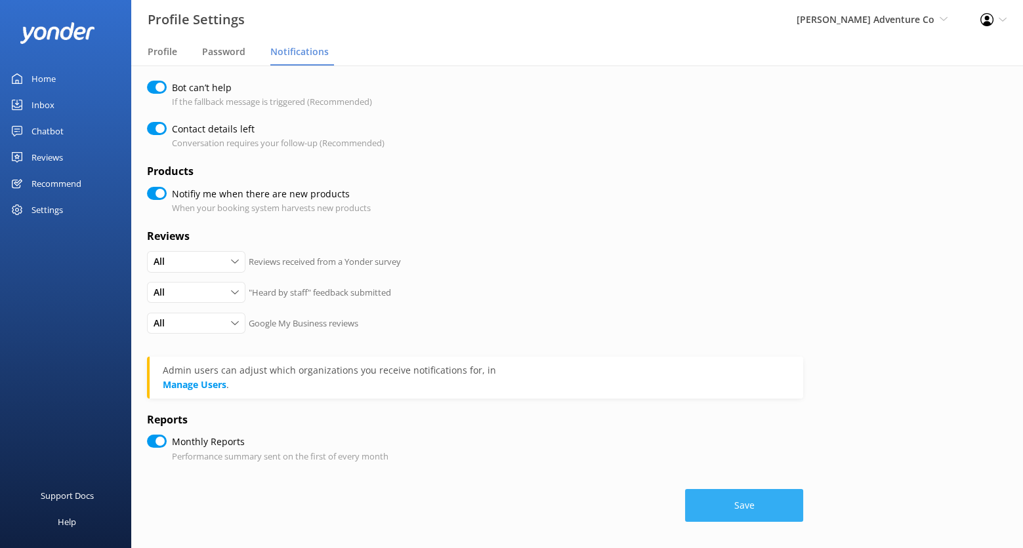
click at [741, 502] on button "Save" at bounding box center [744, 505] width 118 height 33
checkbox input "true"
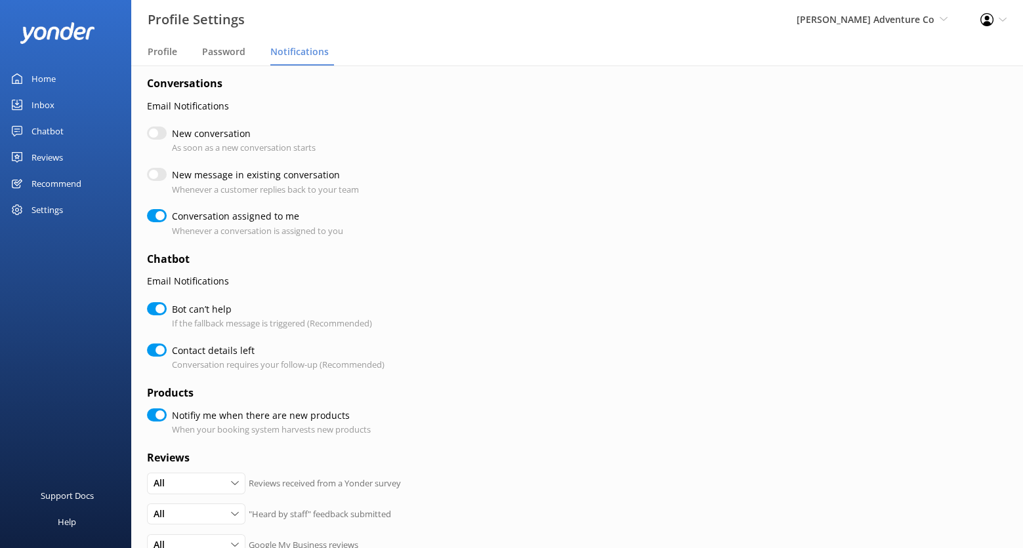
scroll to position [0, 0]
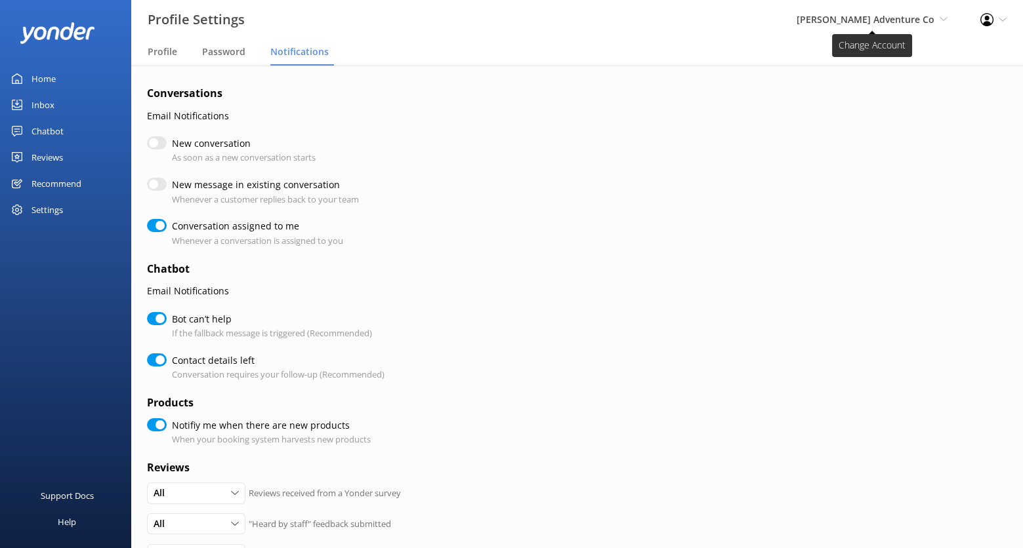
click at [906, 23] on span "[PERSON_NAME] Adventure Co" at bounding box center [865, 19] width 138 height 12
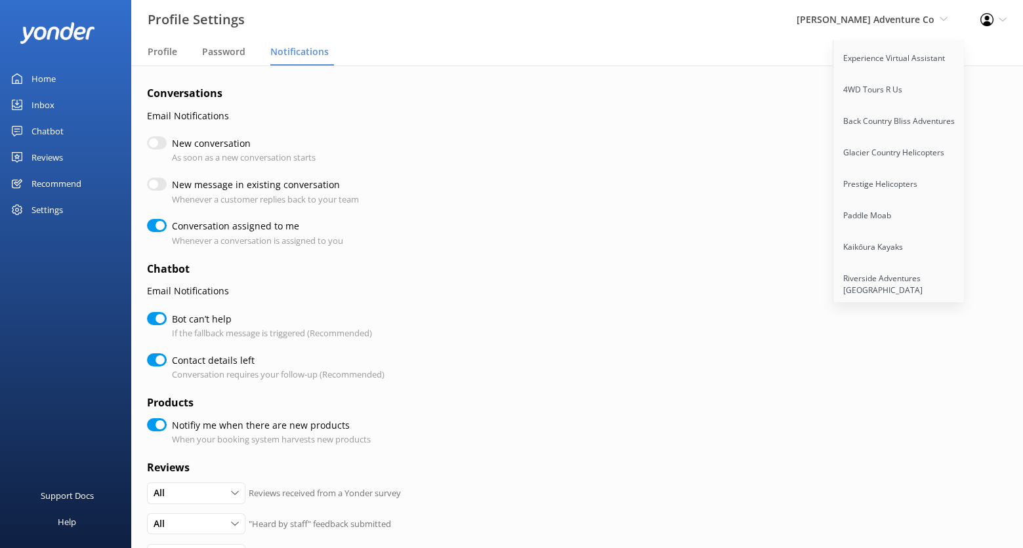
scroll to position [1438, 0]
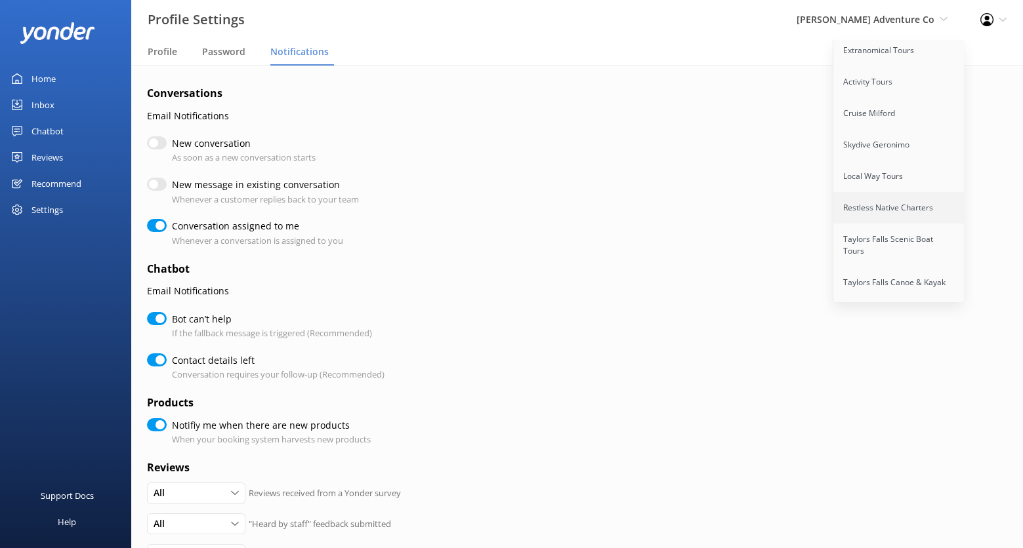
click at [887, 192] on link "Restless Native Charters" at bounding box center [898, 207] width 131 height 31
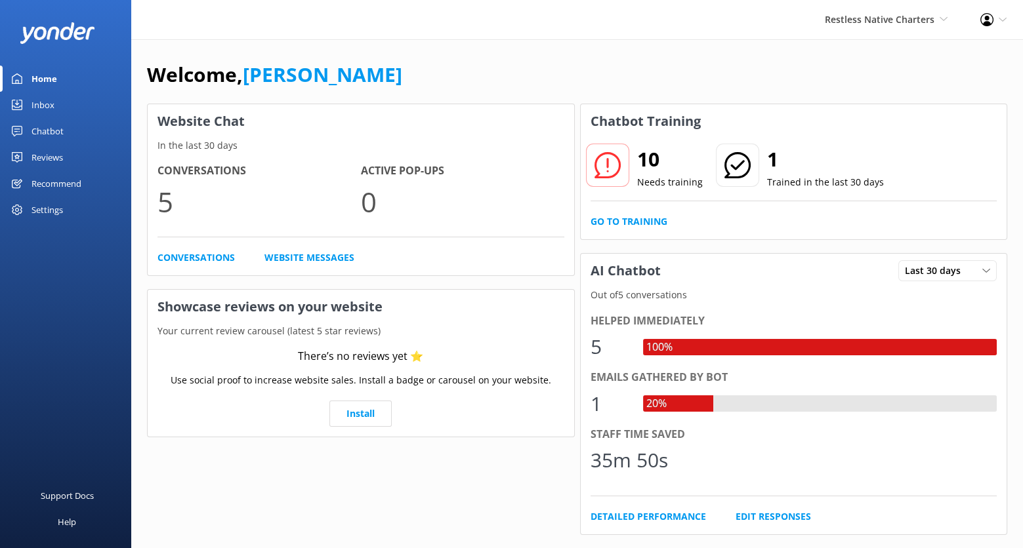
click at [49, 154] on div "Reviews" at bounding box center [46, 157] width 31 height 26
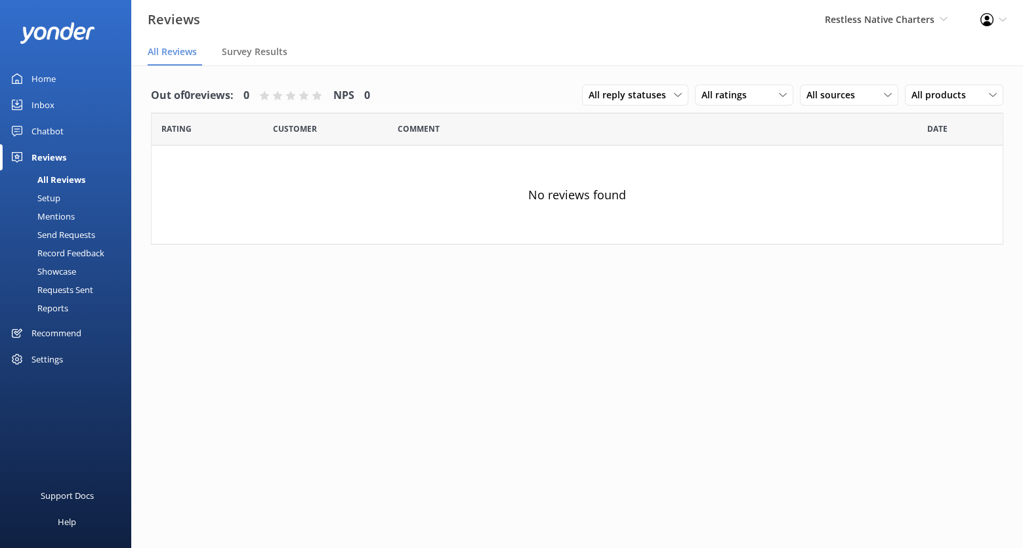
click at [51, 136] on div "Chatbot" at bounding box center [47, 131] width 32 height 26
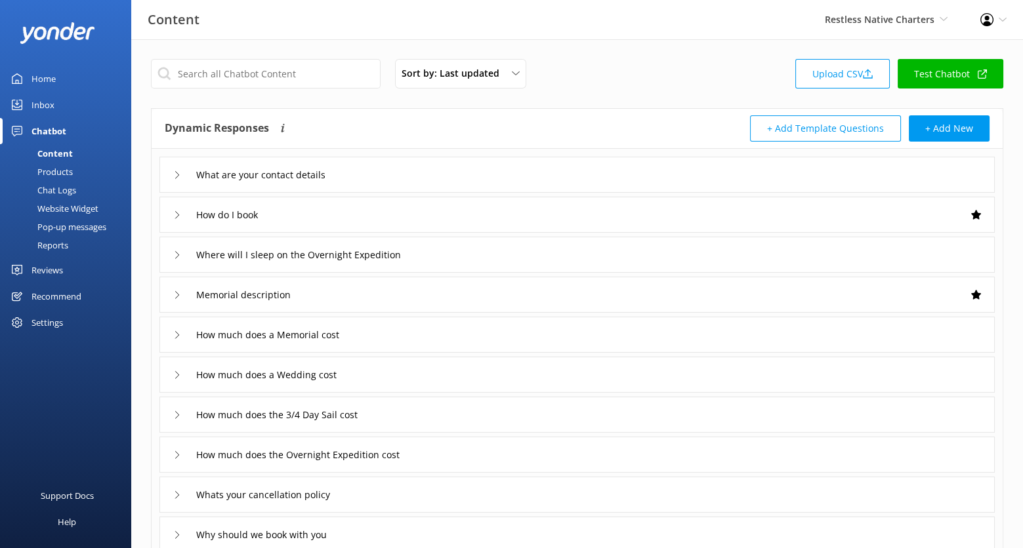
click at [60, 166] on div "Products" at bounding box center [40, 172] width 65 height 18
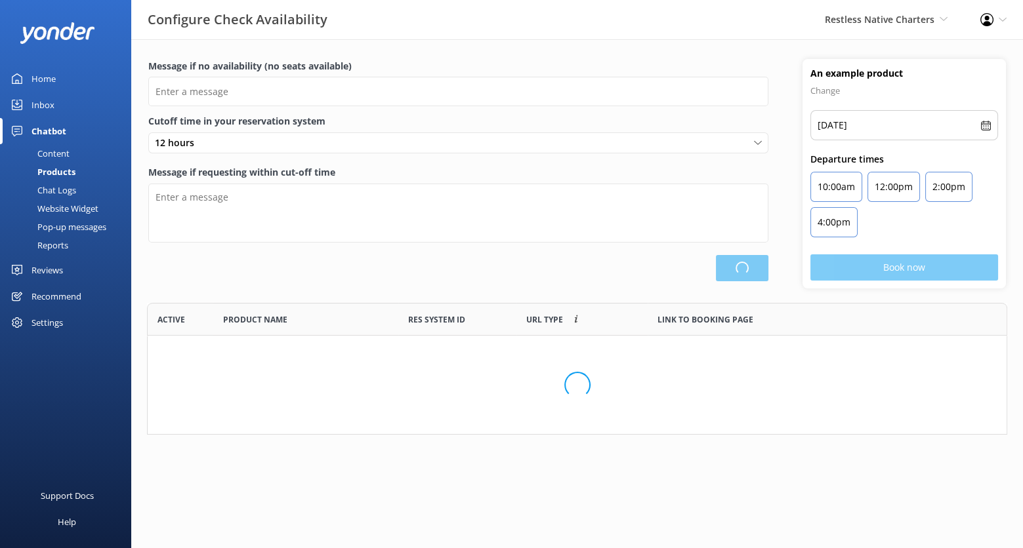
scroll to position [120, 848]
type input "There are no seats available, please check an alternative day"
type textarea "Our online booking system closes {hours} prior to departure. Please contact us …"
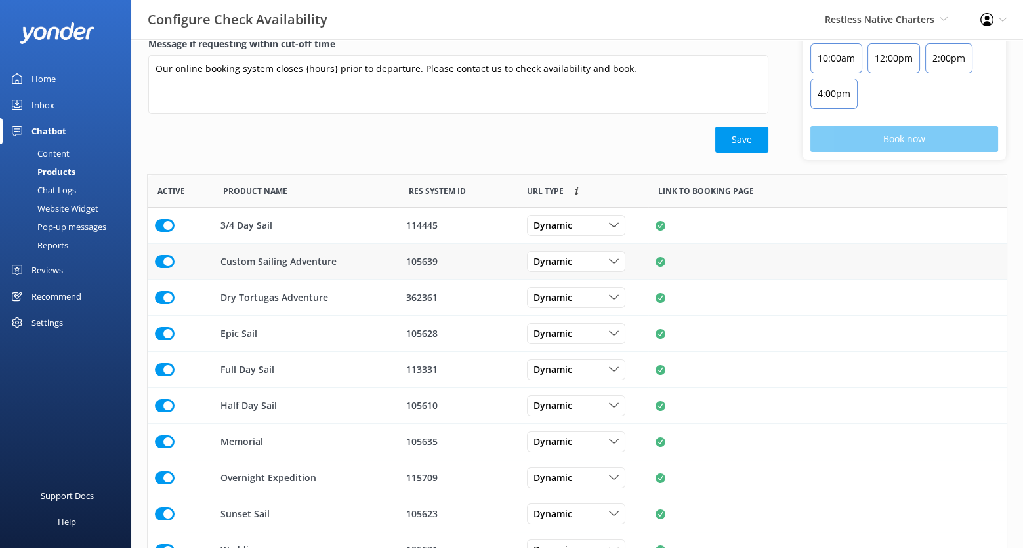
scroll to position [163, 0]
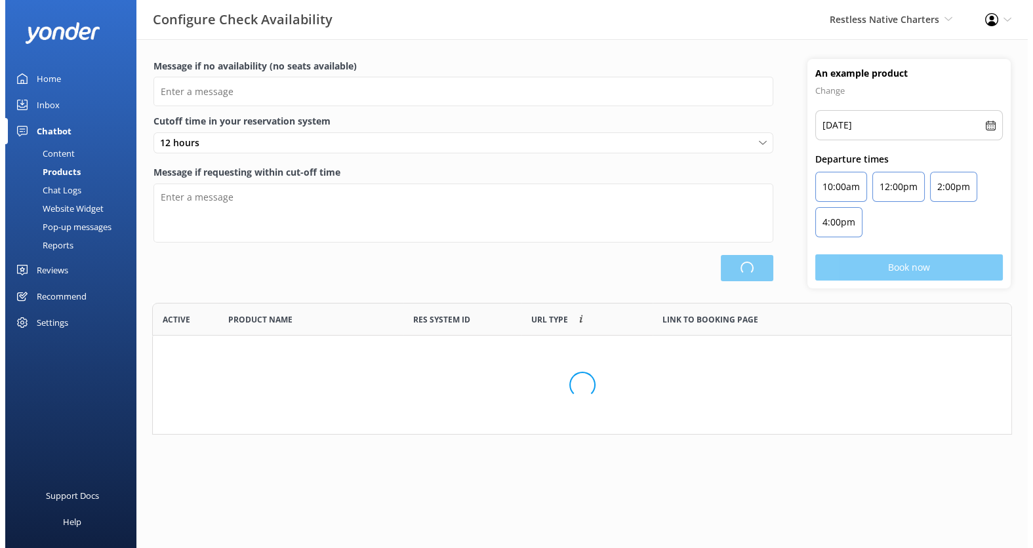
scroll to position [382, 847]
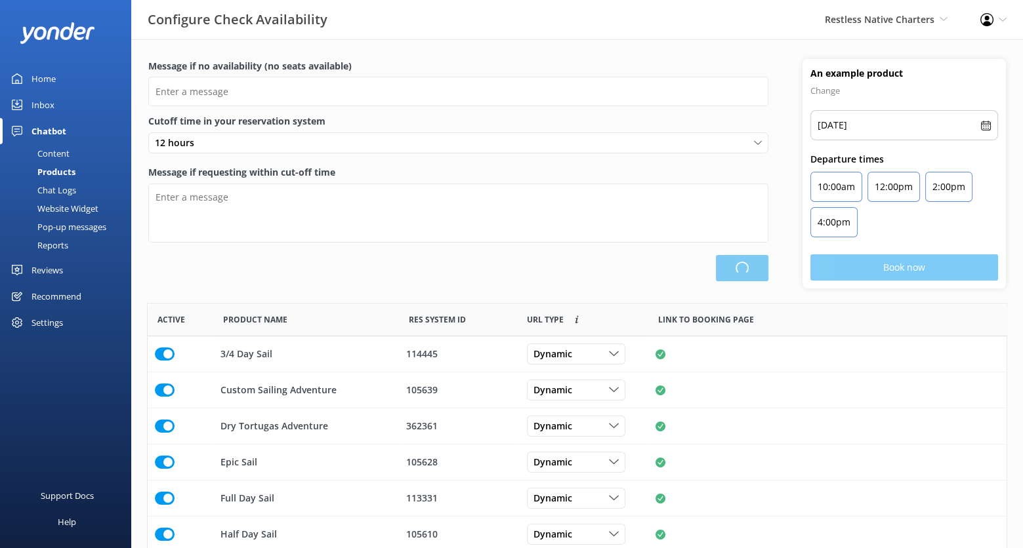
type input "There are no seats available, please check an alternative day"
type textarea "Our online booking system closes {hours} prior to departure. Please contact us …"
click at [66, 151] on div "Content" at bounding box center [39, 153] width 62 height 18
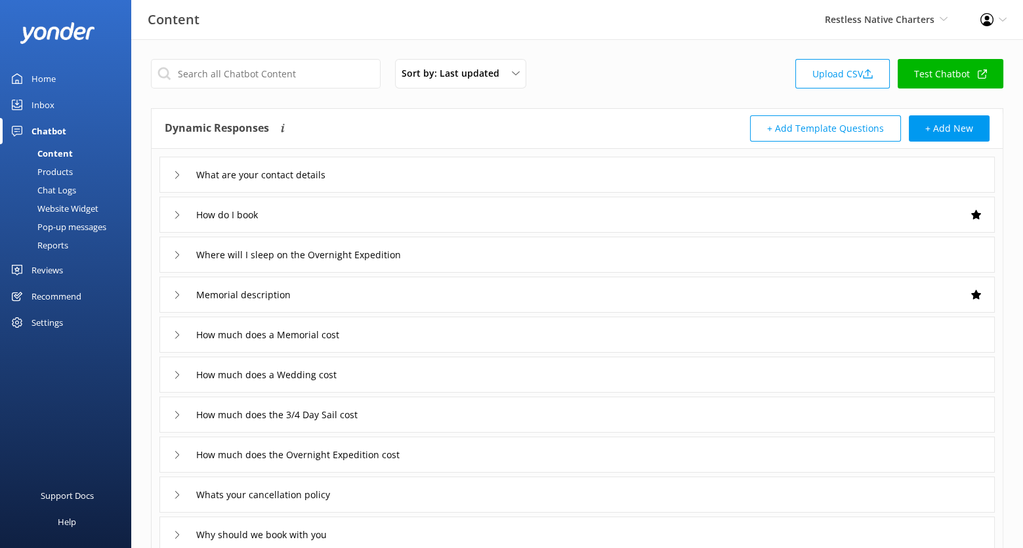
click at [54, 205] on div "Website Widget" at bounding box center [53, 208] width 91 height 18
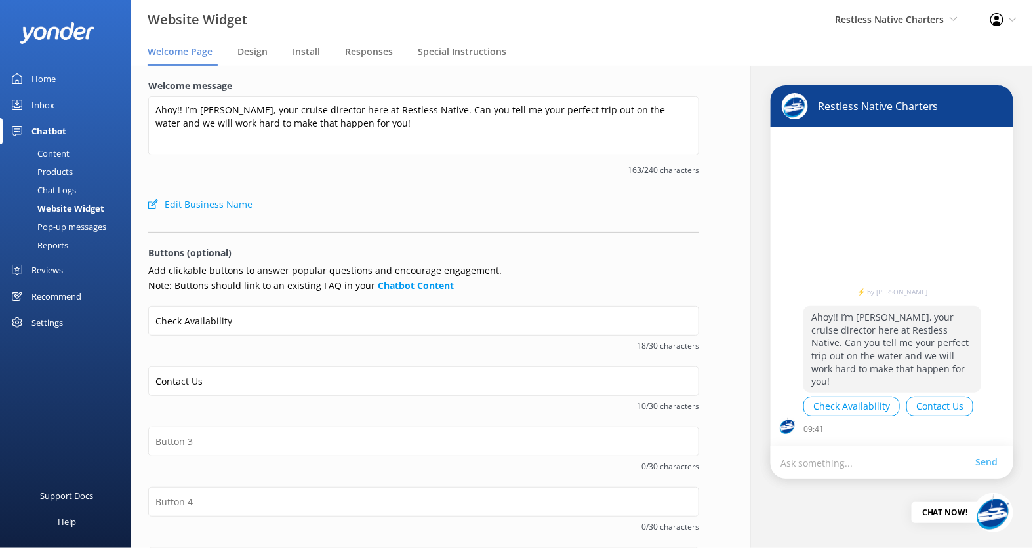
click at [51, 154] on div "Content" at bounding box center [39, 153] width 62 height 18
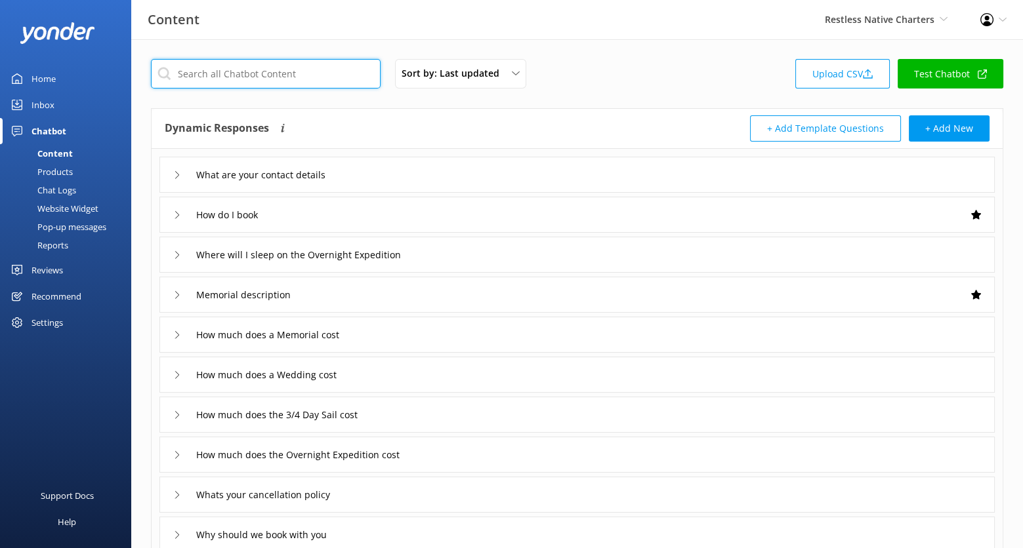
click at [291, 80] on input "text" at bounding box center [266, 74] width 230 height 30
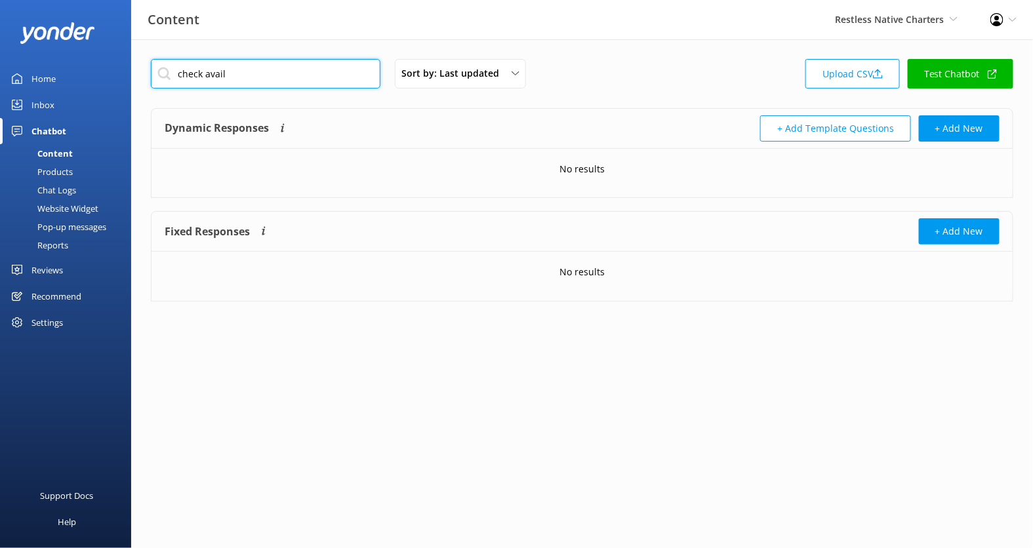
click at [289, 71] on input "check avail" at bounding box center [266, 74] width 230 height 30
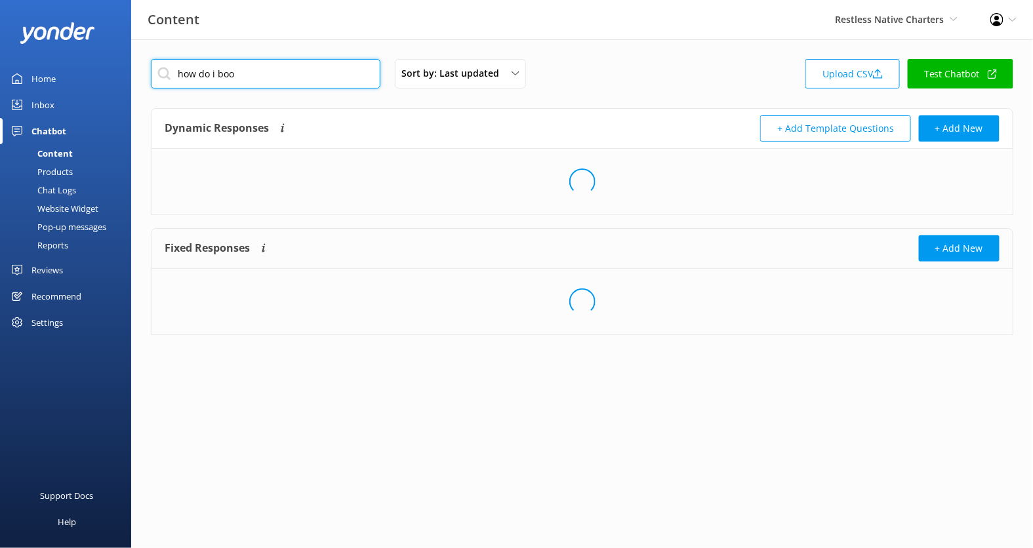
type input "how do i boo"
drag, startPoint x: 388, startPoint y: 171, endPoint x: 412, endPoint y: 167, distance: 23.9
click at [388, 171] on div "Loading.." at bounding box center [582, 182] width 861 height 66
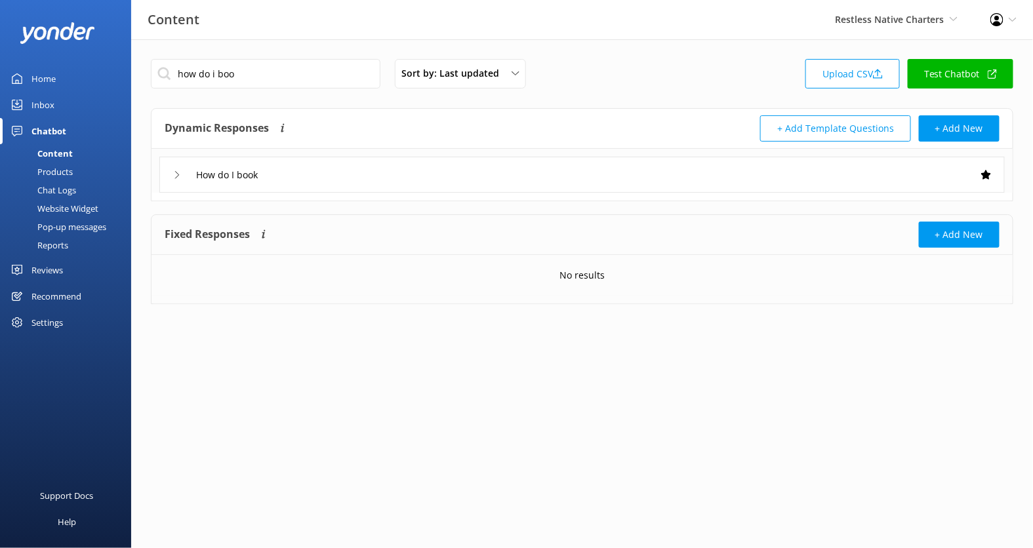
click at [416, 174] on div "How do I book" at bounding box center [581, 175] width 845 height 36
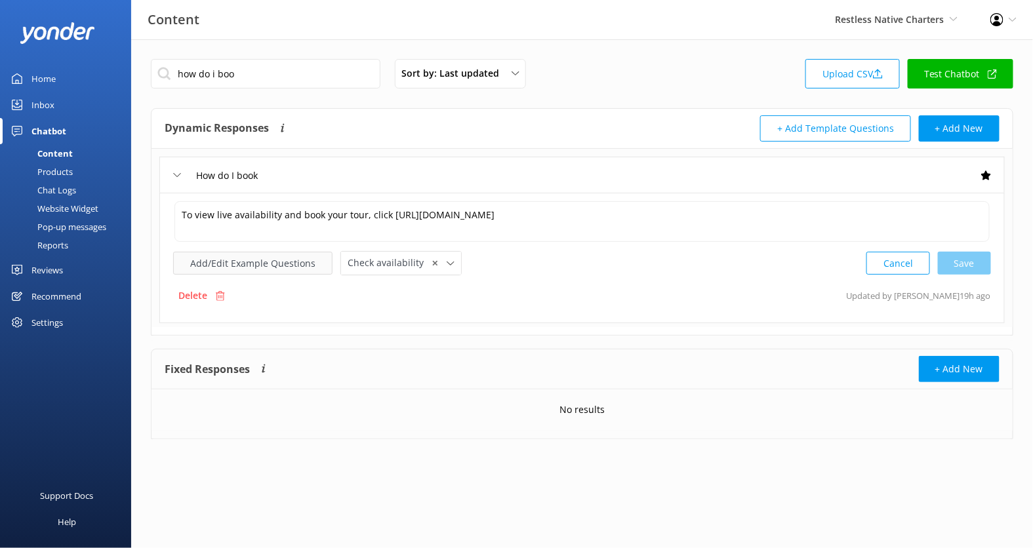
click at [285, 260] on button "Add/Edit Example Questions" at bounding box center [252, 263] width 159 height 23
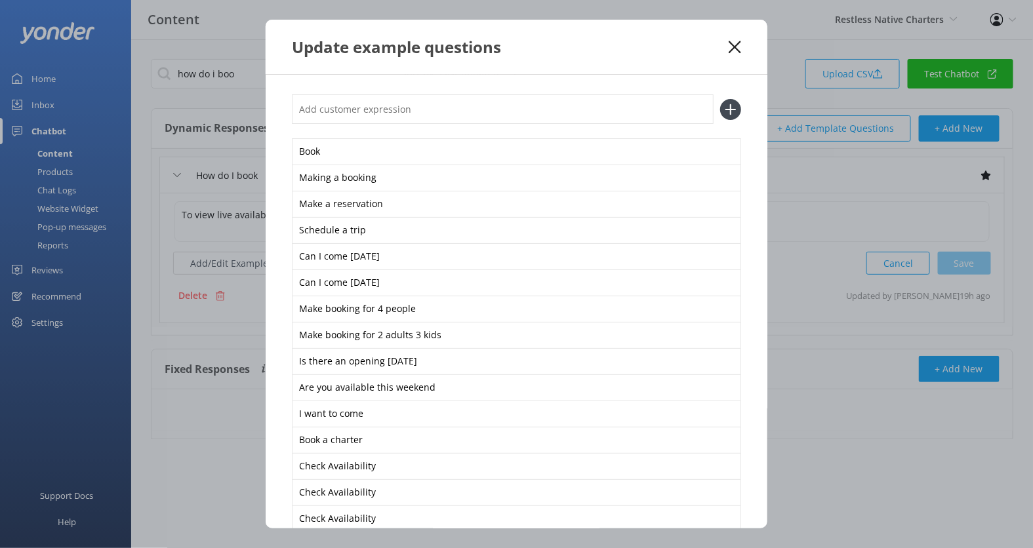
click at [729, 45] on icon at bounding box center [735, 47] width 12 height 13
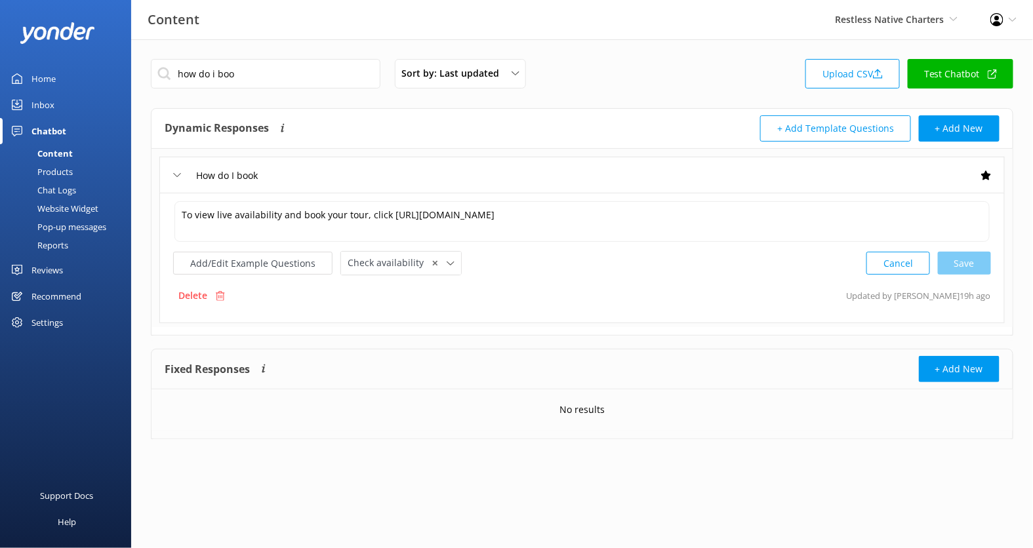
click at [64, 189] on div "Chat Logs" at bounding box center [42, 190] width 68 height 18
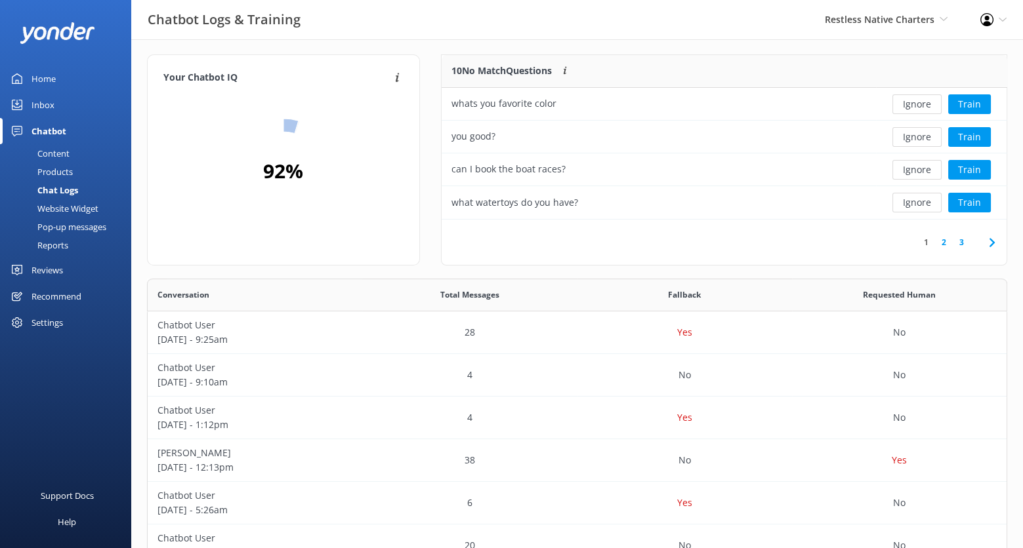
scroll to position [14, 0]
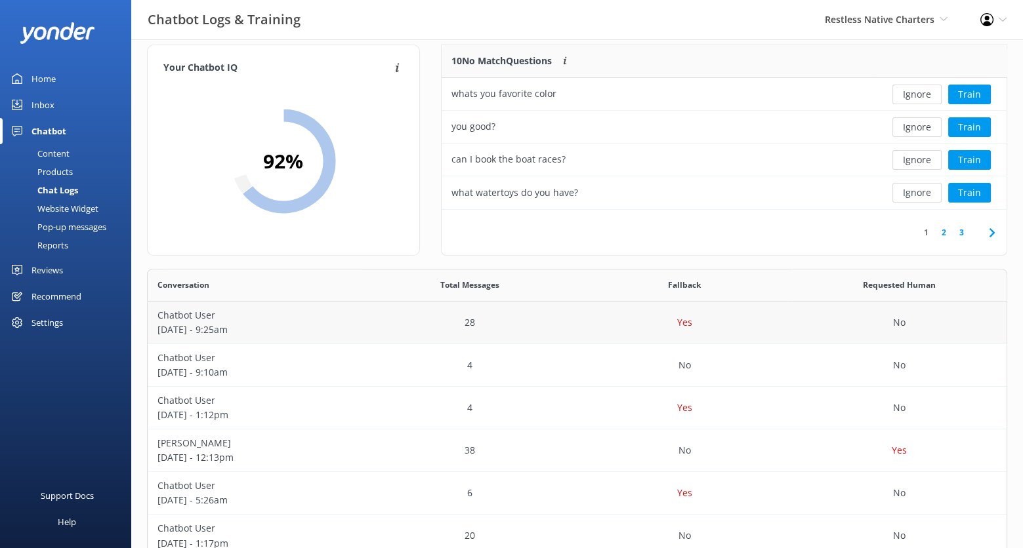
click at [438, 322] on div "28" at bounding box center [469, 323] width 214 height 43
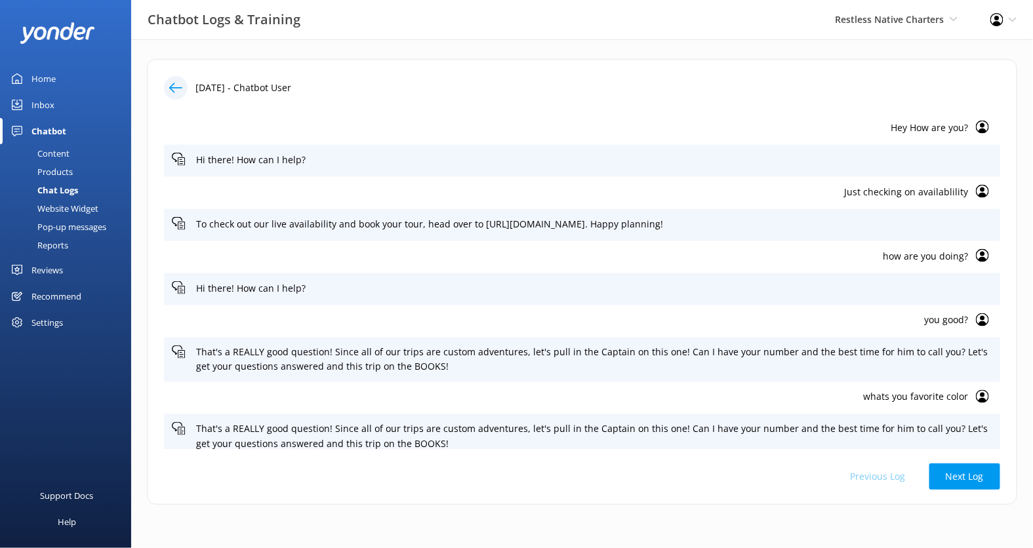
scroll to position [721, 0]
click at [950, 256] on p "how are you doing?" at bounding box center [570, 258] width 796 height 14
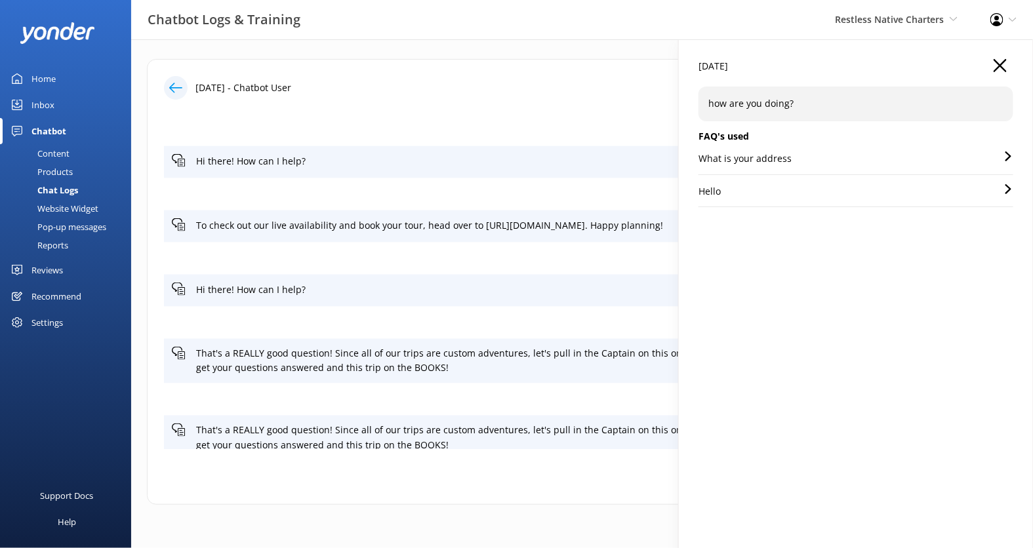
click at [1002, 58] on div "02 Oct 2025 how are you doing? FAQ's used What is your address Hello" at bounding box center [856, 313] width 354 height 548
click at [775, 104] on p "how are you doing?" at bounding box center [855, 103] width 295 height 14
copy p "how are you doing?"
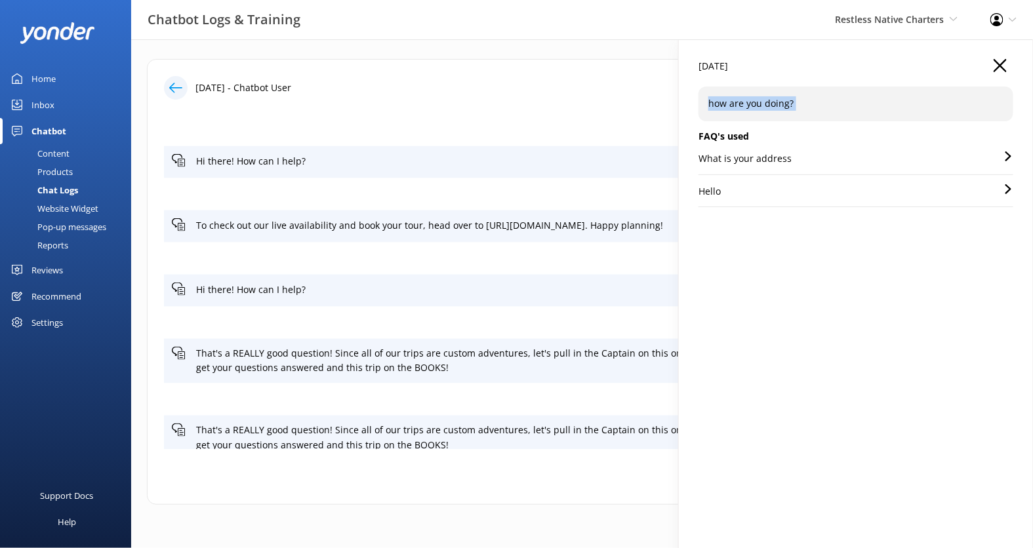
click at [61, 157] on div "Content" at bounding box center [39, 153] width 62 height 18
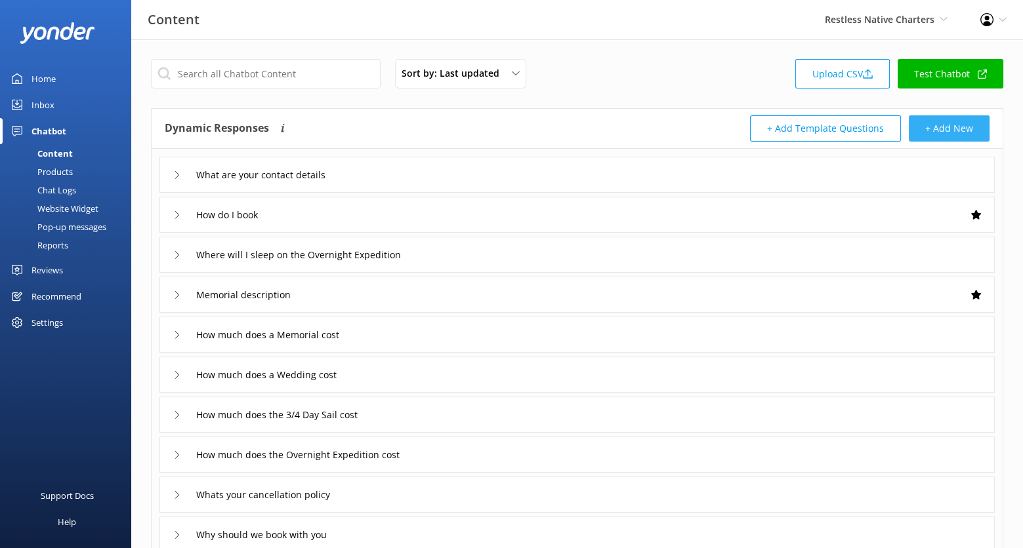
click at [969, 121] on button "+ Add New" at bounding box center [948, 128] width 81 height 26
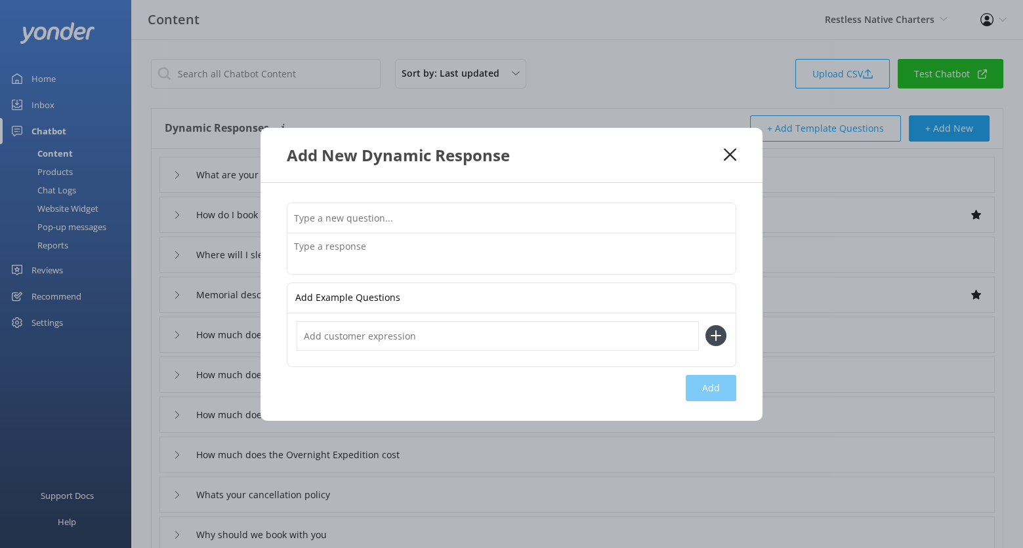
click at [366, 211] on input "text" at bounding box center [511, 218] width 448 height 30
paste input "how are you doing?"
click at [323, 258] on textarea at bounding box center [511, 254] width 448 height 41
click at [403, 219] on input "how are you doing?" at bounding box center [511, 218] width 448 height 30
type input "how are you doing"
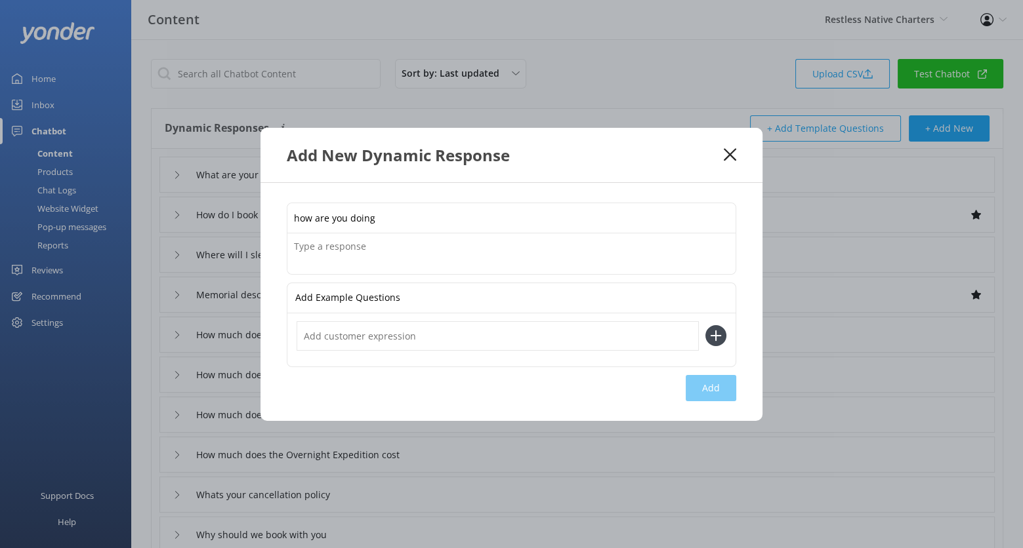
click at [400, 251] on textarea at bounding box center [511, 254] width 448 height 41
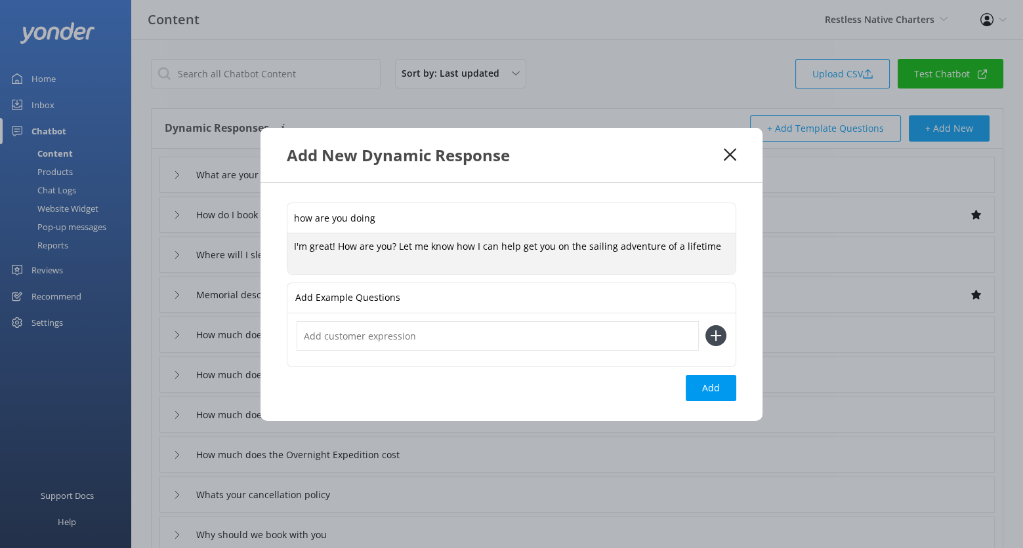
type textarea "I'm great! How are you? Let me know how I can help get you on the sailing adven…"
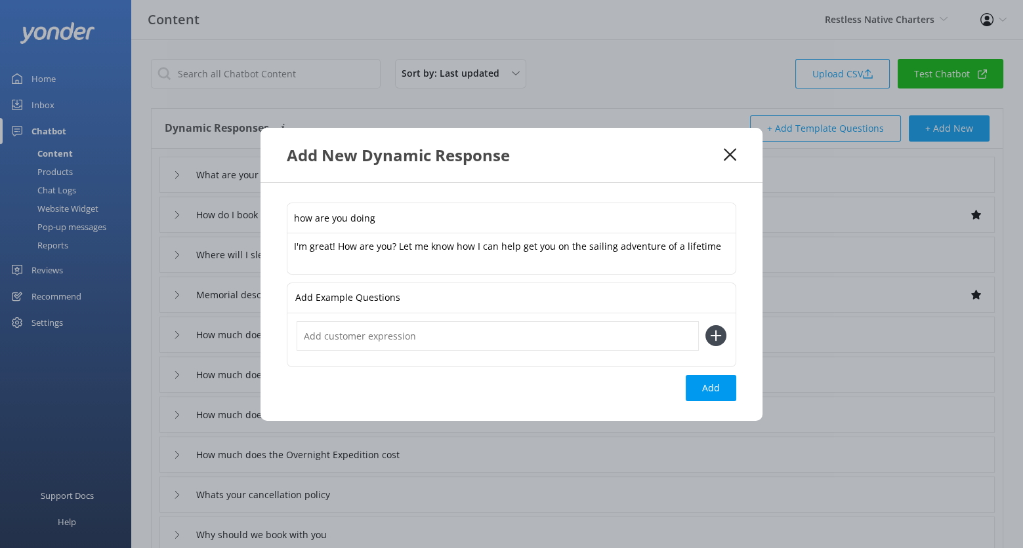
click at [372, 338] on input "text" at bounding box center [497, 336] width 402 height 30
type input "you good"
click at [705, 325] on button at bounding box center [715, 335] width 21 height 21
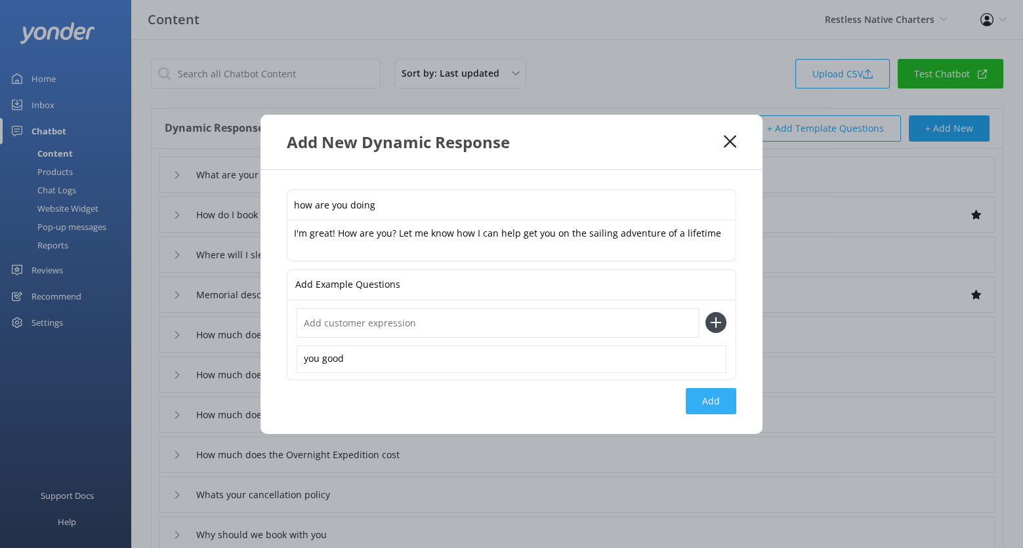
click at [715, 399] on button "Add" at bounding box center [710, 401] width 51 height 26
type input "how are you doing"
type input "What are your contact details"
type input "How do I book"
type input "Where will I sleep on the Overnight Expedition"
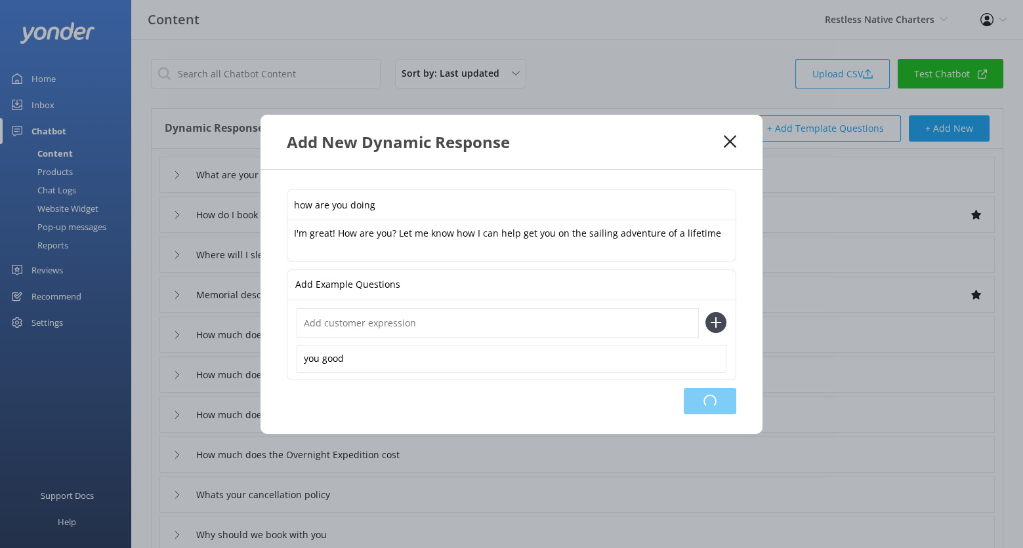
type input "Memorial description"
type input "How much does a Memorial cost"
type input "How much does a Wedding cost"
type input "How much does the 3/4 Day Sail cost"
type input "How much does the Overnight Expedition cost"
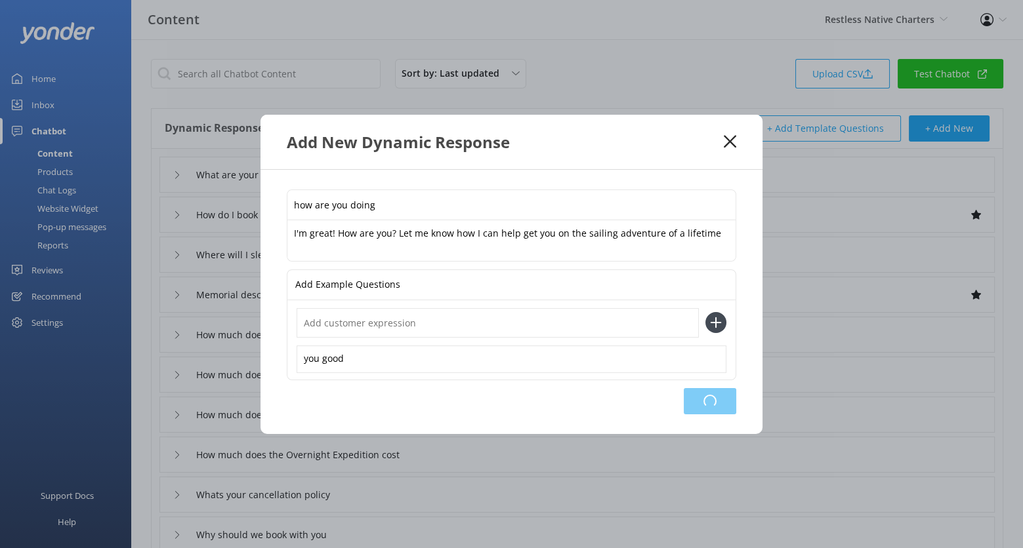
type input "Whats your cancellation policy"
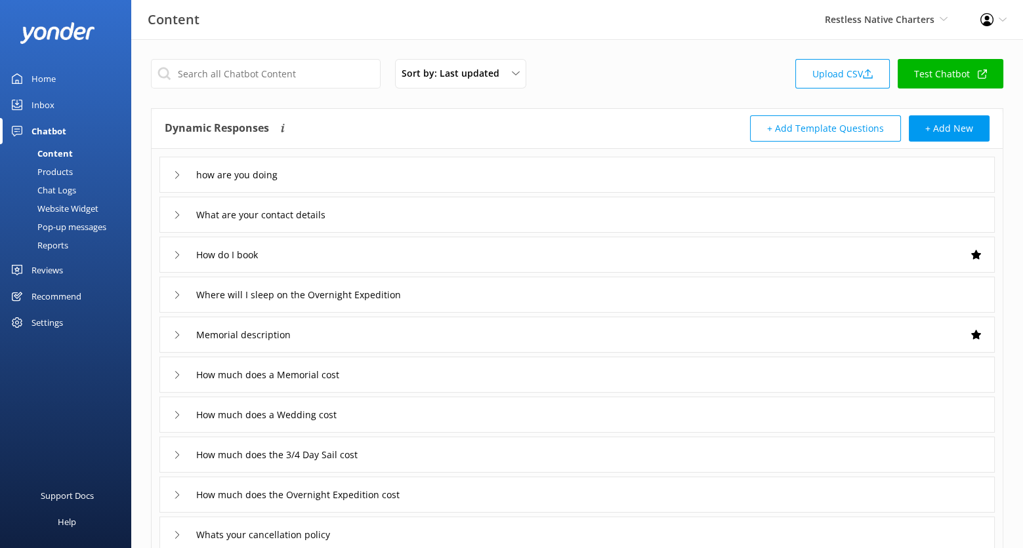
click at [66, 190] on div "Chat Logs" at bounding box center [42, 190] width 68 height 18
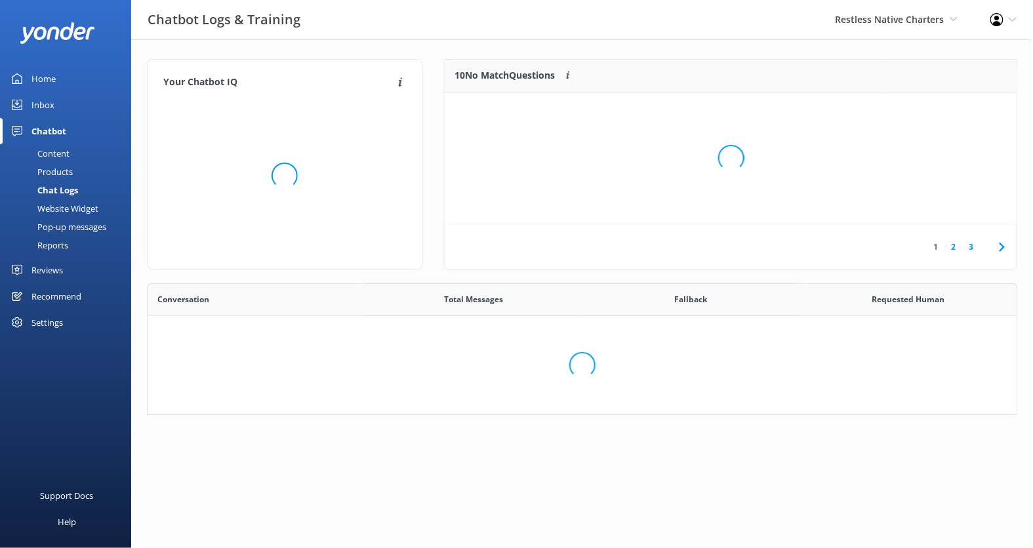
scroll to position [277, 848]
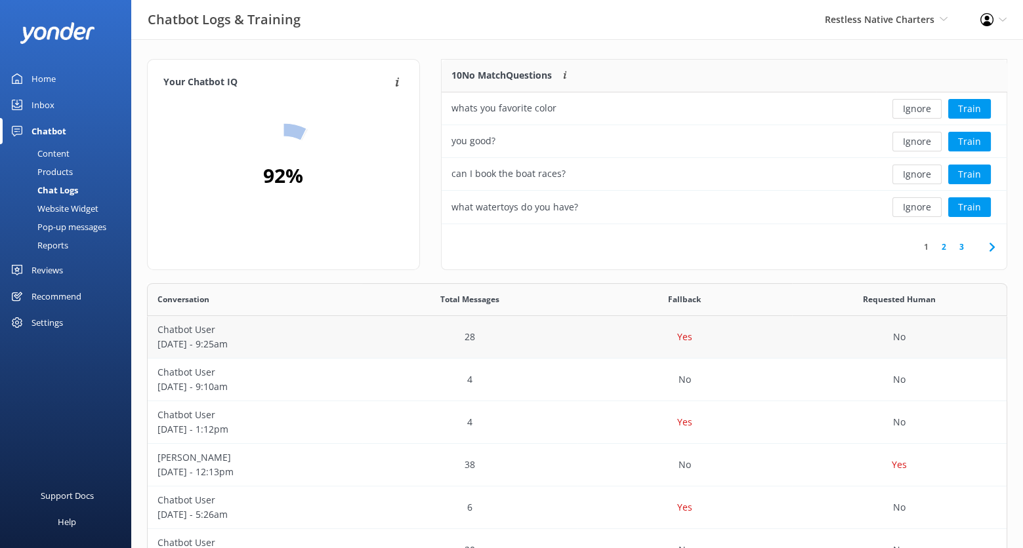
click at [346, 348] on p "October 02 - 9:25am" at bounding box center [254, 344] width 195 height 14
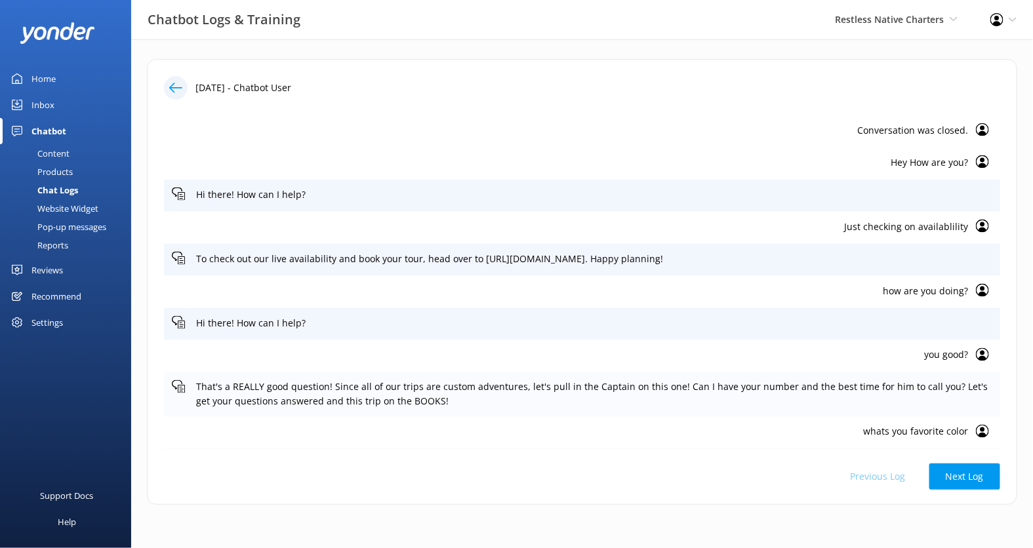
scroll to position [732, 0]
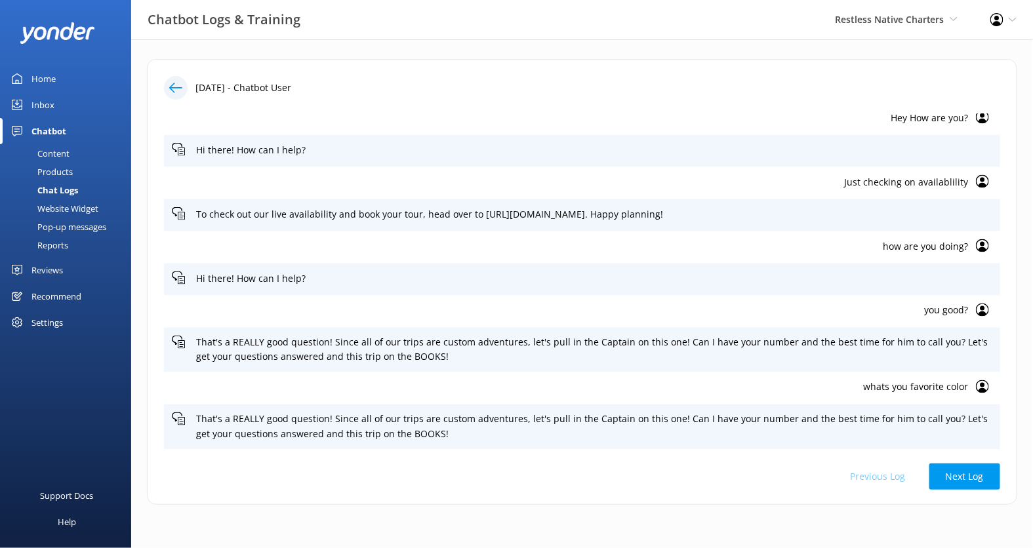
click at [941, 181] on p "Just checking on availablility" at bounding box center [570, 182] width 796 height 14
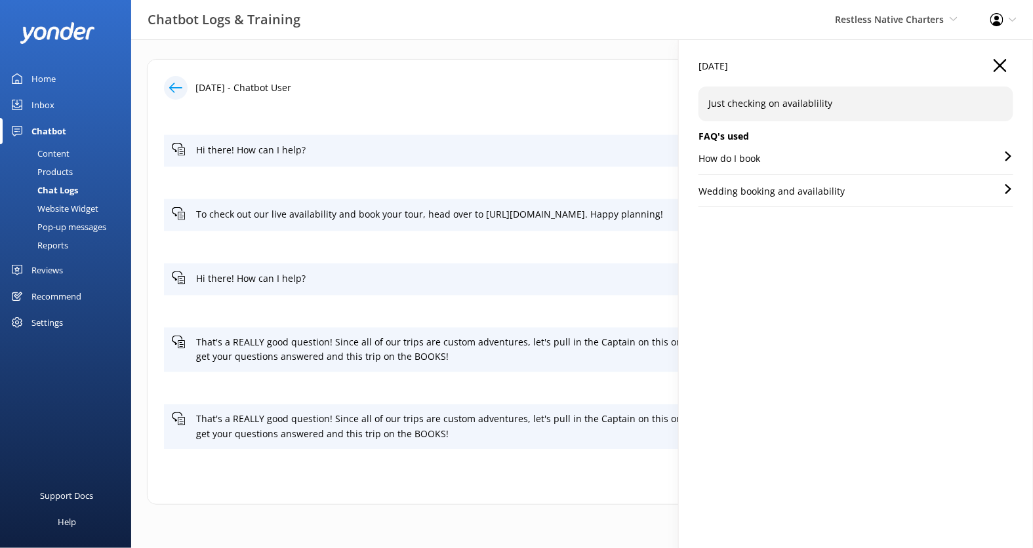
click at [890, 160] on div "How do I book" at bounding box center [856, 163] width 315 height 23
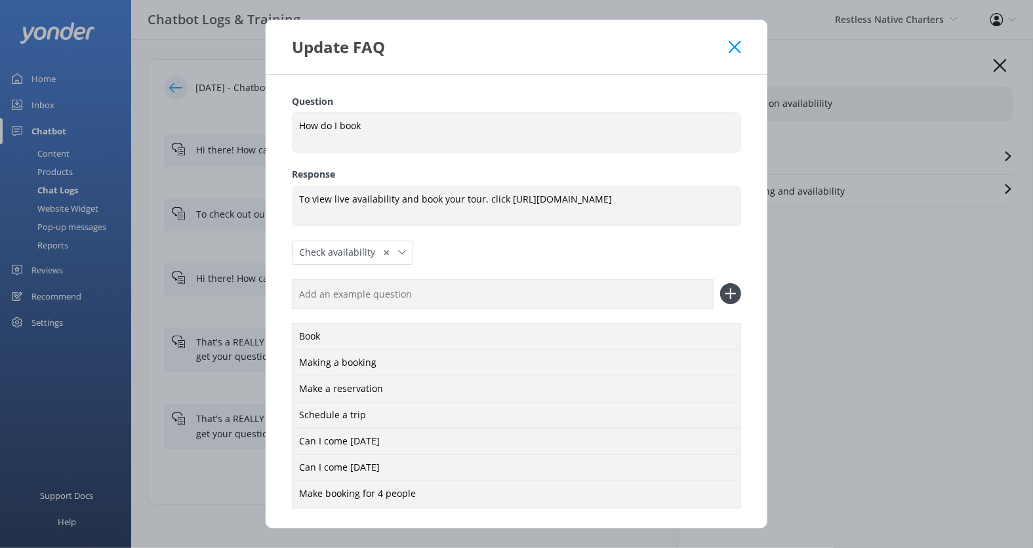
click at [735, 52] on icon at bounding box center [735, 47] width 12 height 13
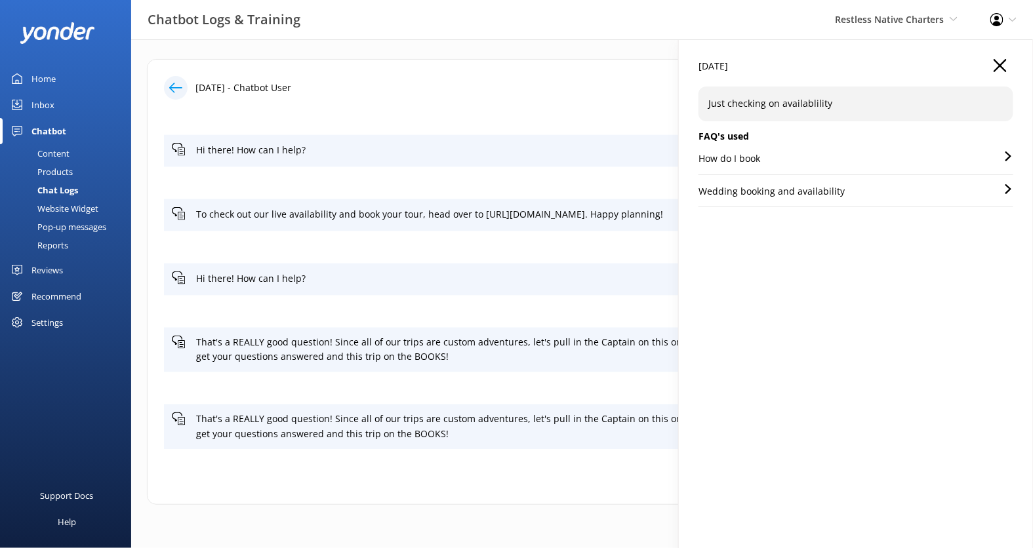
click at [798, 165] on div "How do I book" at bounding box center [856, 163] width 315 height 23
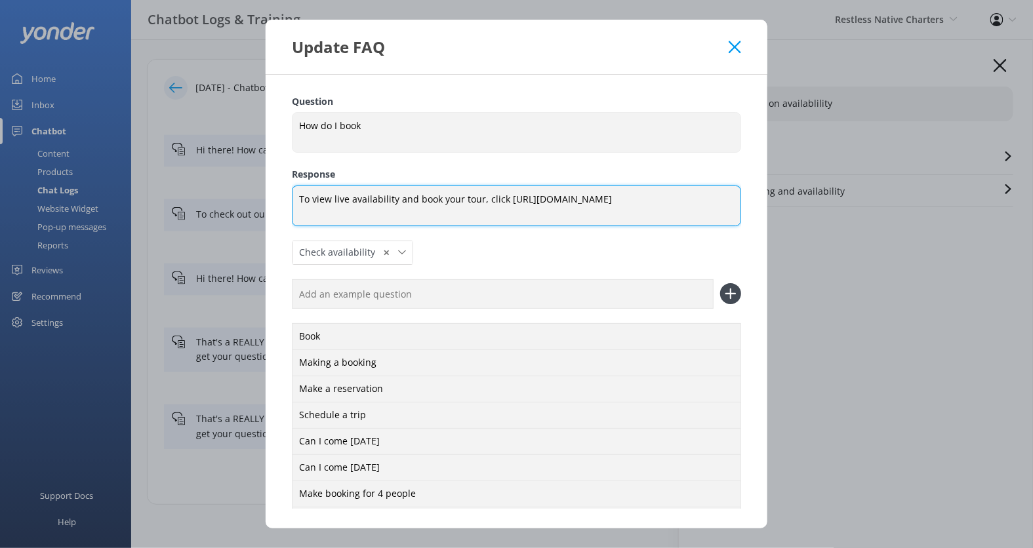
click at [476, 197] on textarea "To view live availability and book your tour, click https://fareharbor.com/embe…" at bounding box center [516, 206] width 449 height 41
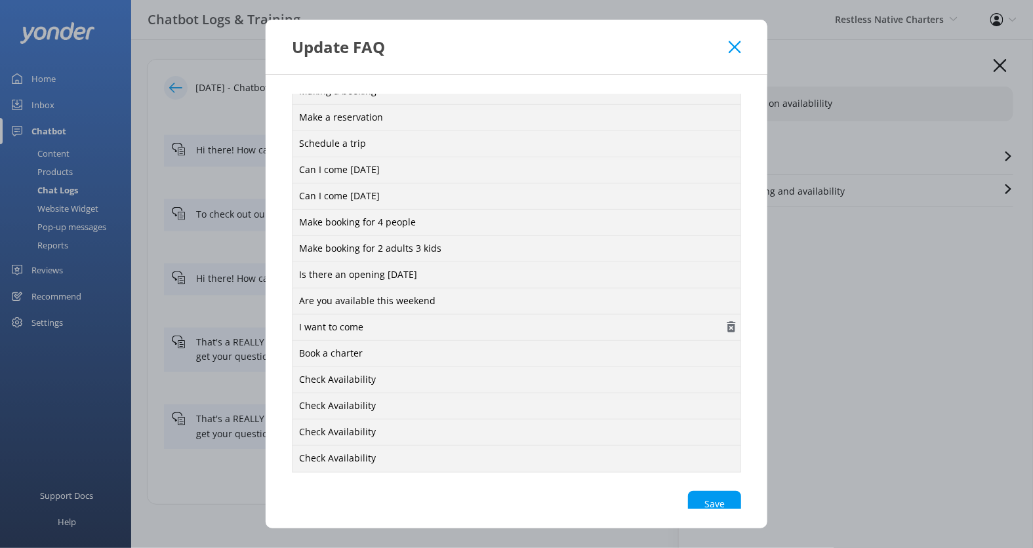
scroll to position [293, 0]
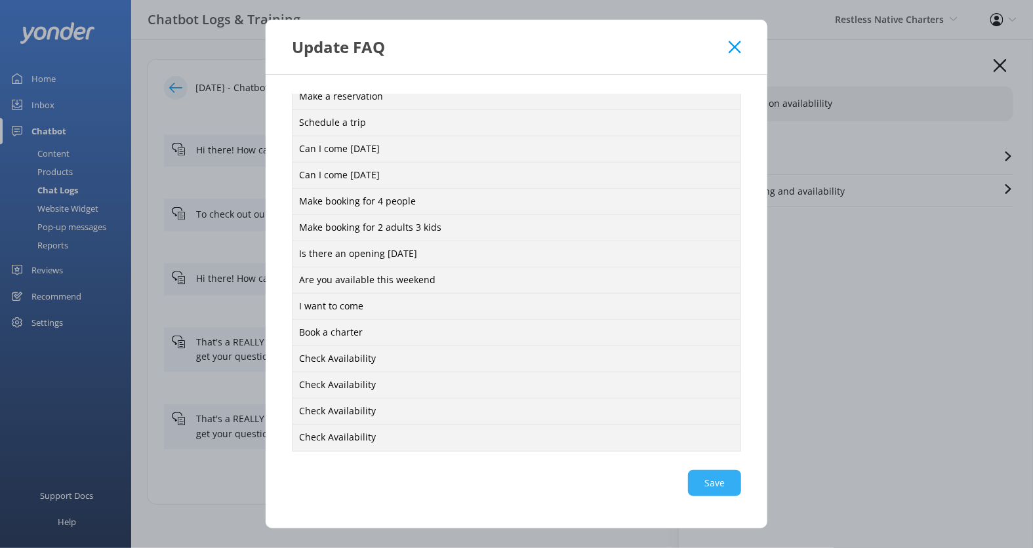
click at [691, 483] on div "Save" at bounding box center [516, 483] width 449 height 26
type textarea "When are you thinking of coming? We offer various trips to suit your sailing ad…"
click at [735, 45] on icon at bounding box center [735, 47] width 12 height 13
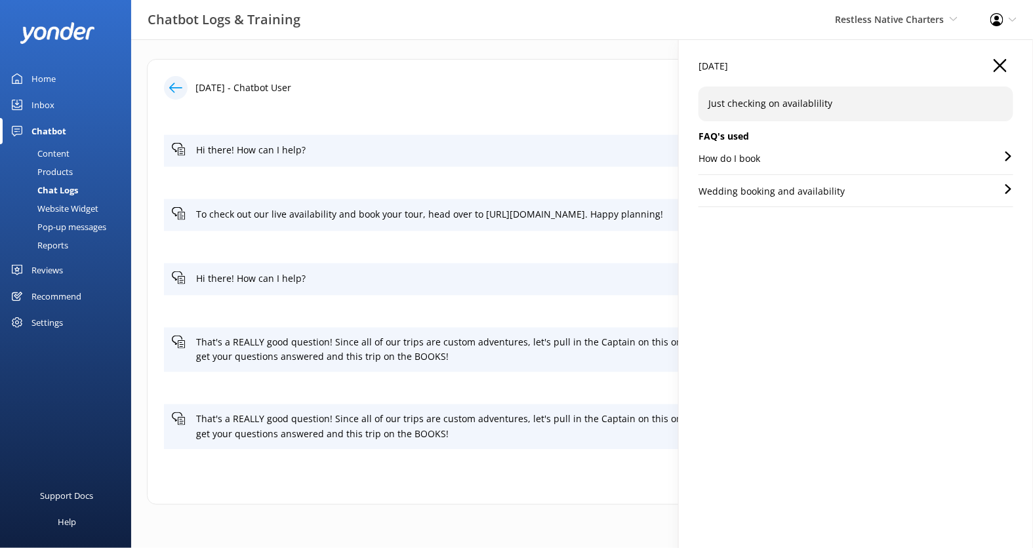
click at [54, 155] on div "Content" at bounding box center [39, 153] width 62 height 18
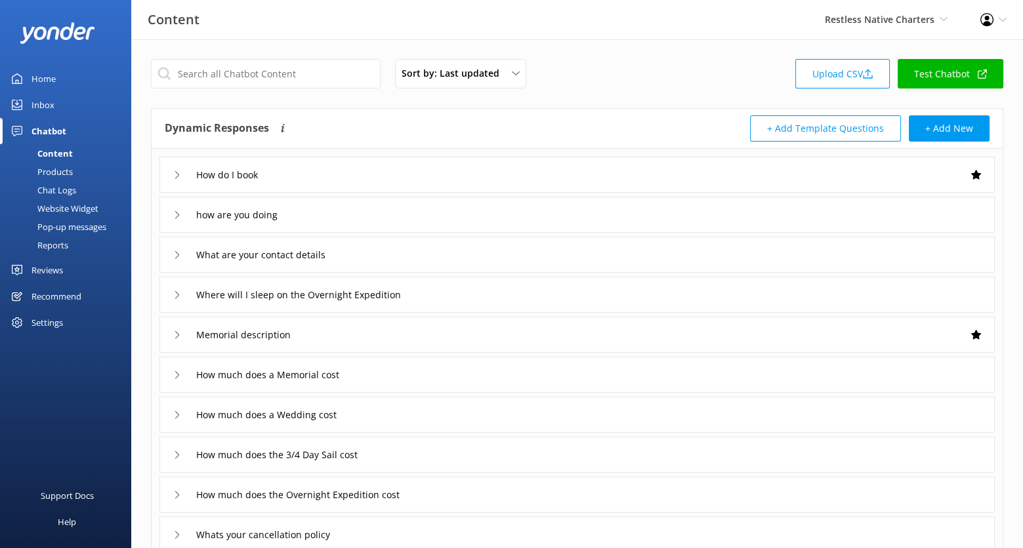
click at [943, 73] on link "Test Chatbot" at bounding box center [950, 74] width 106 height 30
click at [344, 30] on div "Content Restless Native Charters Kendall's Adventure Co Cool Tours Virtual Assi…" at bounding box center [511, 19] width 1023 height 39
click at [63, 207] on div "Website Widget" at bounding box center [53, 208] width 91 height 18
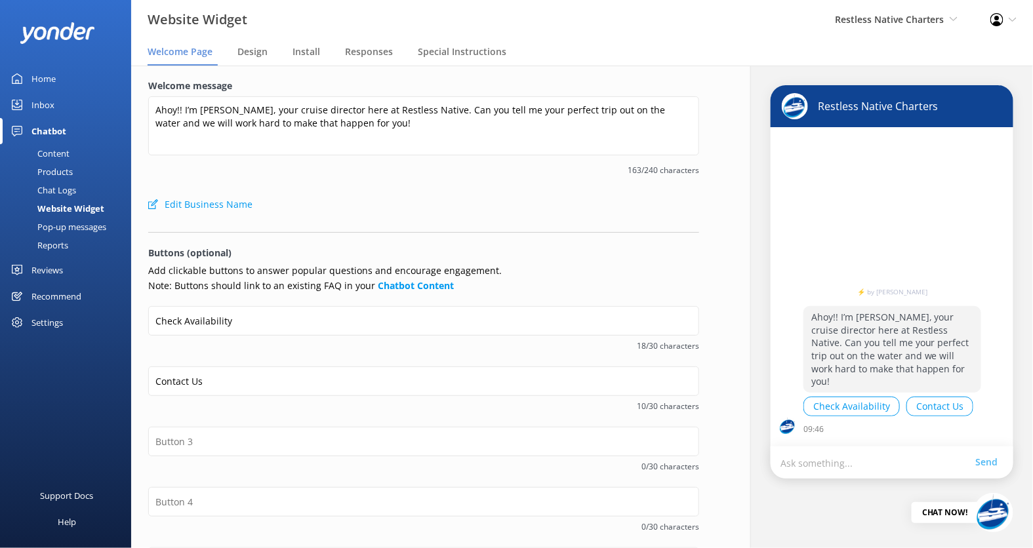
click at [55, 153] on div "Content" at bounding box center [39, 153] width 62 height 18
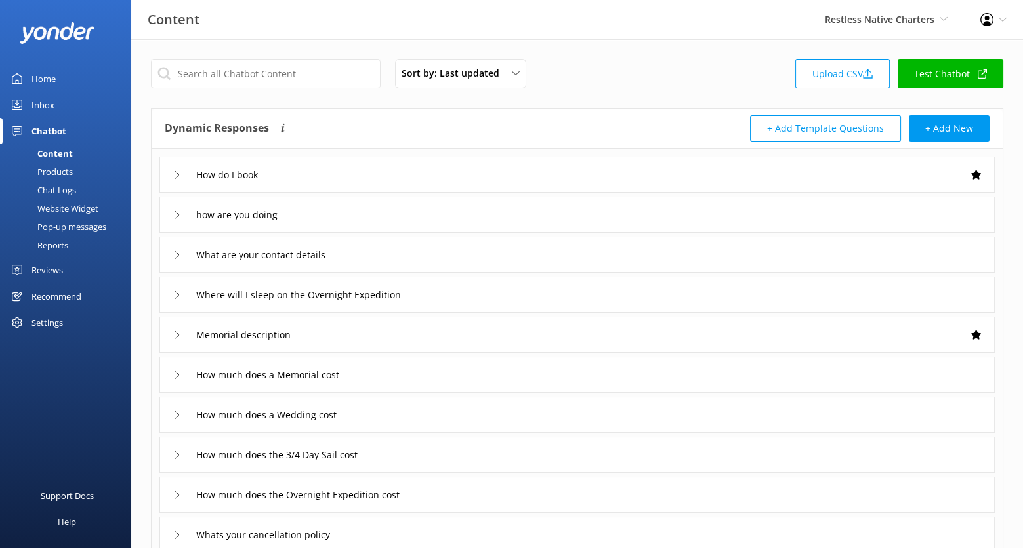
click at [66, 190] on div "Chat Logs" at bounding box center [42, 190] width 68 height 18
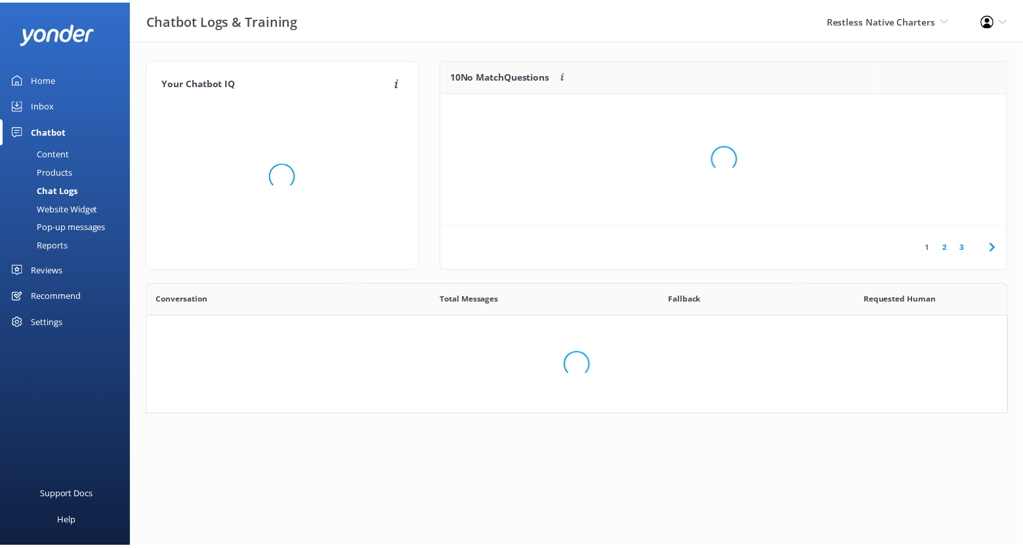
scroll to position [320, 848]
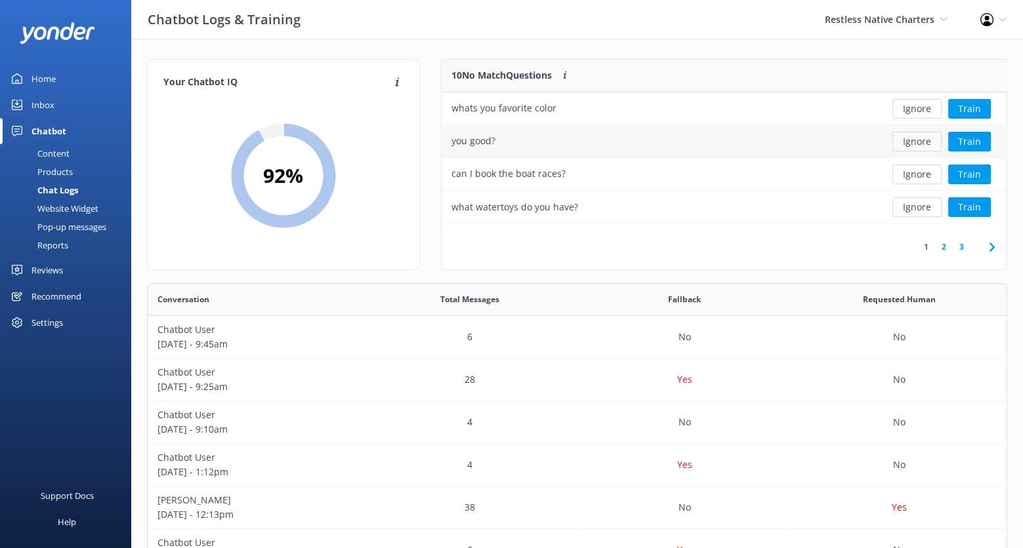
click at [926, 141] on button "Ignore" at bounding box center [916, 142] width 49 height 20
click at [963, 136] on button "Train" at bounding box center [969, 142] width 43 height 20
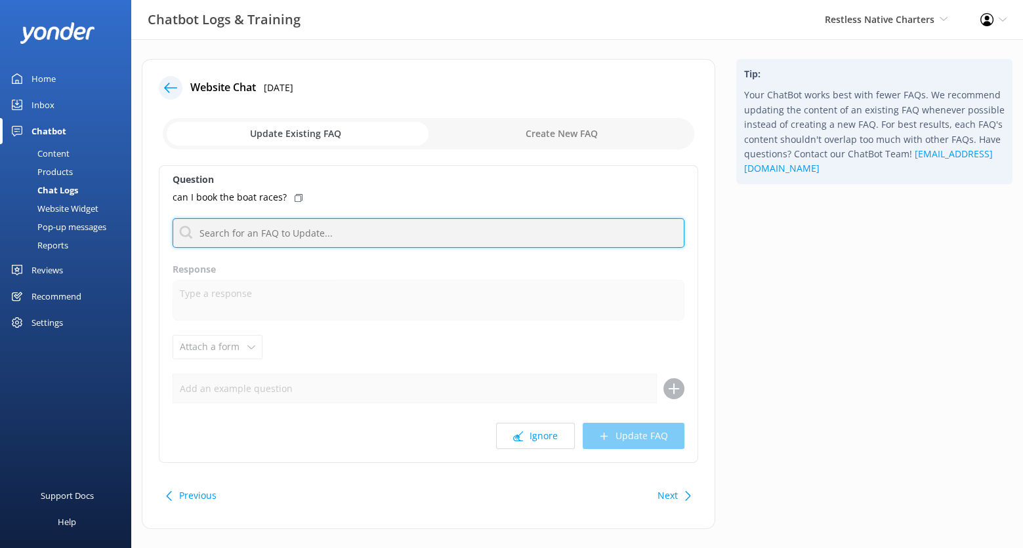
click at [350, 247] on input "text" at bounding box center [429, 233] width 512 height 30
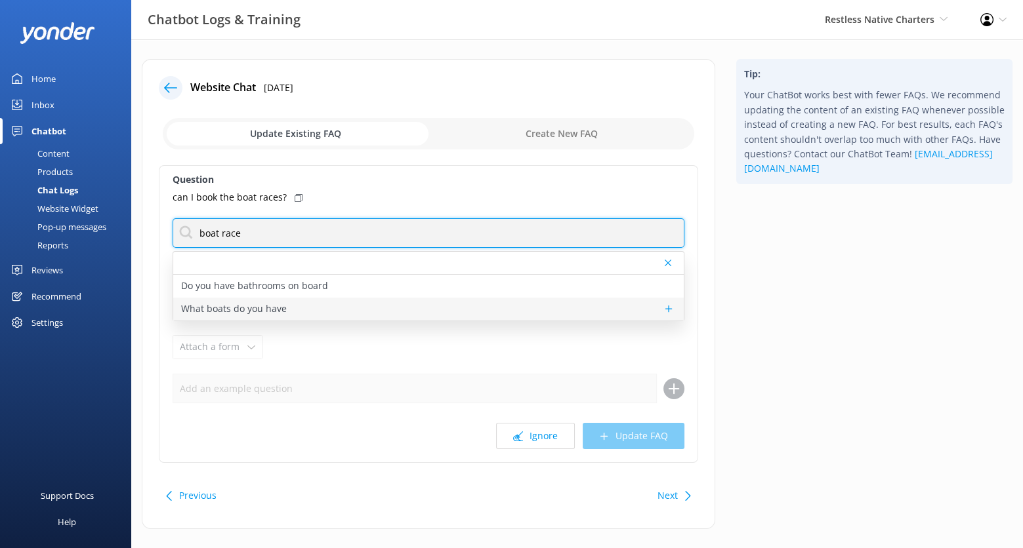
type input "boat race"
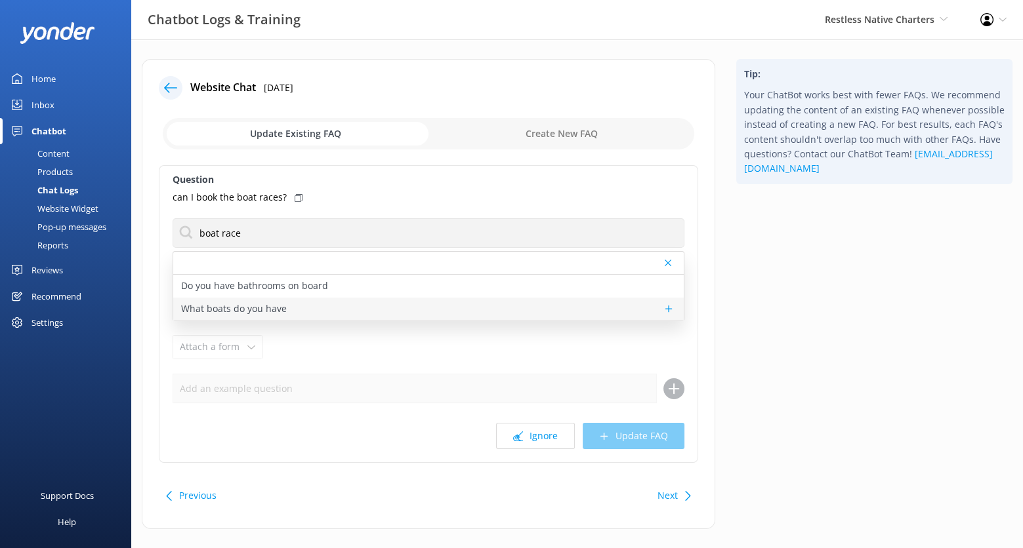
click at [371, 303] on div "What boats do you have" at bounding box center [428, 309] width 510 height 23
type textarea "We have two boats in our fleet, the ARIA a 42 foot catamaran and the ZODIAC, a …"
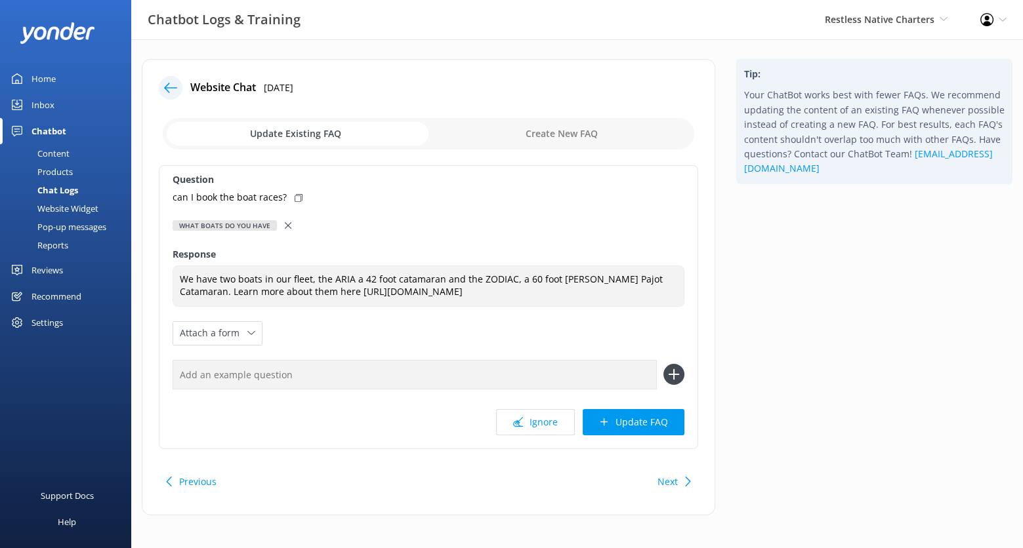
click at [173, 84] on icon at bounding box center [170, 87] width 13 height 13
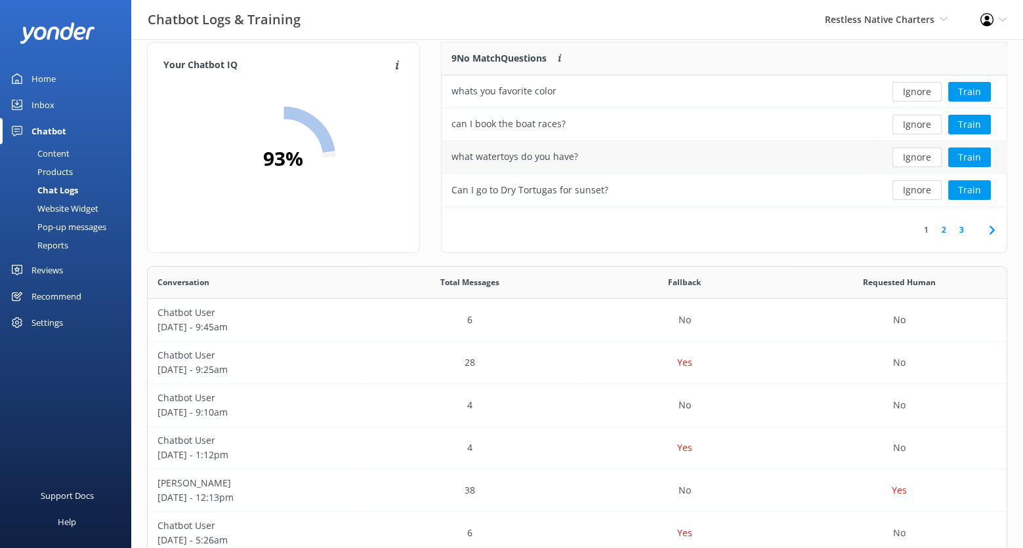
scroll to position [17, 0]
click at [943, 228] on link "2" at bounding box center [944, 230] width 18 height 12
click at [965, 230] on link "3" at bounding box center [961, 230] width 18 height 12
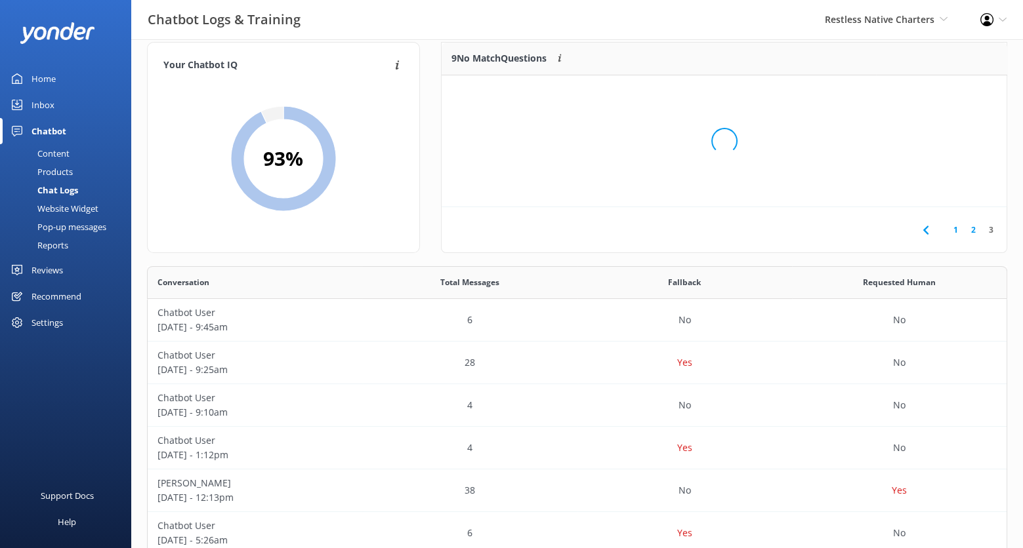
scroll to position [54, 554]
click at [960, 91] on button "Train" at bounding box center [969, 92] width 43 height 20
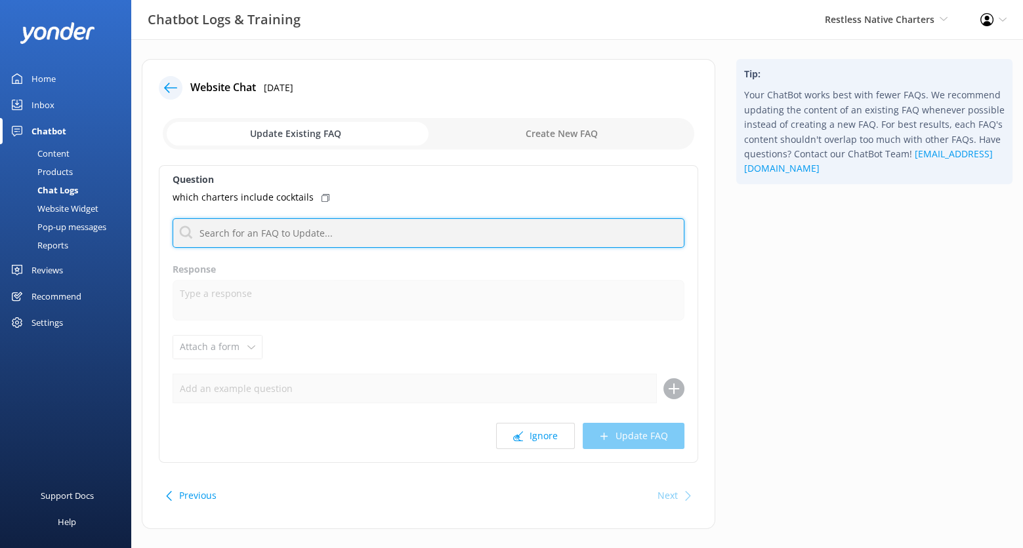
click at [334, 244] on input "text" at bounding box center [429, 233] width 512 height 30
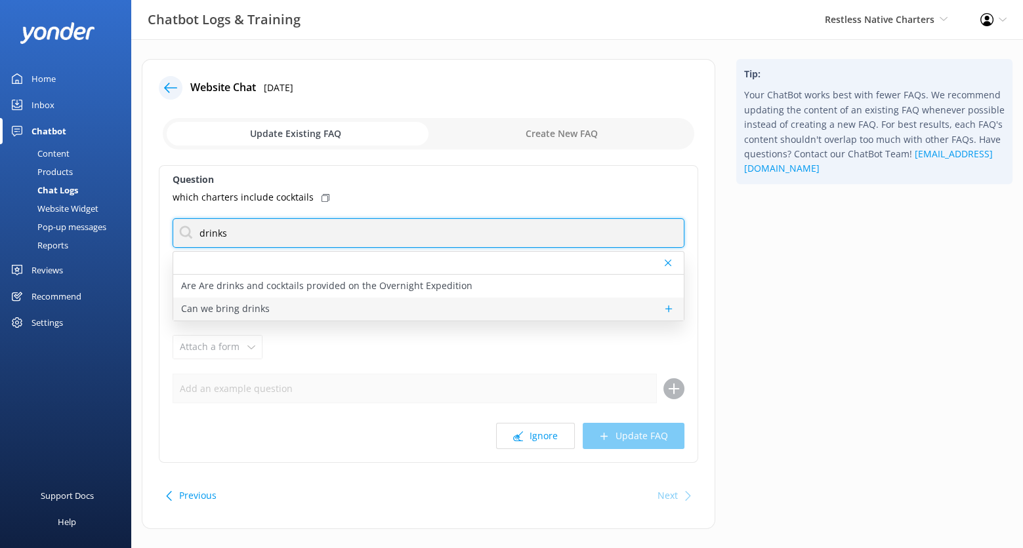
type input "drinks"
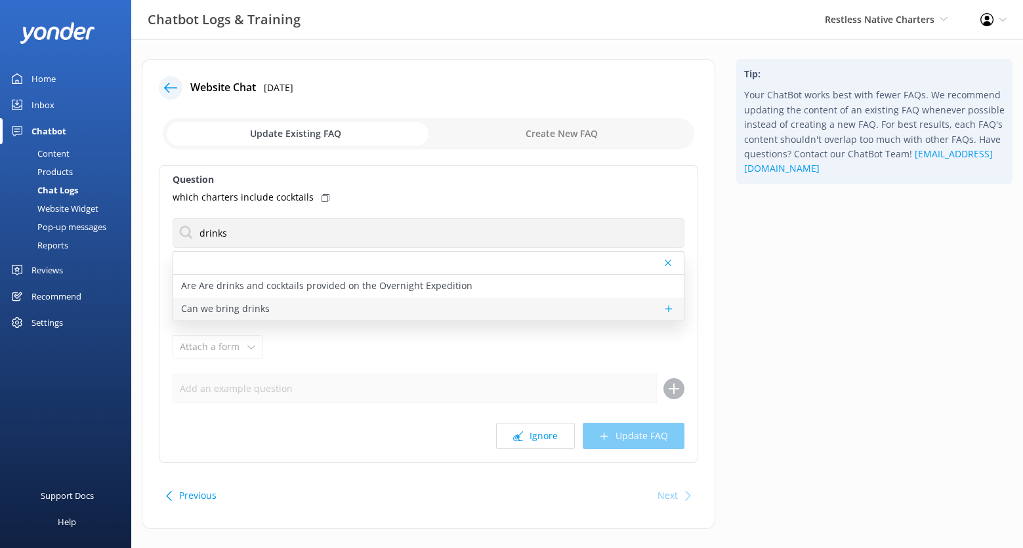
click at [346, 300] on div "Can we bring drinks" at bounding box center [428, 309] width 510 height 23
type textarea "We encourage that you bring your own drinks. *No red wine!"
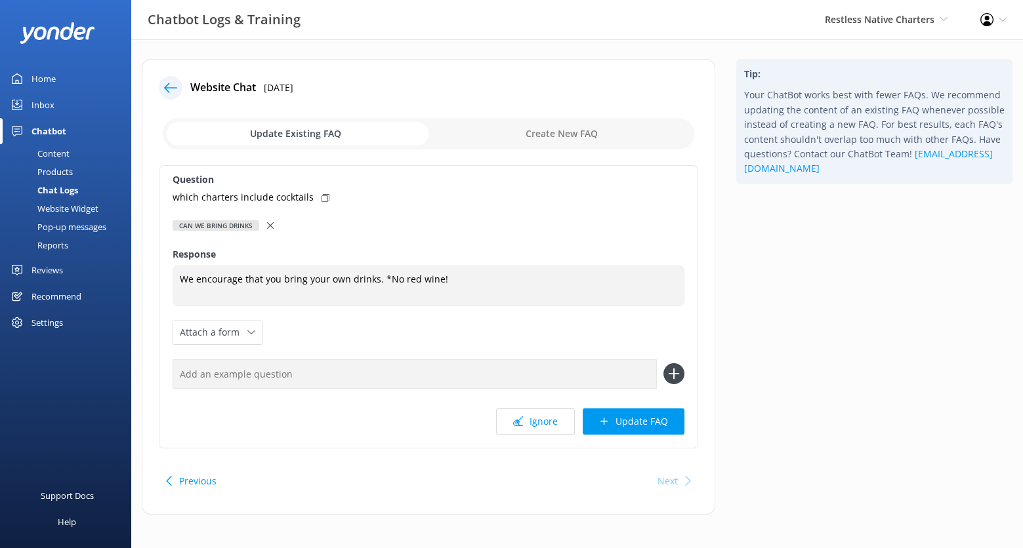
click at [175, 89] on icon at bounding box center [170, 87] width 13 height 13
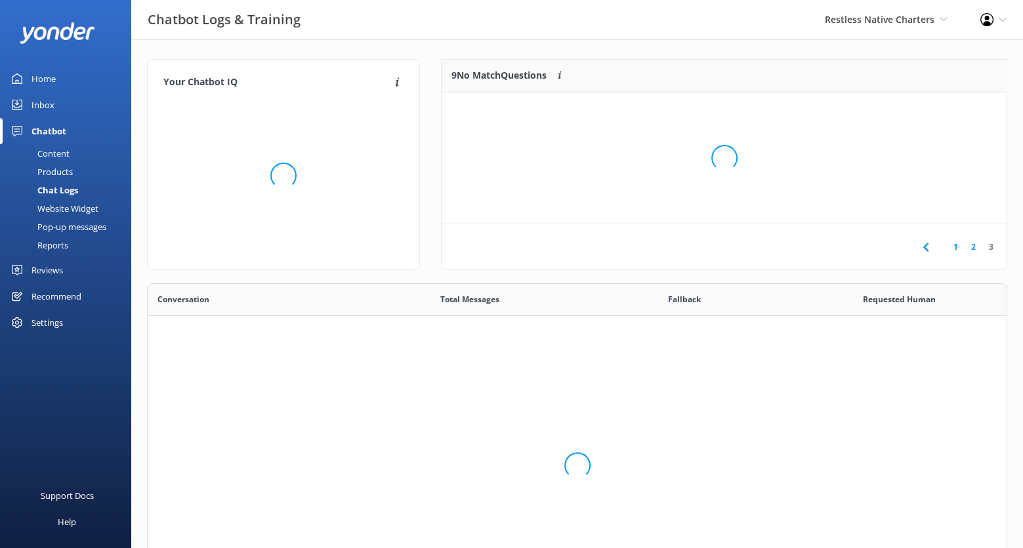
scroll to position [54, 554]
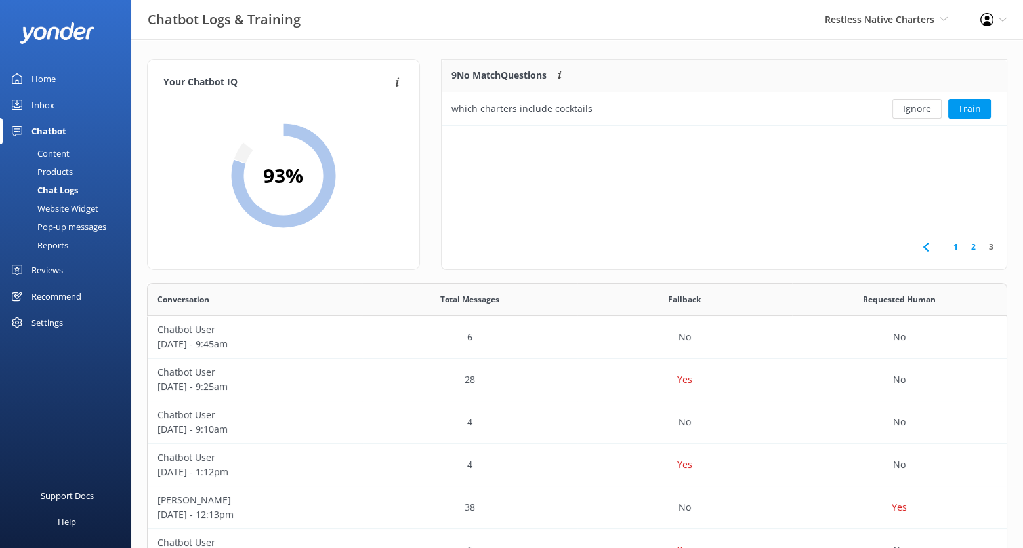
click at [971, 250] on link "2" at bounding box center [973, 247] width 18 height 12
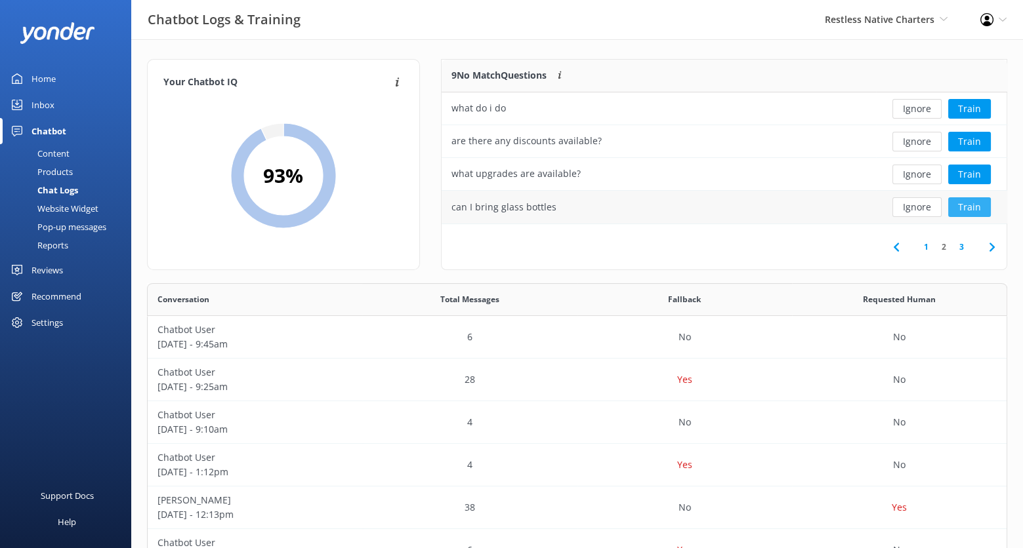
click at [977, 205] on button "Train" at bounding box center [969, 207] width 43 height 20
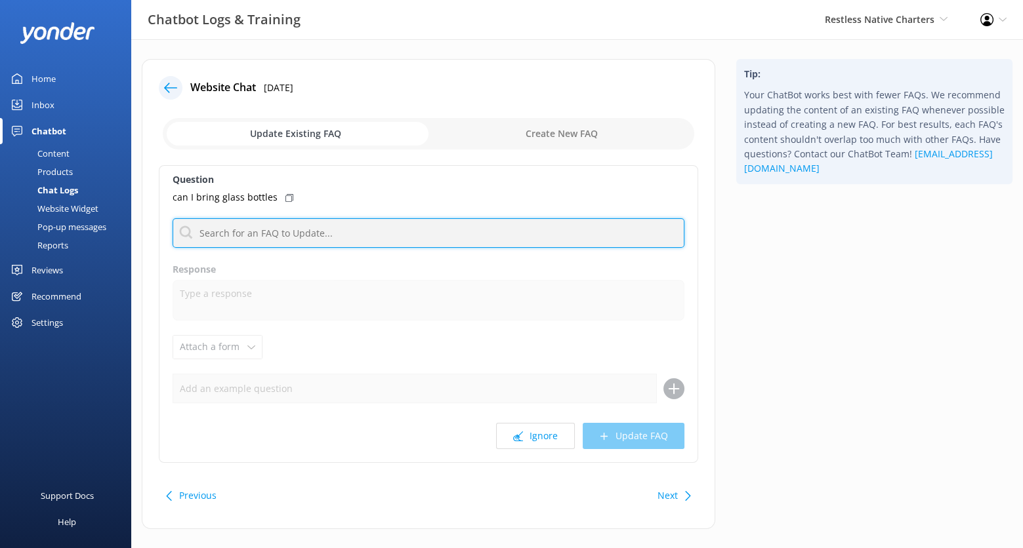
click at [308, 230] on input "text" at bounding box center [429, 233] width 512 height 30
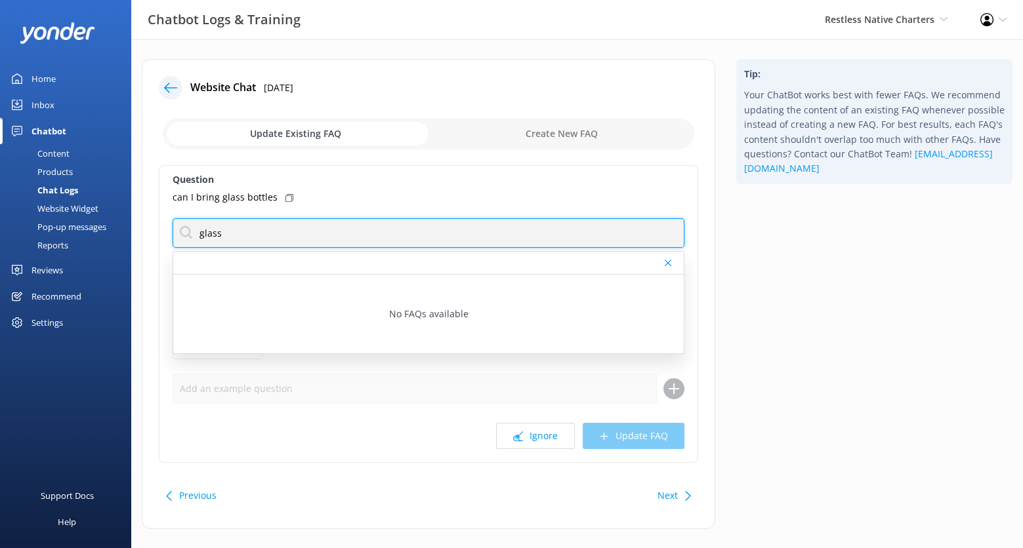
type input "glass"
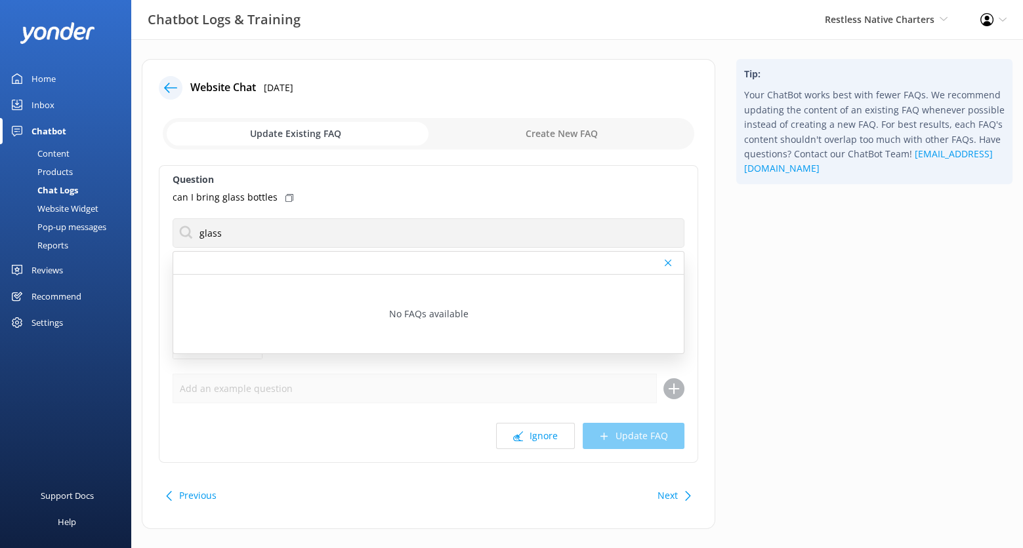
click at [445, 182] on label "Question" at bounding box center [429, 180] width 512 height 14
click at [163, 88] on div at bounding box center [171, 88] width 24 height 24
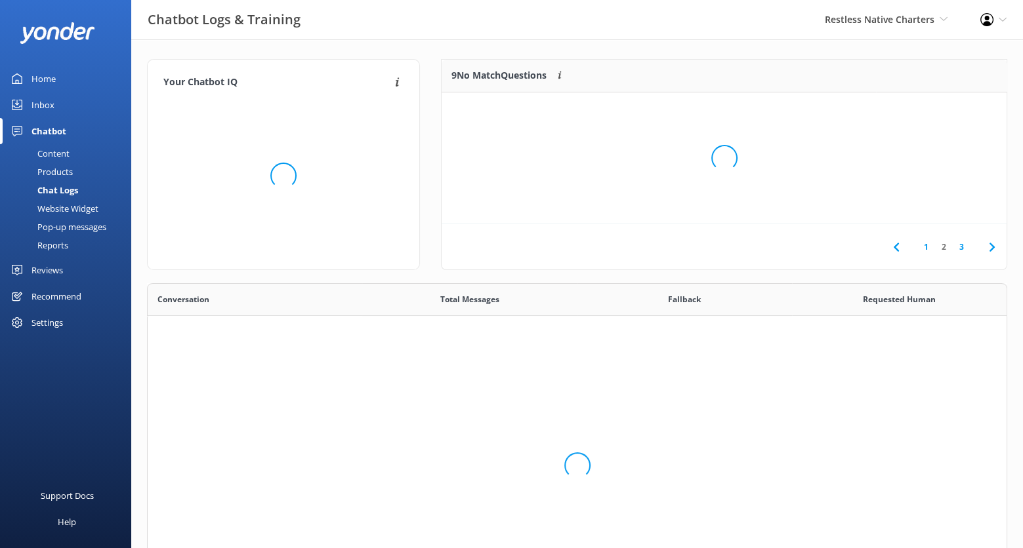
scroll to position [320, 848]
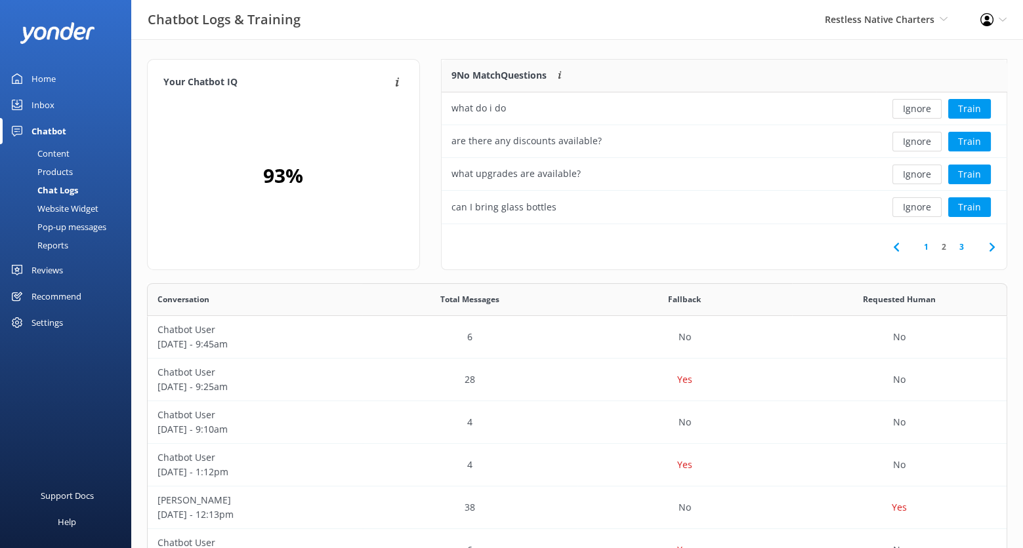
click at [39, 73] on div "Home" at bounding box center [43, 79] width 24 height 26
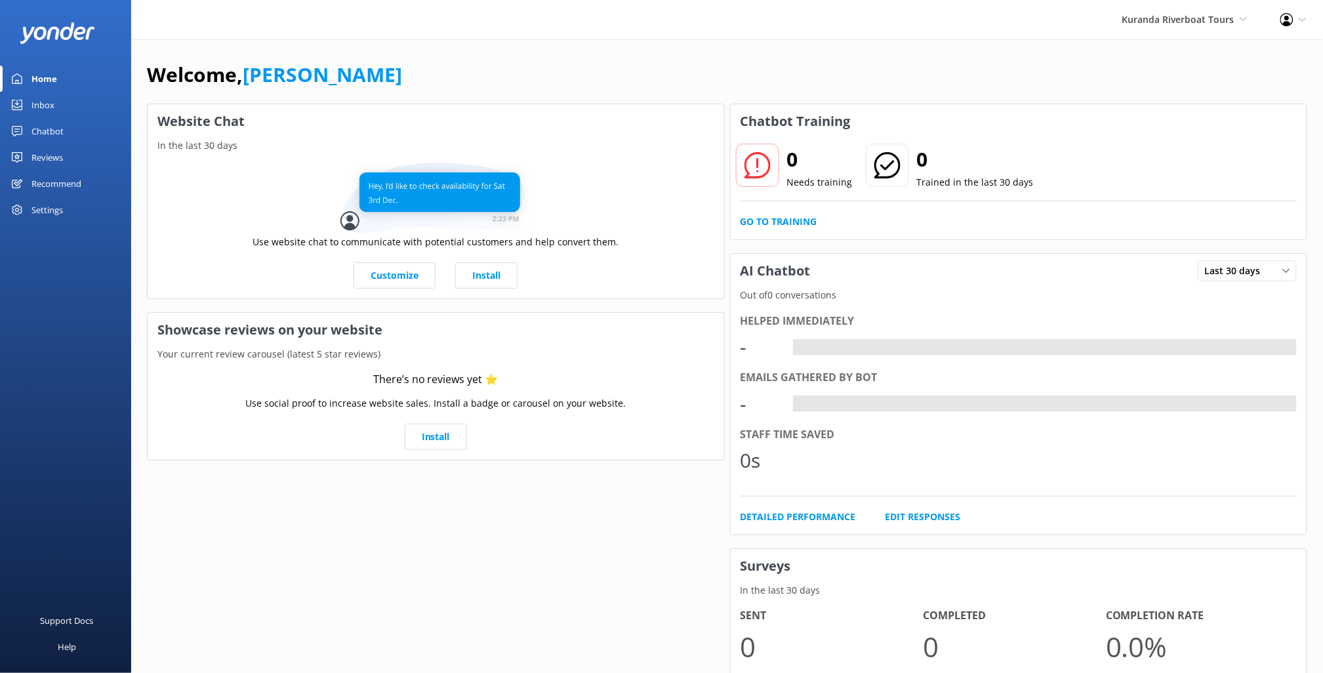
click at [45, 132] on div "Chatbot" at bounding box center [47, 131] width 32 height 26
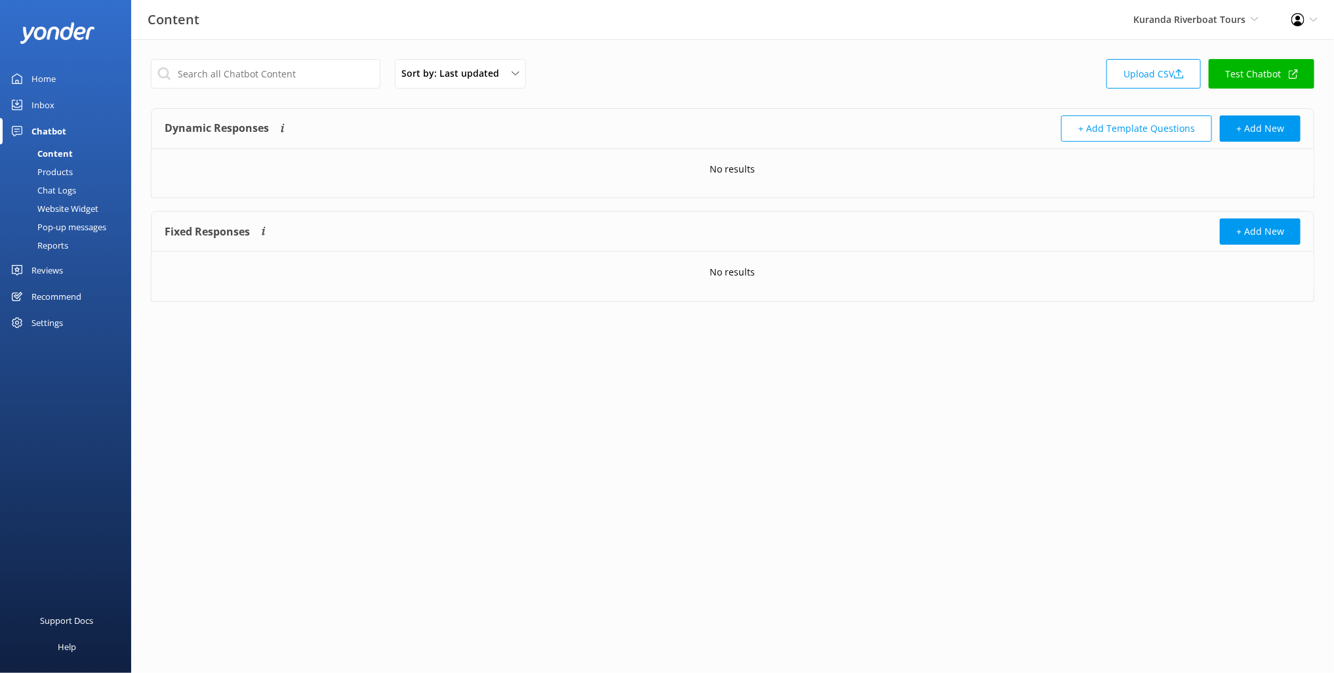
click at [75, 202] on div "Website Widget" at bounding box center [53, 208] width 91 height 18
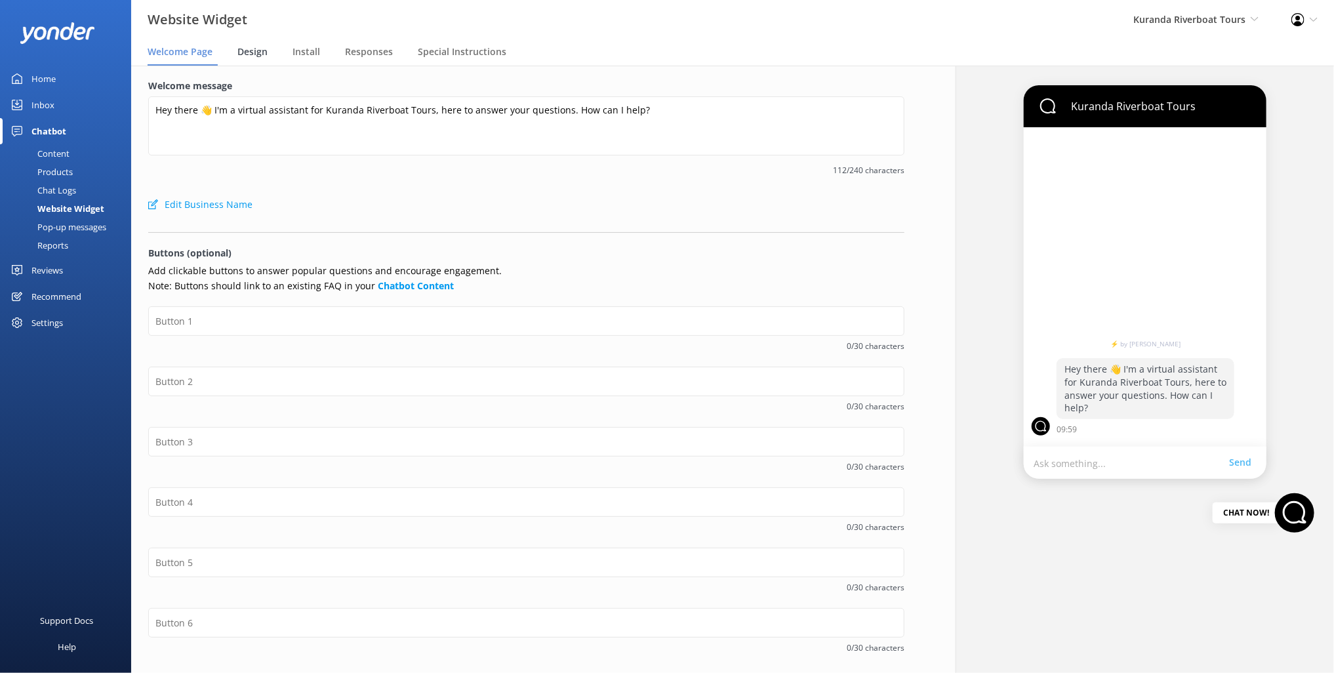
click at [257, 49] on span "Design" at bounding box center [252, 51] width 30 height 13
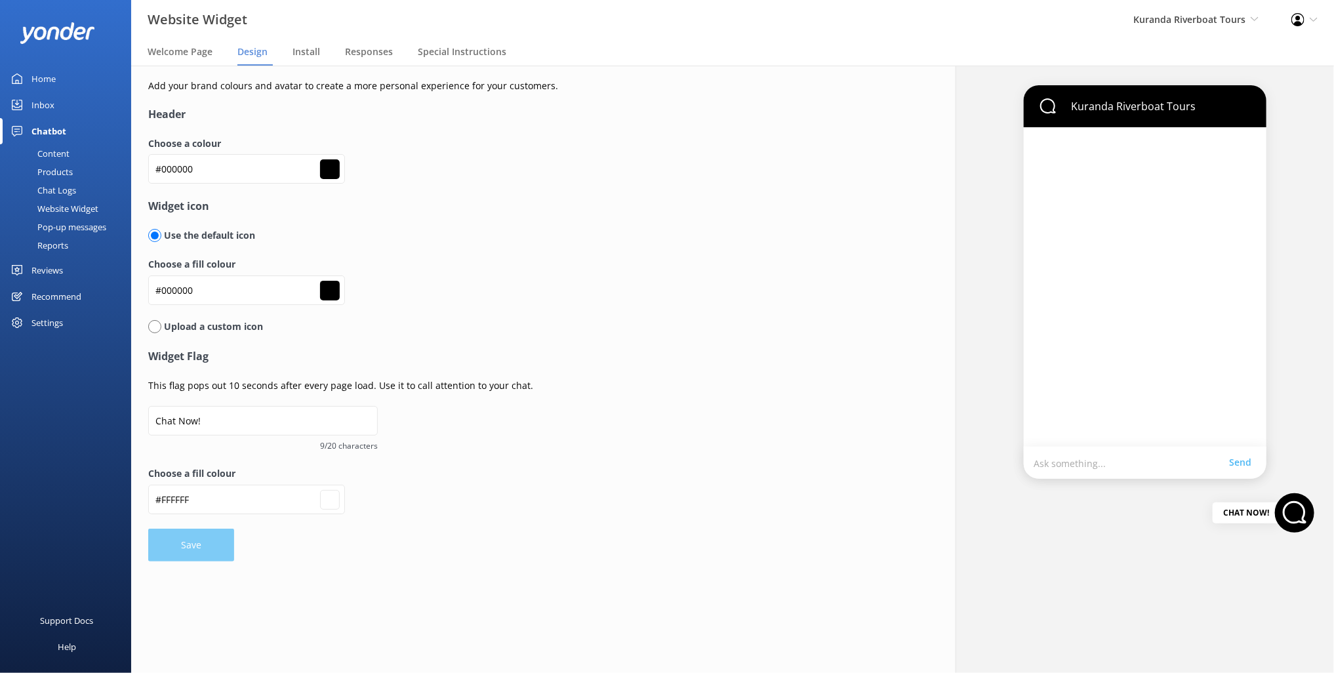
type input "#ffffff"
click at [195, 293] on input "#000000" at bounding box center [246, 290] width 197 height 30
paste input "ca554"
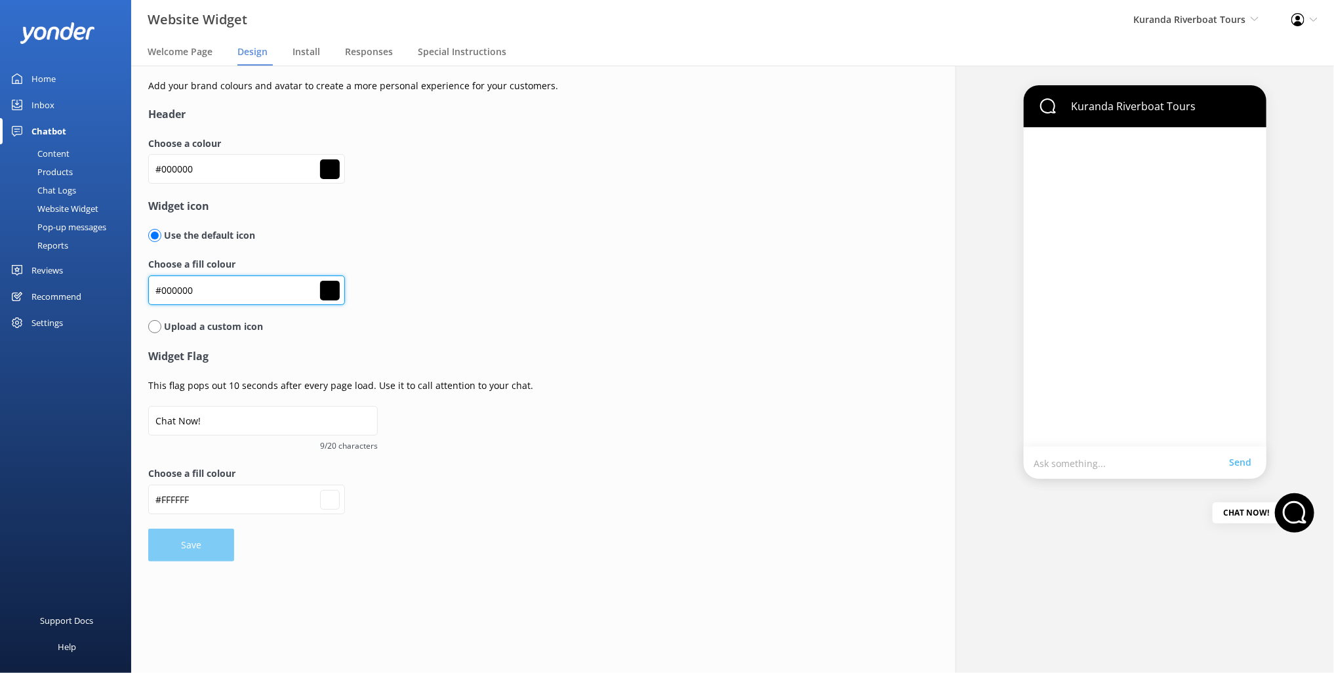
type input "#0ca554"
type input "#ffffff"
type input "#0ca554"
type input "#ffffff"
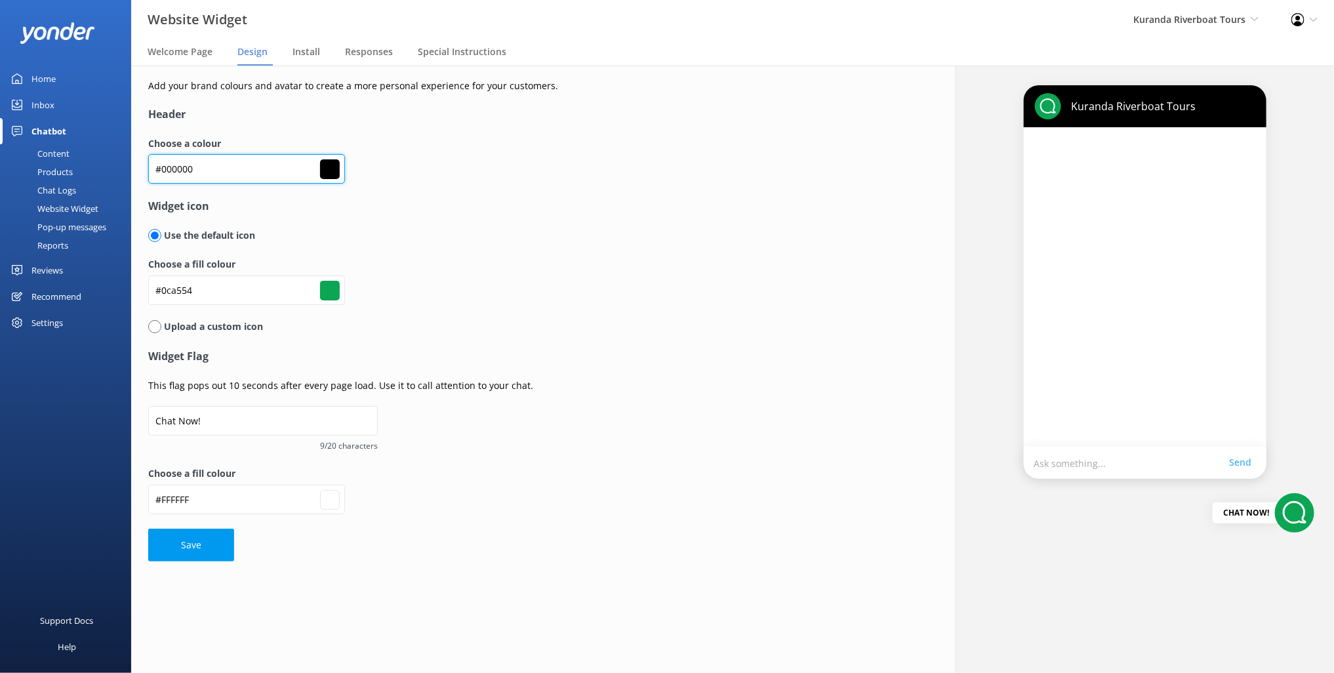
click at [246, 171] on input "#000000" at bounding box center [246, 169] width 197 height 30
paste input "738c9e"
type input "#738c9e"
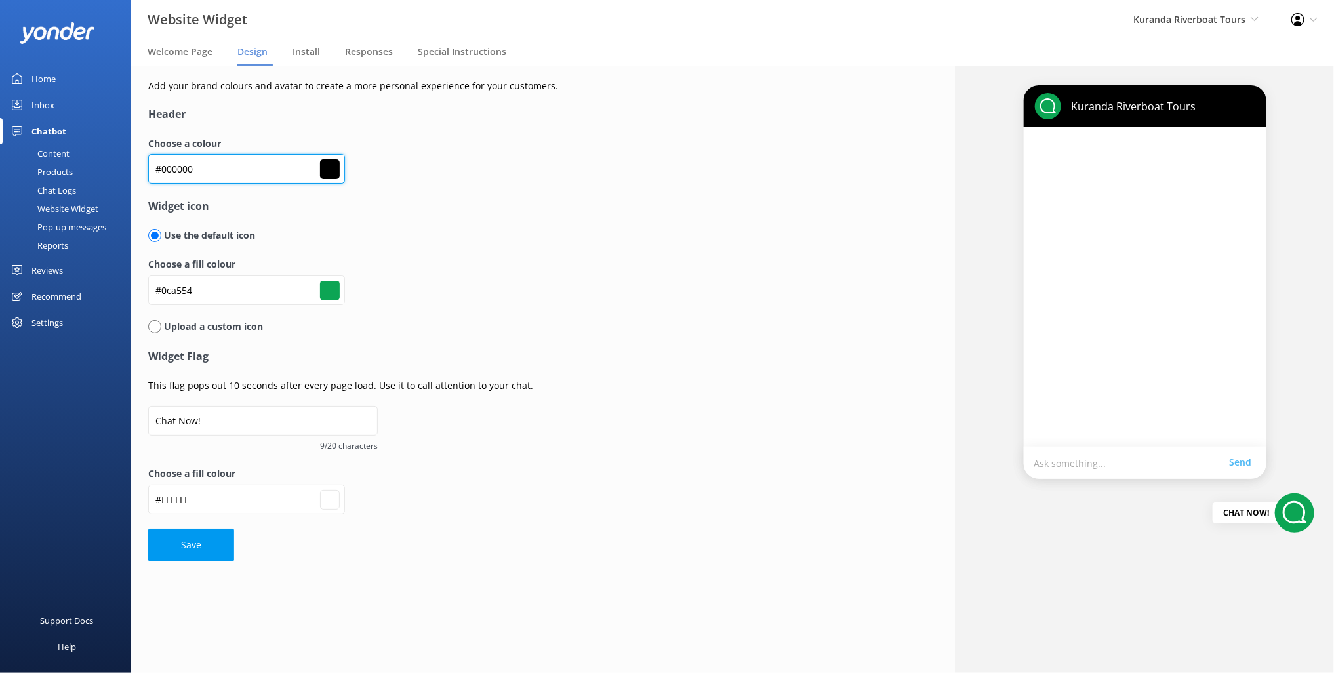
type input "#738c9e"
type input "#ffffff"
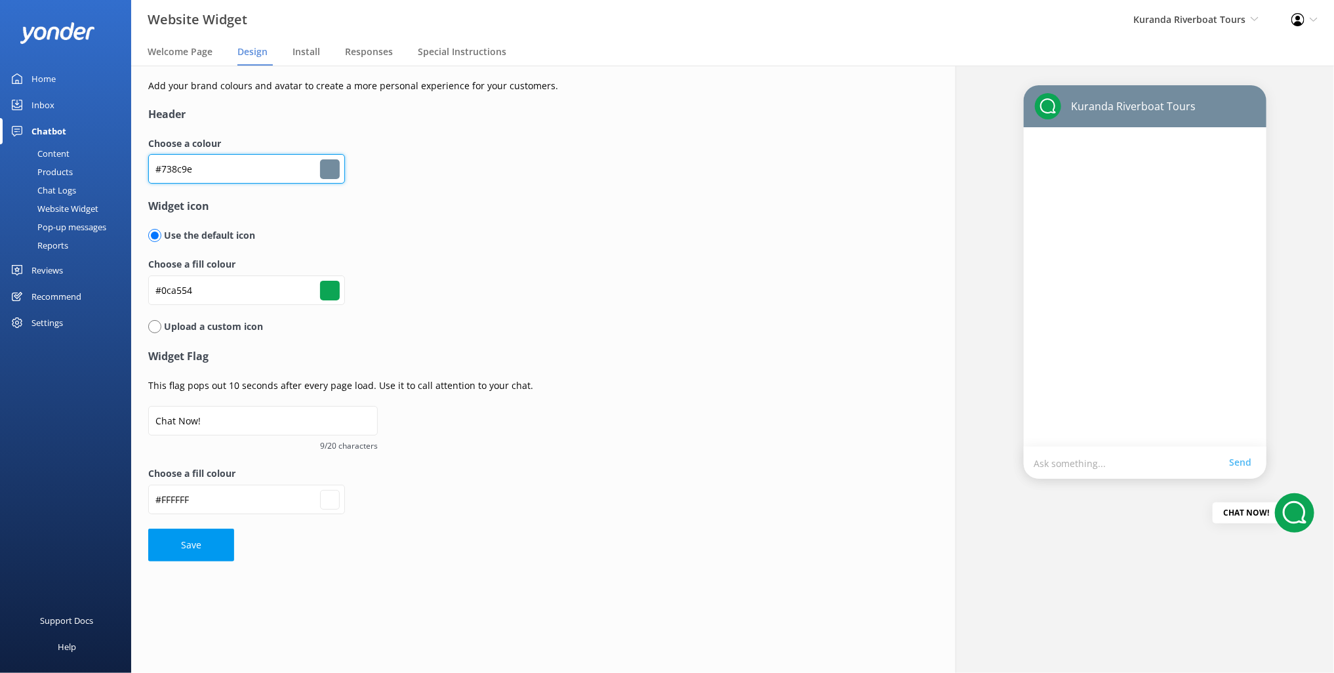
type input "#738c9e"
drag, startPoint x: 241, startPoint y: 511, endPoint x: 216, endPoint y: 533, distance: 33.0
click at [232, 527] on form "Header Choose a colour #738c9e #738c9e Widget icon Use the default icon Choose …" at bounding box center [476, 333] width 656 height 455
click at [213, 534] on button "Save" at bounding box center [191, 545] width 86 height 33
click at [188, 546] on form "Header Choose a colour #738c9e #738c9e Widget icon Use the default icon Choose …" at bounding box center [476, 333] width 656 height 455
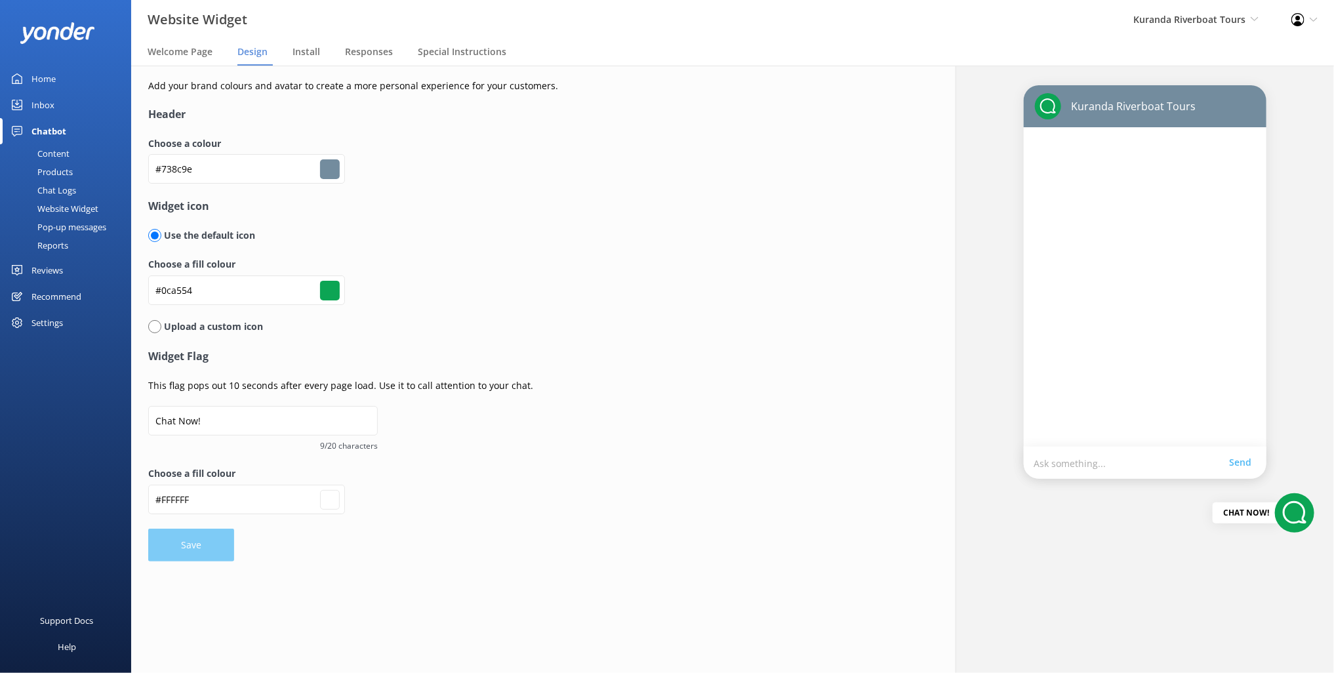
click at [62, 324] on div "Settings" at bounding box center [65, 323] width 131 height 26
type input "#ffffff"
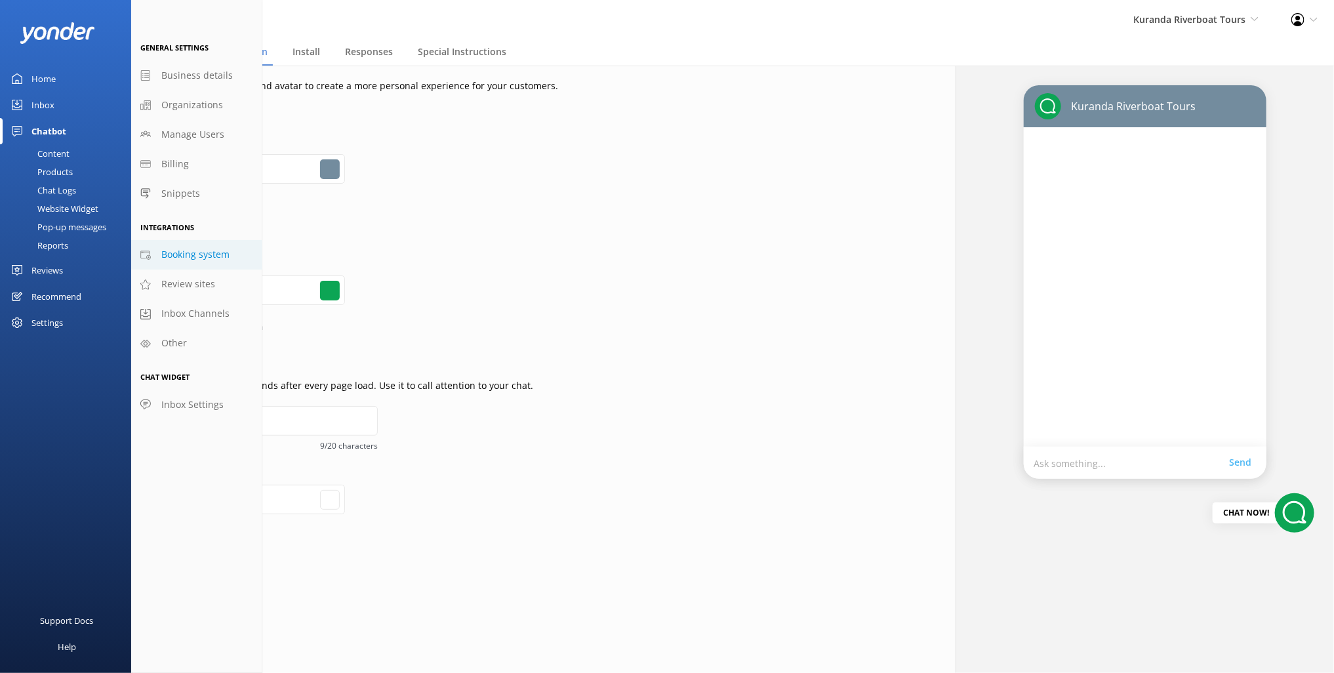
click at [201, 251] on span "Booking system" at bounding box center [195, 254] width 68 height 14
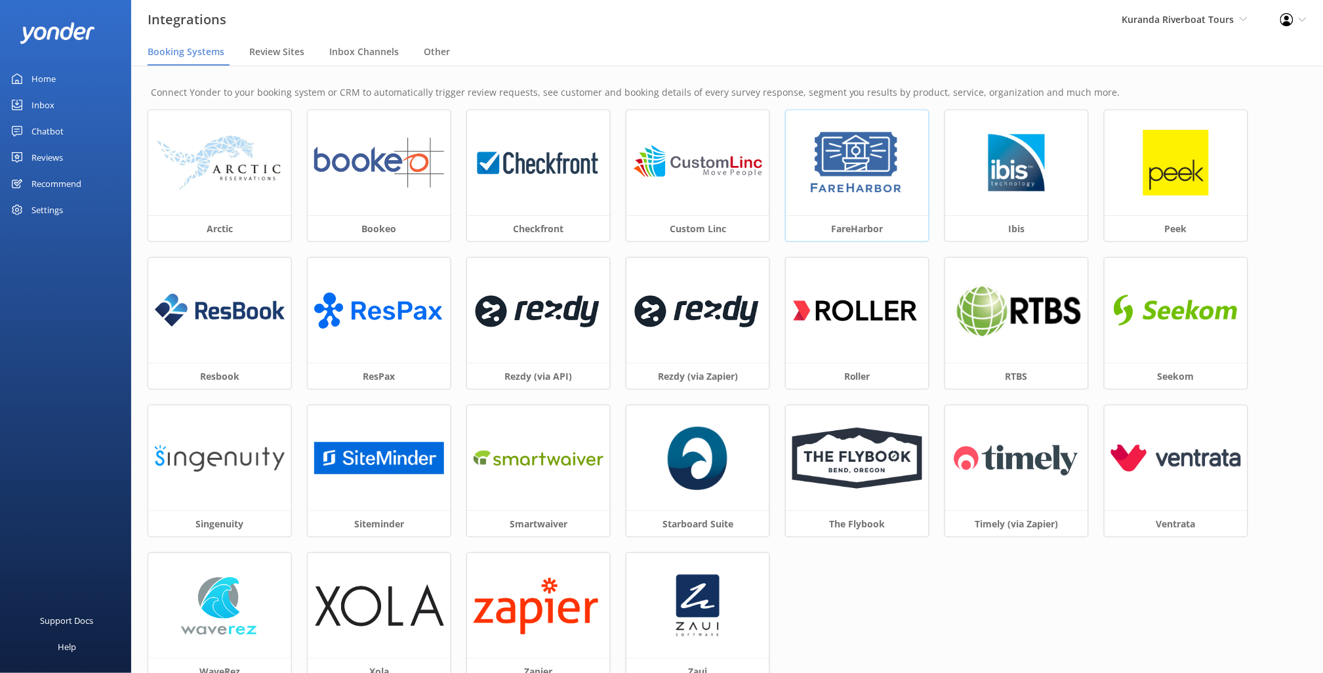
click at [855, 178] on img at bounding box center [856, 163] width 99 height 66
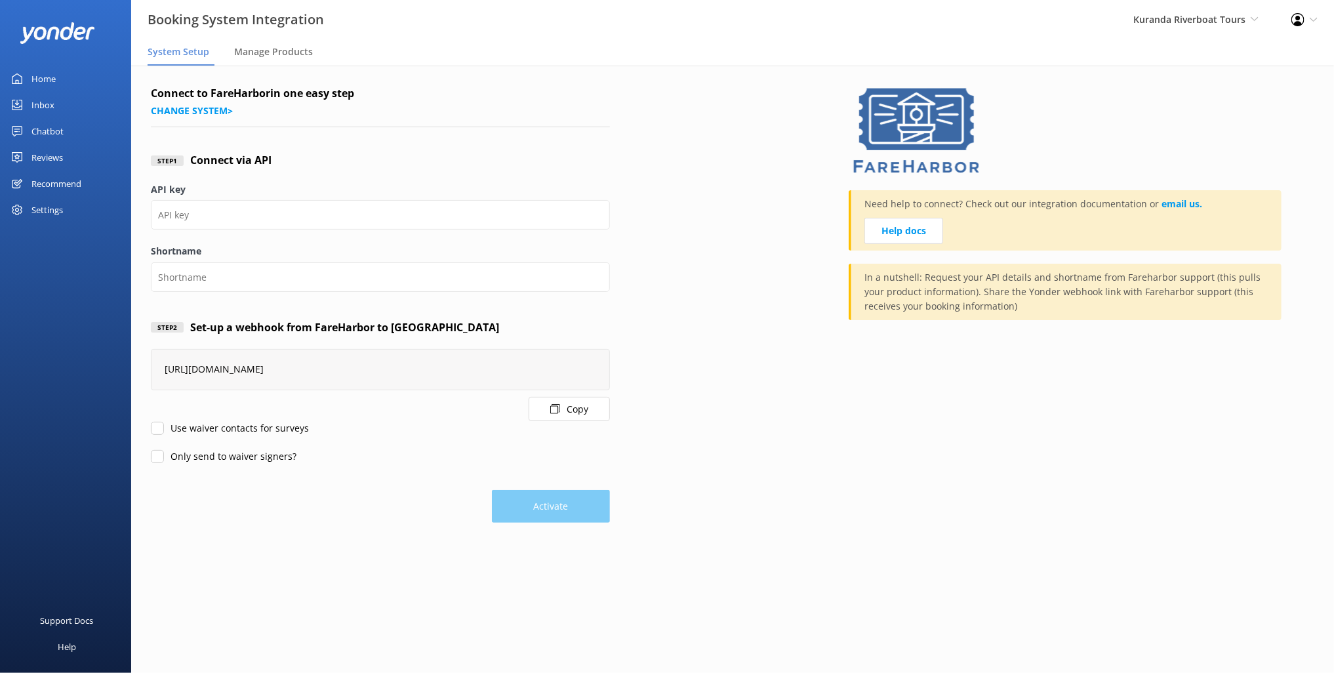
click at [565, 411] on button "Copy" at bounding box center [569, 409] width 81 height 24
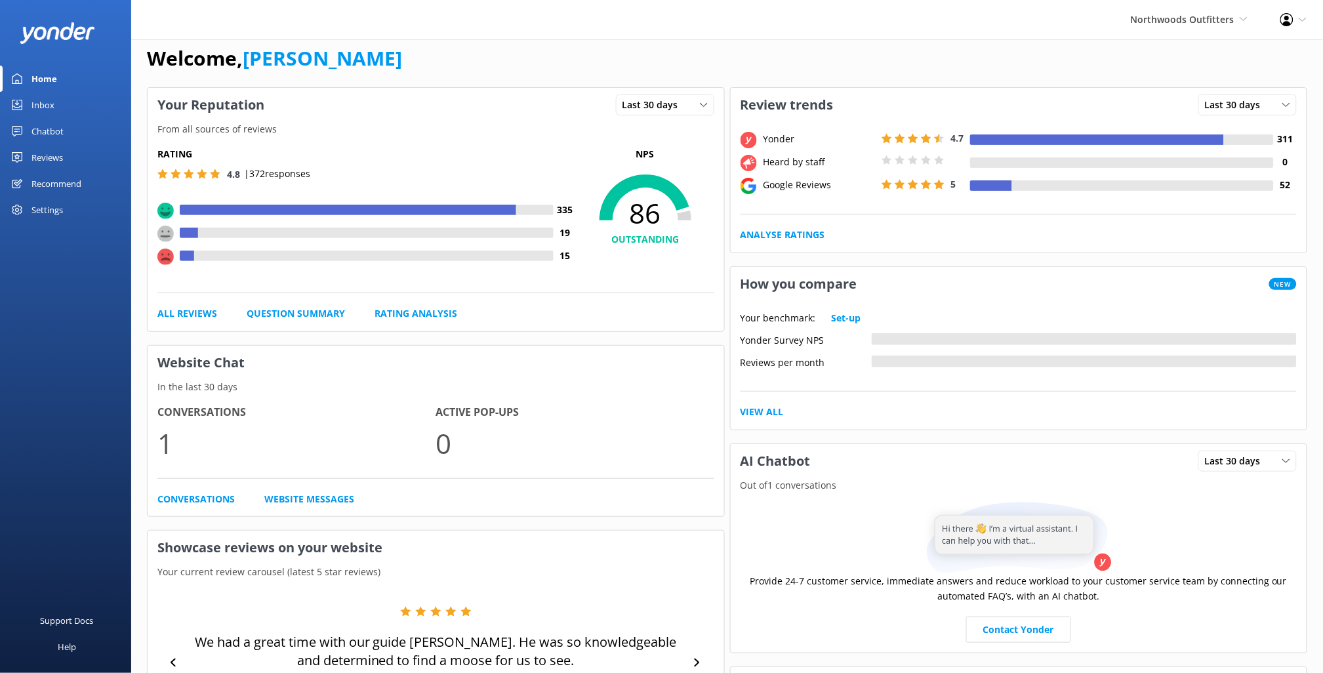
scroll to position [18, 0]
click at [62, 125] on div "Chatbot" at bounding box center [47, 131] width 32 height 26
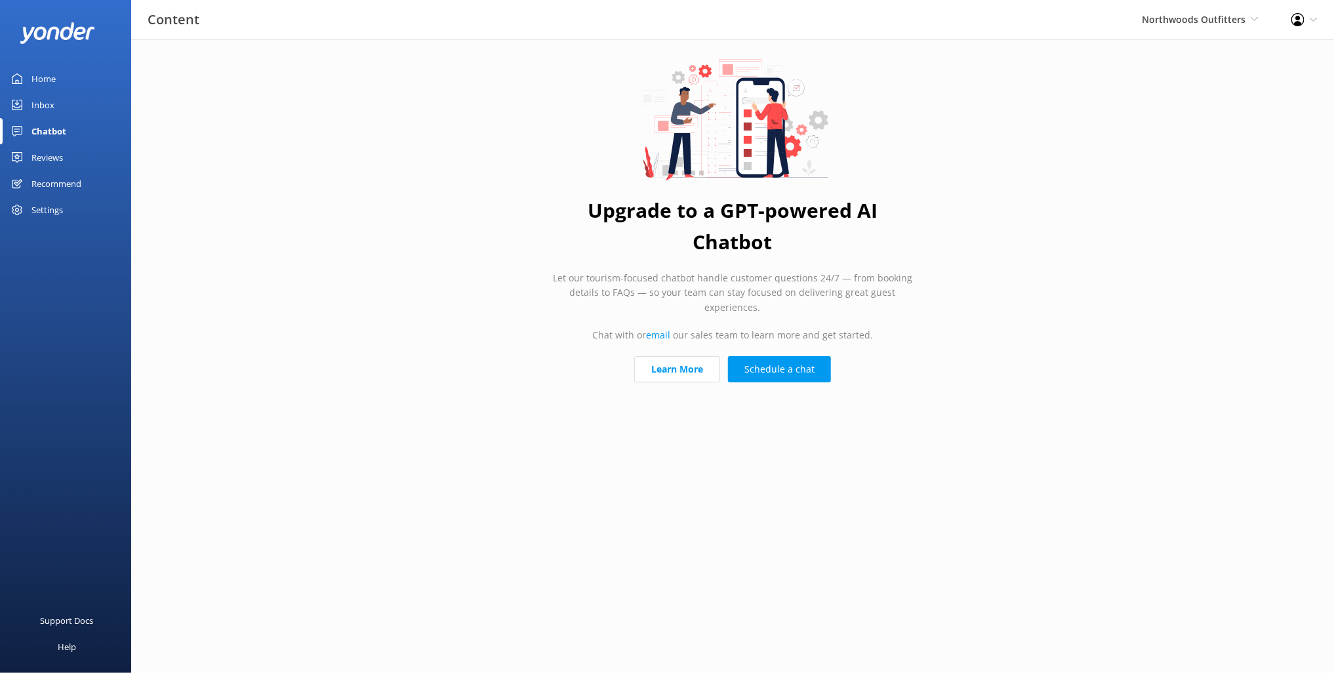
click at [51, 156] on div "Reviews" at bounding box center [46, 157] width 31 height 26
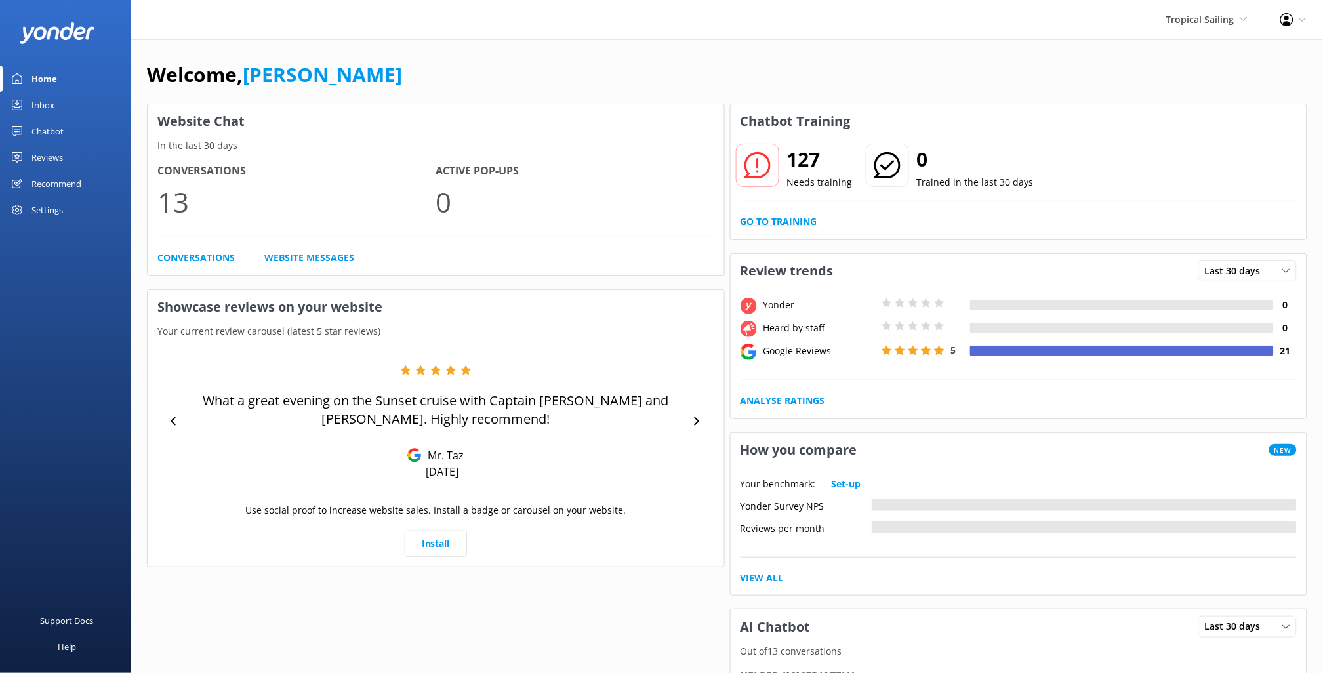
click at [795, 220] on link "Go to Training" at bounding box center [779, 221] width 77 height 14
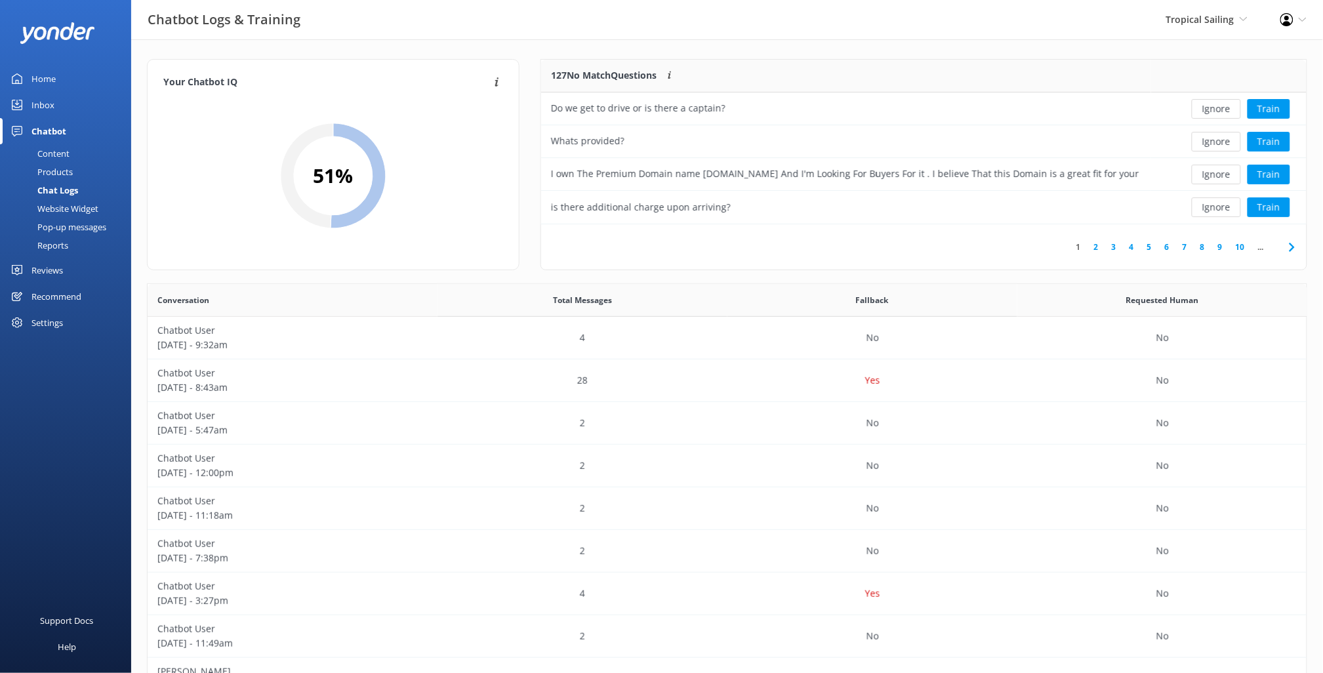
click at [53, 206] on div "Website Widget" at bounding box center [53, 208] width 91 height 18
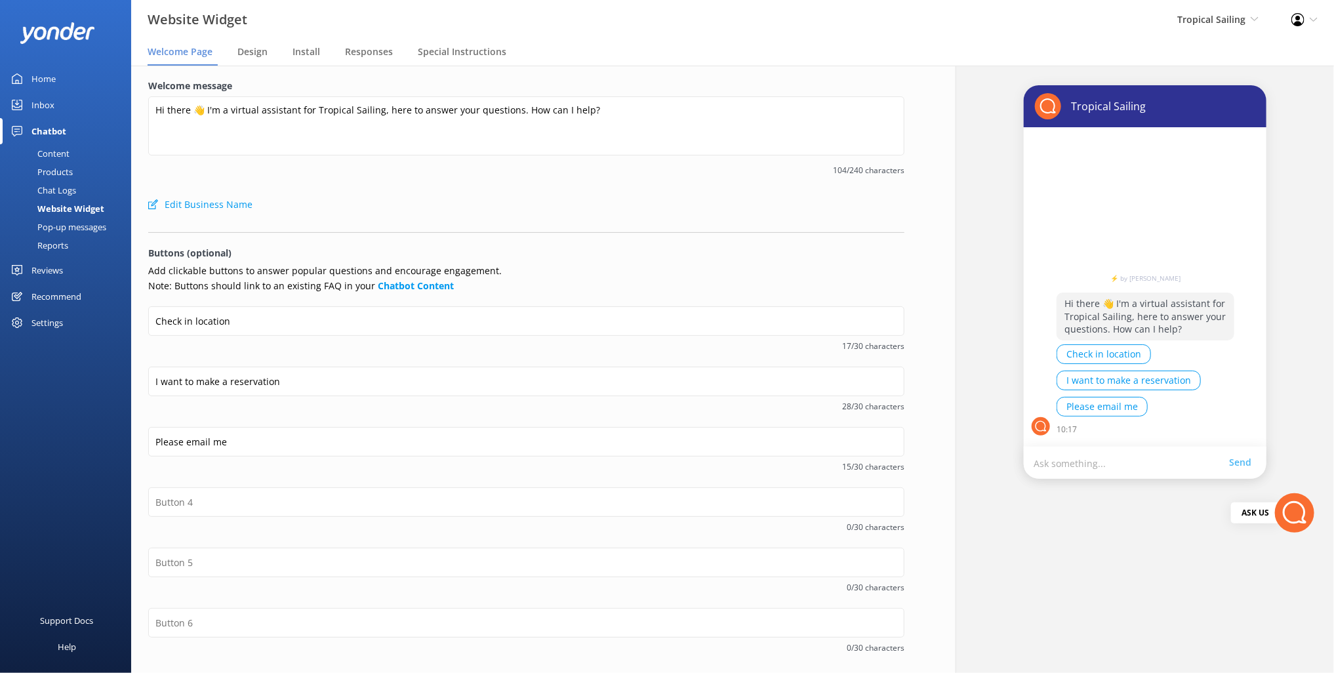
click at [59, 157] on div "Content" at bounding box center [39, 153] width 62 height 18
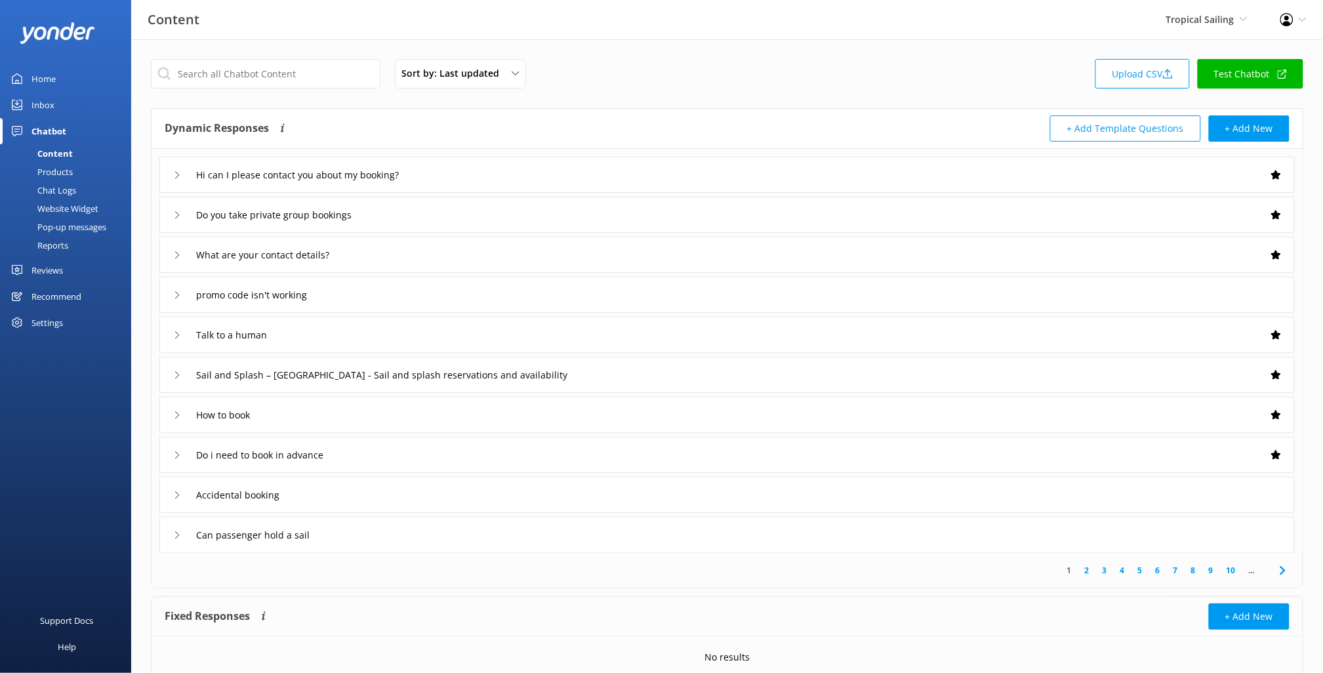
click at [510, 163] on div "Hi can I please contact you about my booking?" at bounding box center [726, 175] width 1135 height 36
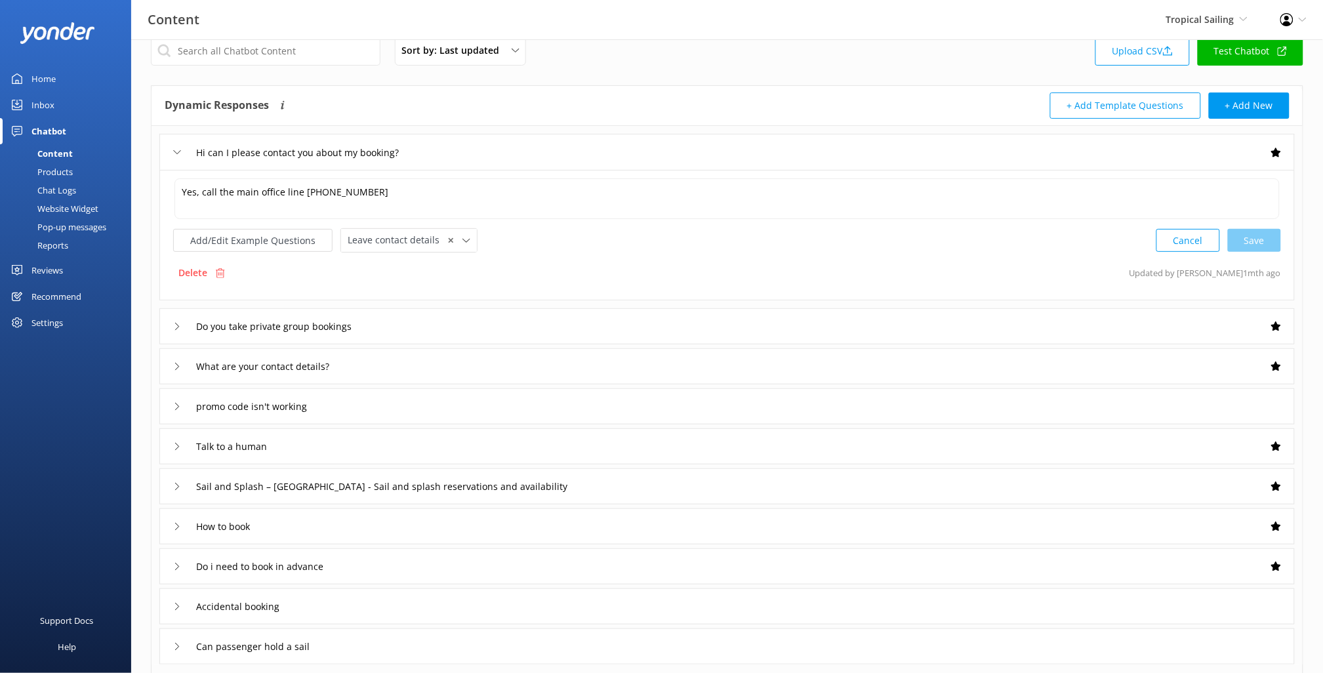
scroll to position [24, 0]
click at [467, 328] on div "Do you take private group bookings" at bounding box center [726, 326] width 1135 height 36
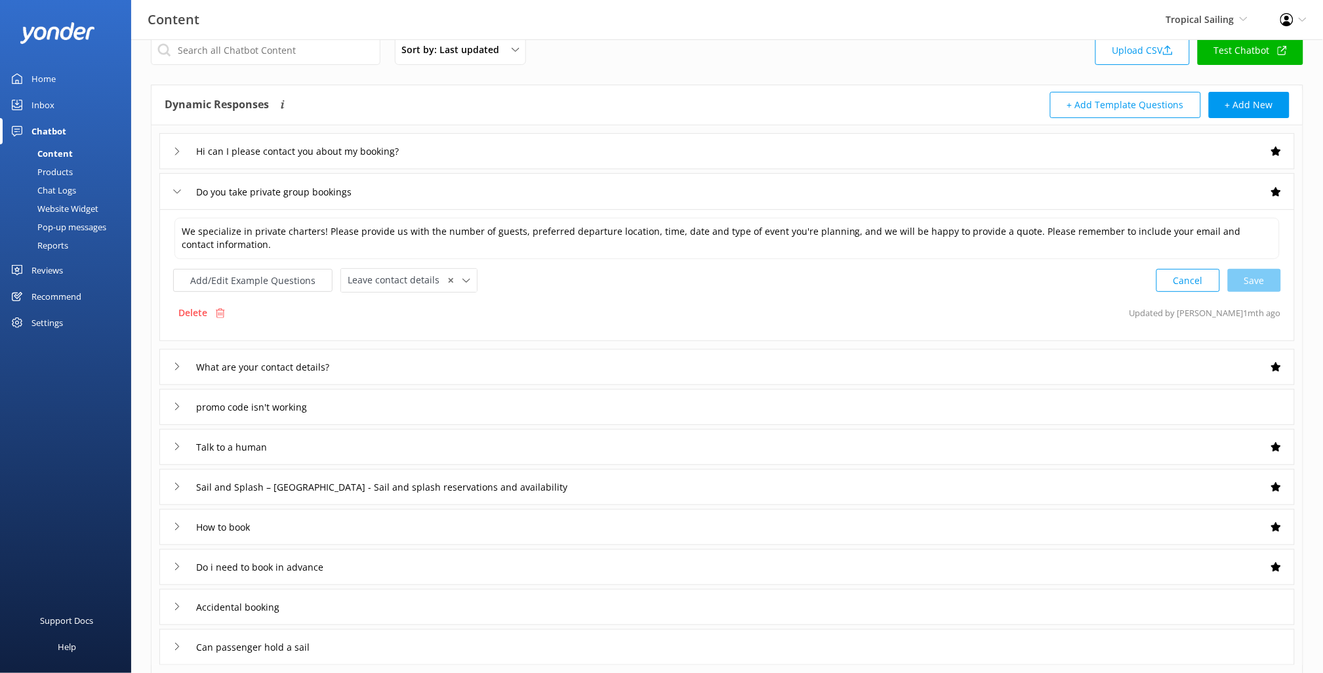
click at [466, 373] on div "What are your contact details?" at bounding box center [726, 367] width 1135 height 36
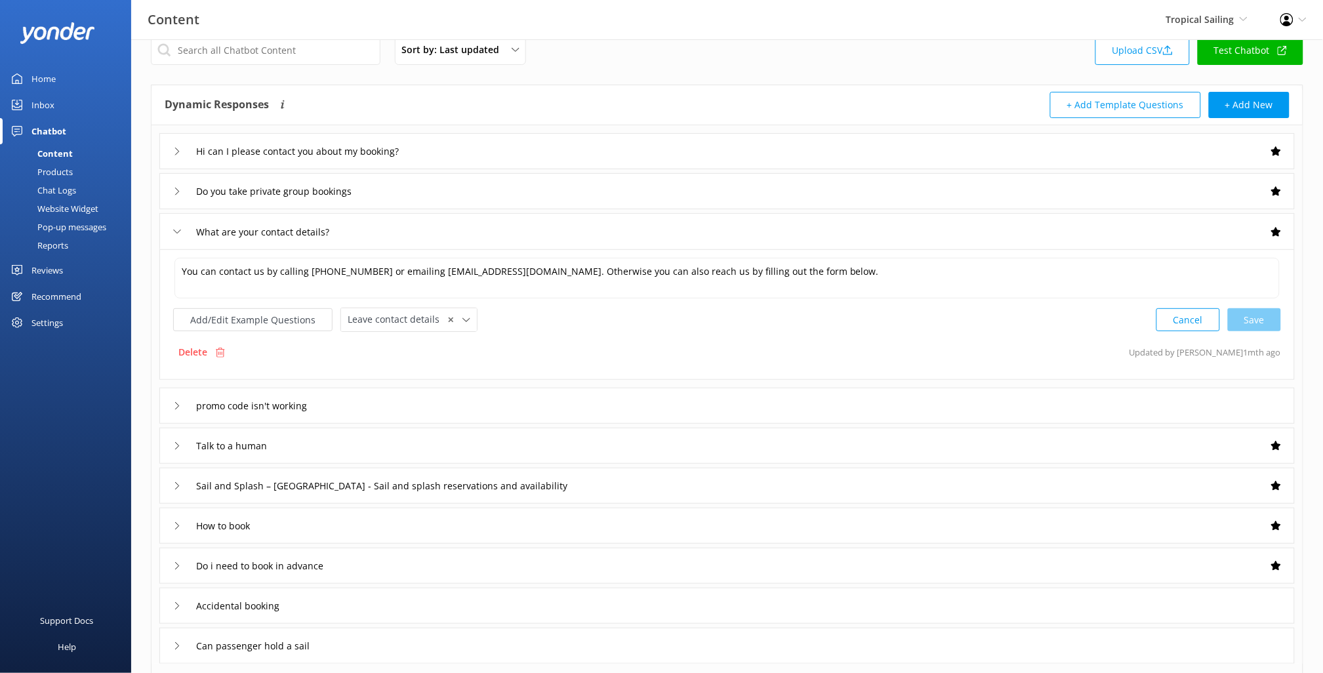
click at [430, 453] on div "Talk to a human" at bounding box center [726, 446] width 1135 height 36
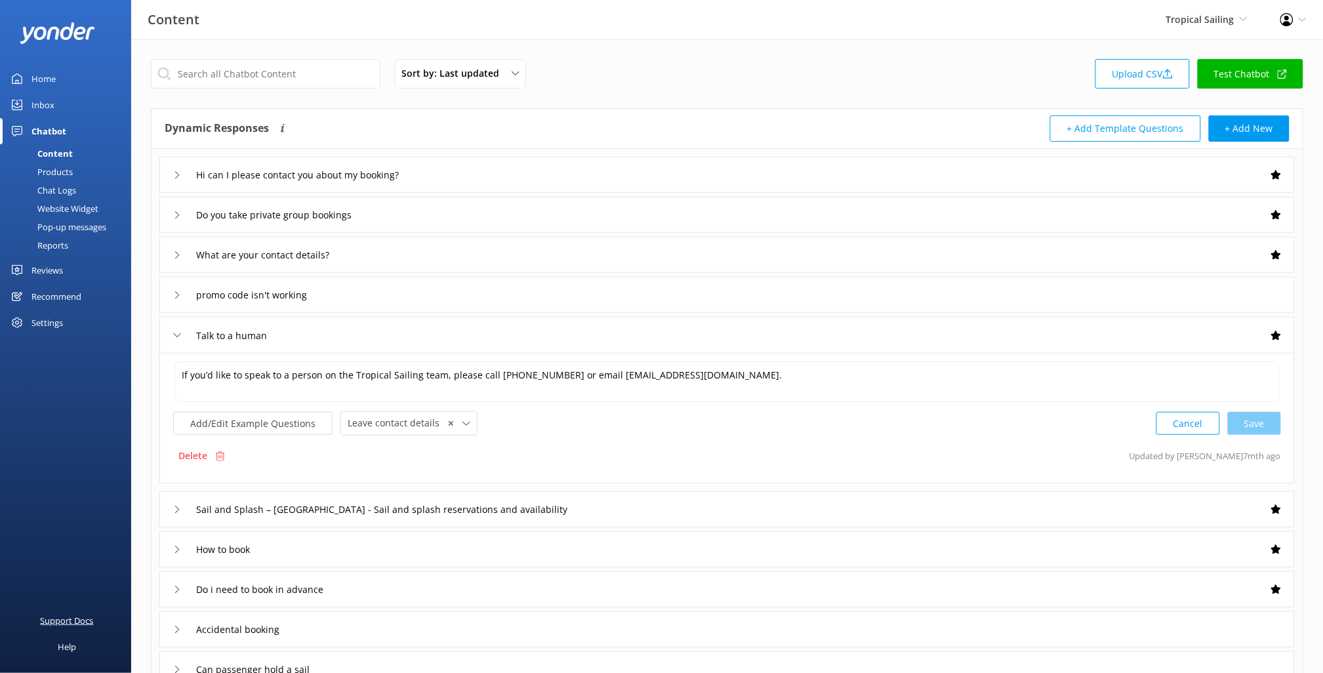
click at [63, 623] on div "Support Docs" at bounding box center [67, 620] width 53 height 26
click at [1200, 24] on span "Tropical Sailing" at bounding box center [1200, 19] width 68 height 12
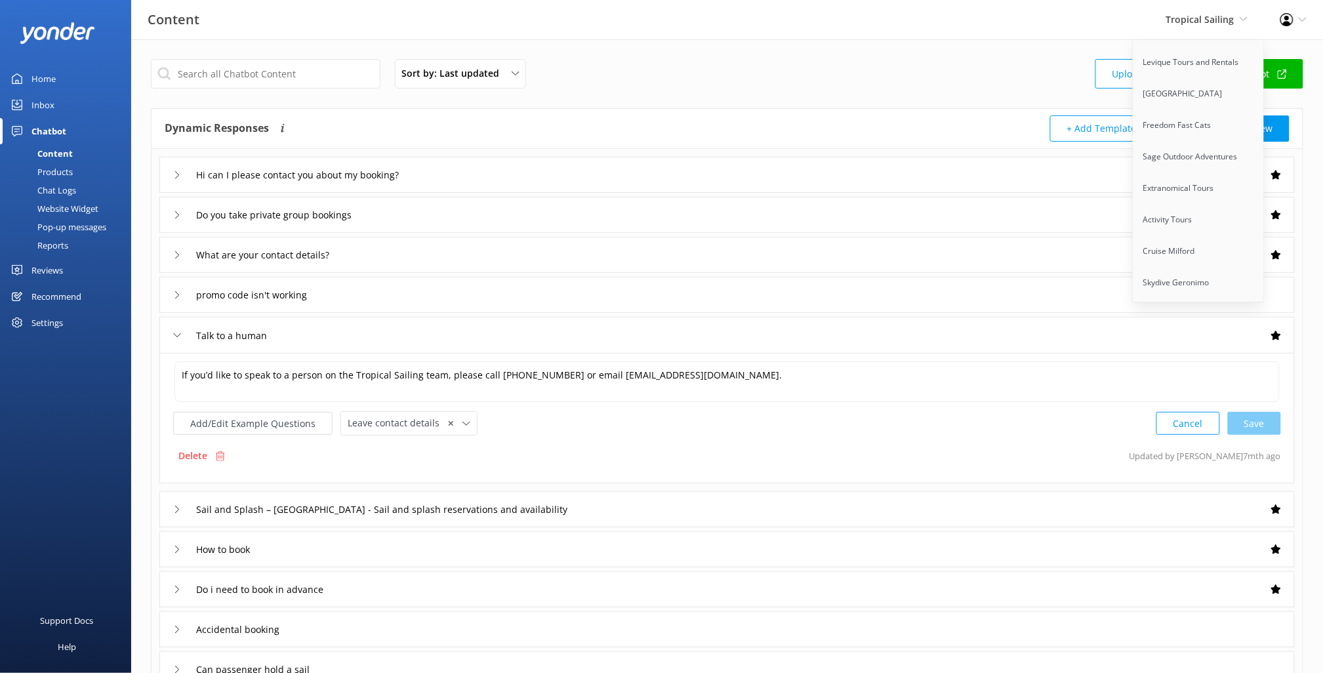
scroll to position [1352, 0]
click at [938, 62] on div "Sort by: Last updated Title (A-Z) Last updated Upload CSV Test Chatbot" at bounding box center [727, 77] width 1152 height 37
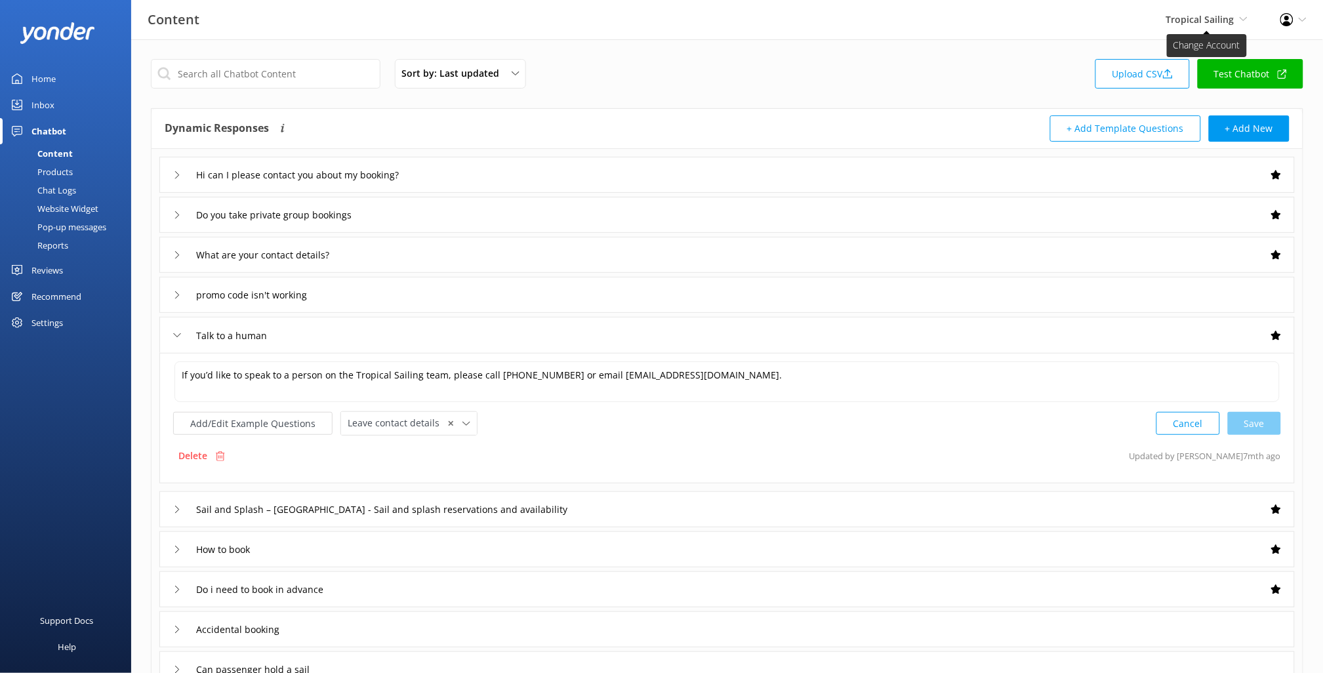
click at [1212, 22] on span "Tropical Sailing" at bounding box center [1200, 19] width 68 height 12
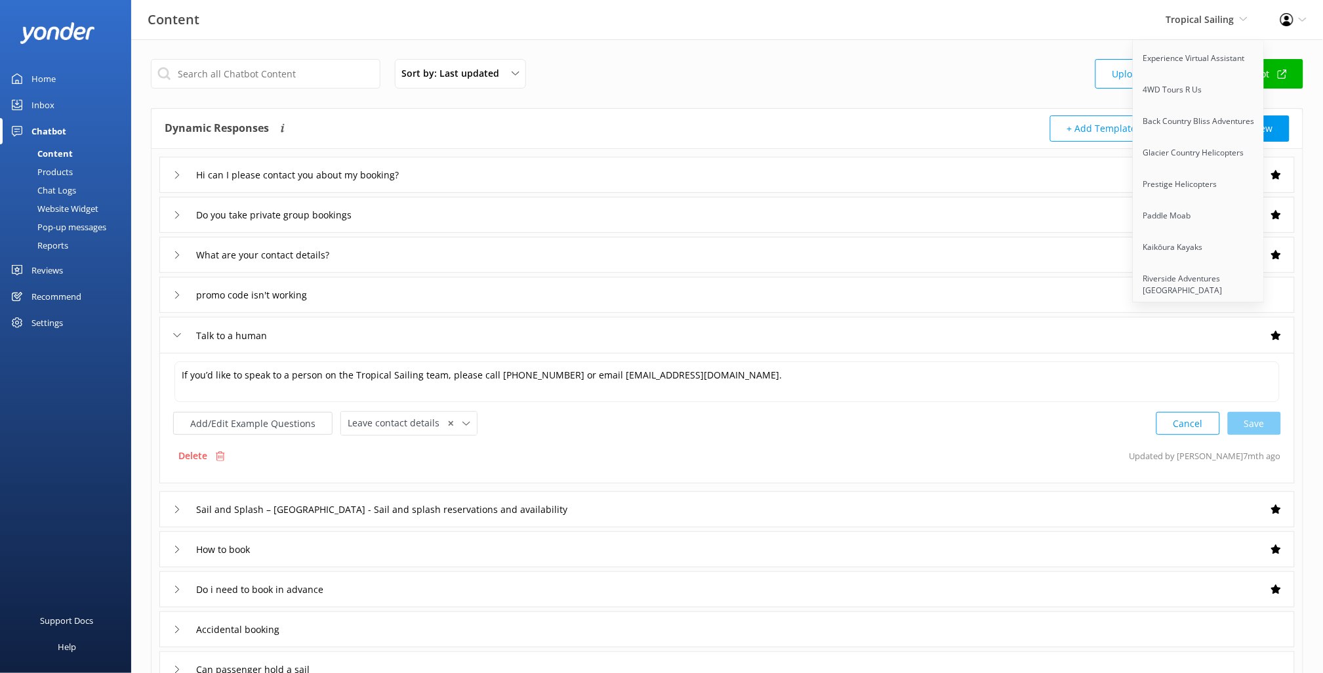
scroll to position [1438, 0]
click at [1151, 192] on link "Restless Native Charters" at bounding box center [1198, 207] width 131 height 31
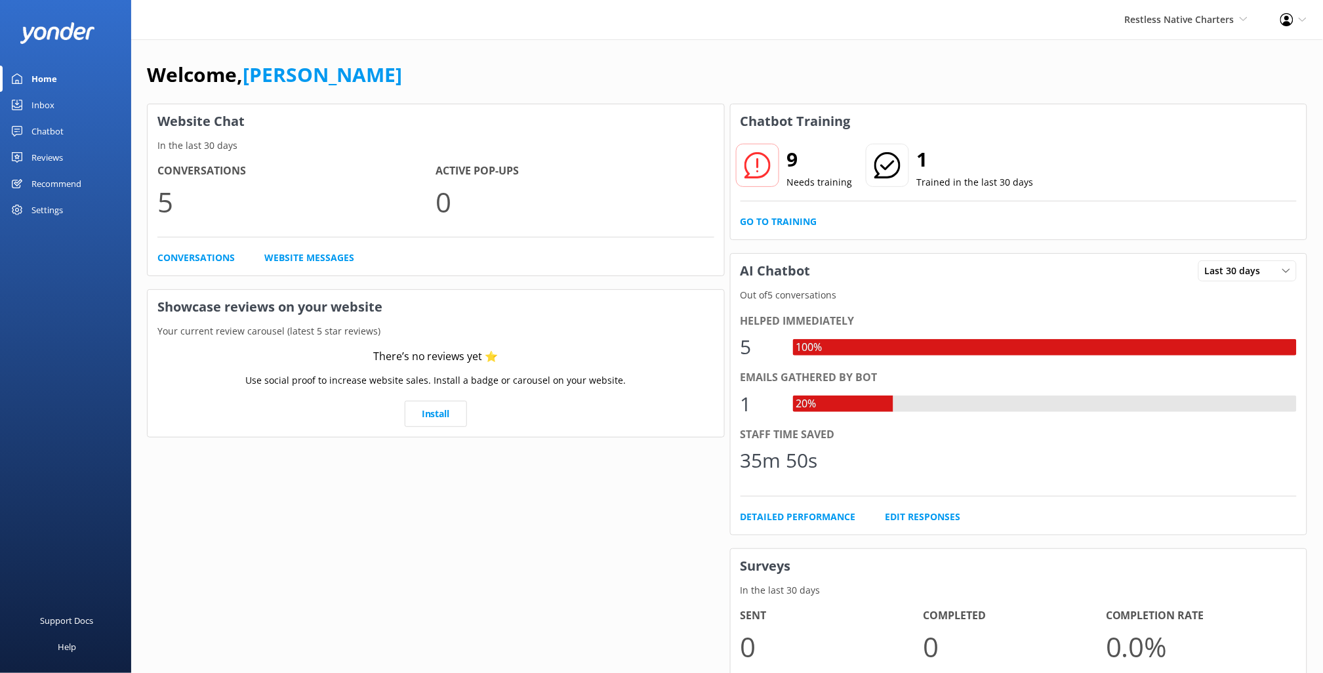
click at [44, 132] on div "Chatbot" at bounding box center [47, 131] width 32 height 26
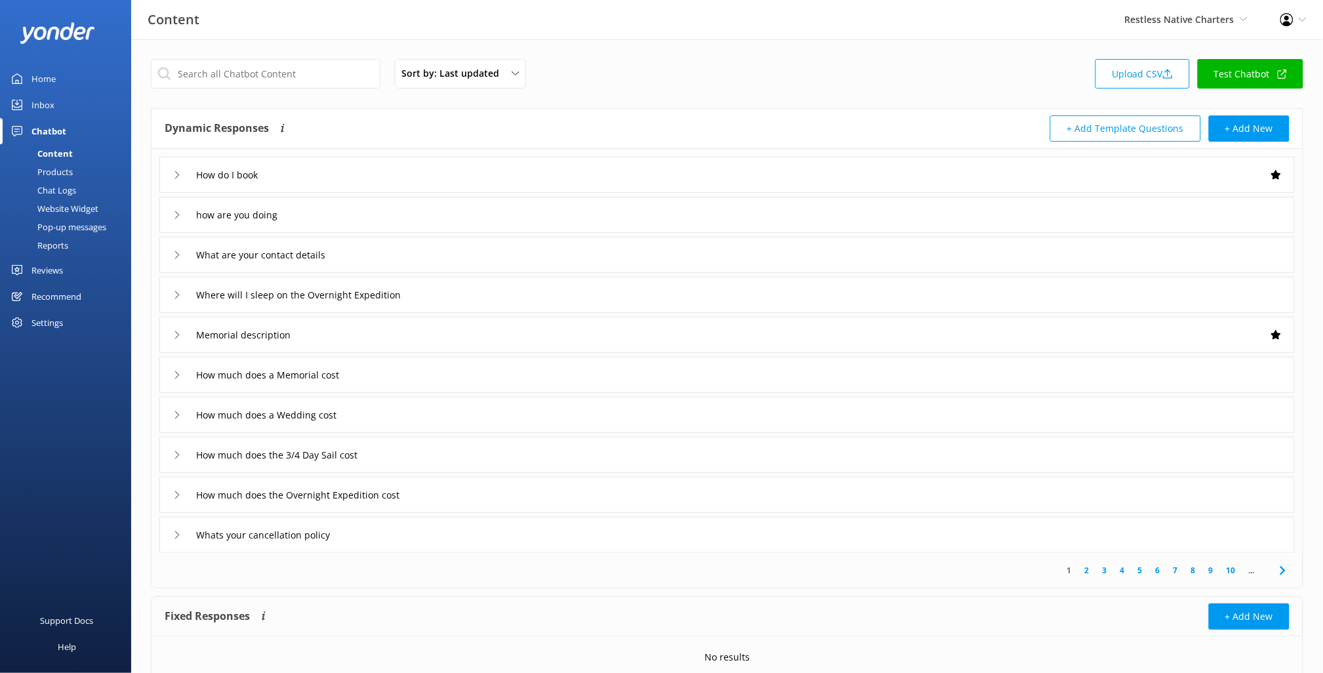
click at [66, 168] on div "Products" at bounding box center [40, 172] width 65 height 18
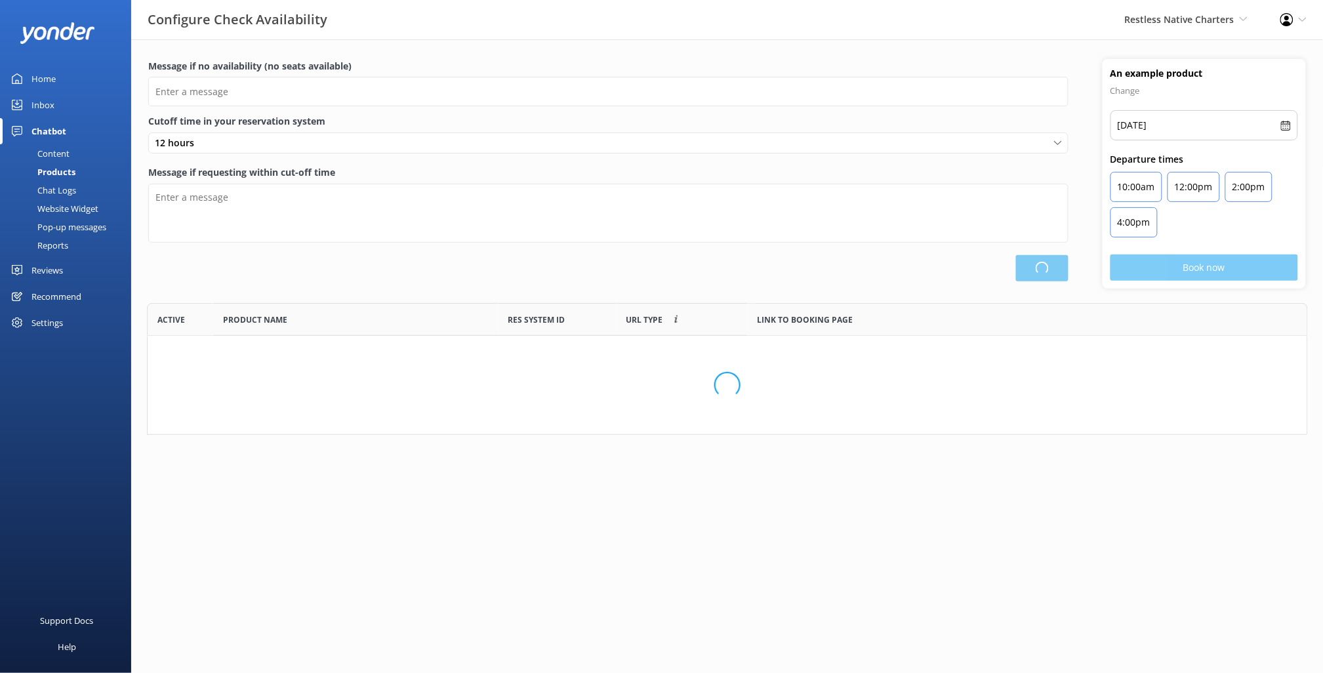
type input "There are no seats available, please check an alternative day"
type textarea "Our online booking system closes {hours} prior to departure. Please contact us …"
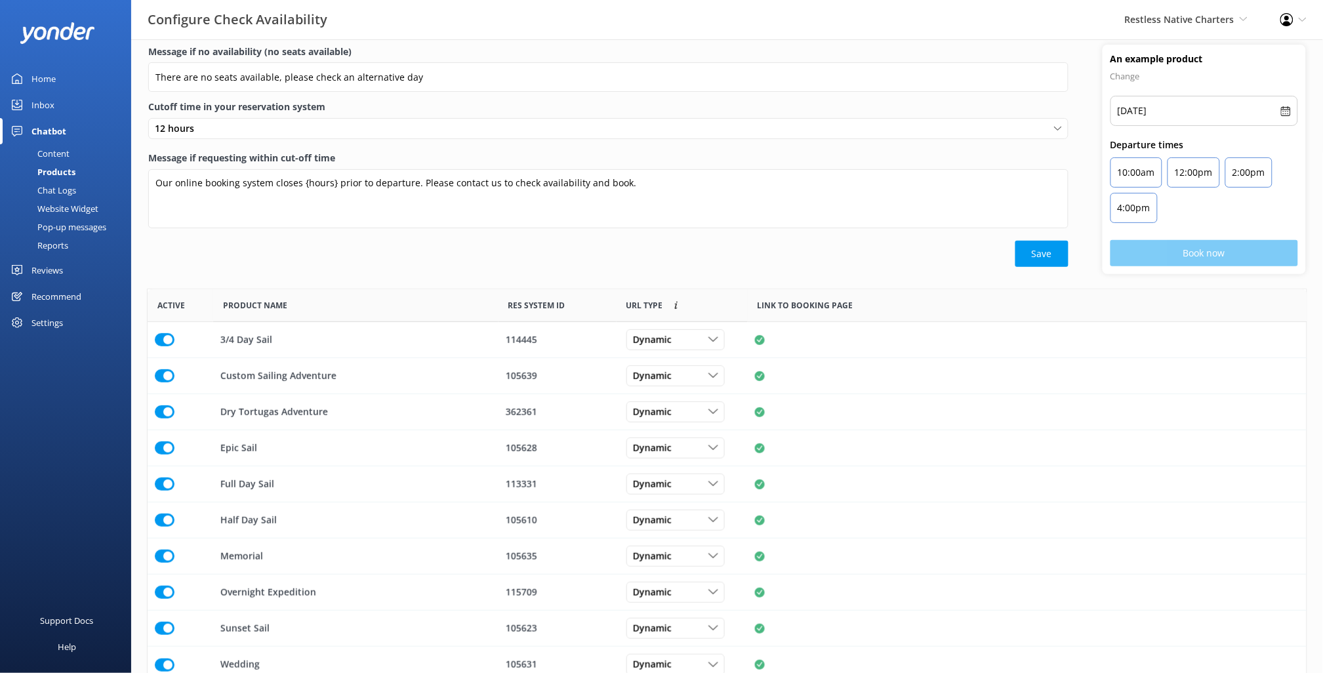
scroll to position [41, 0]
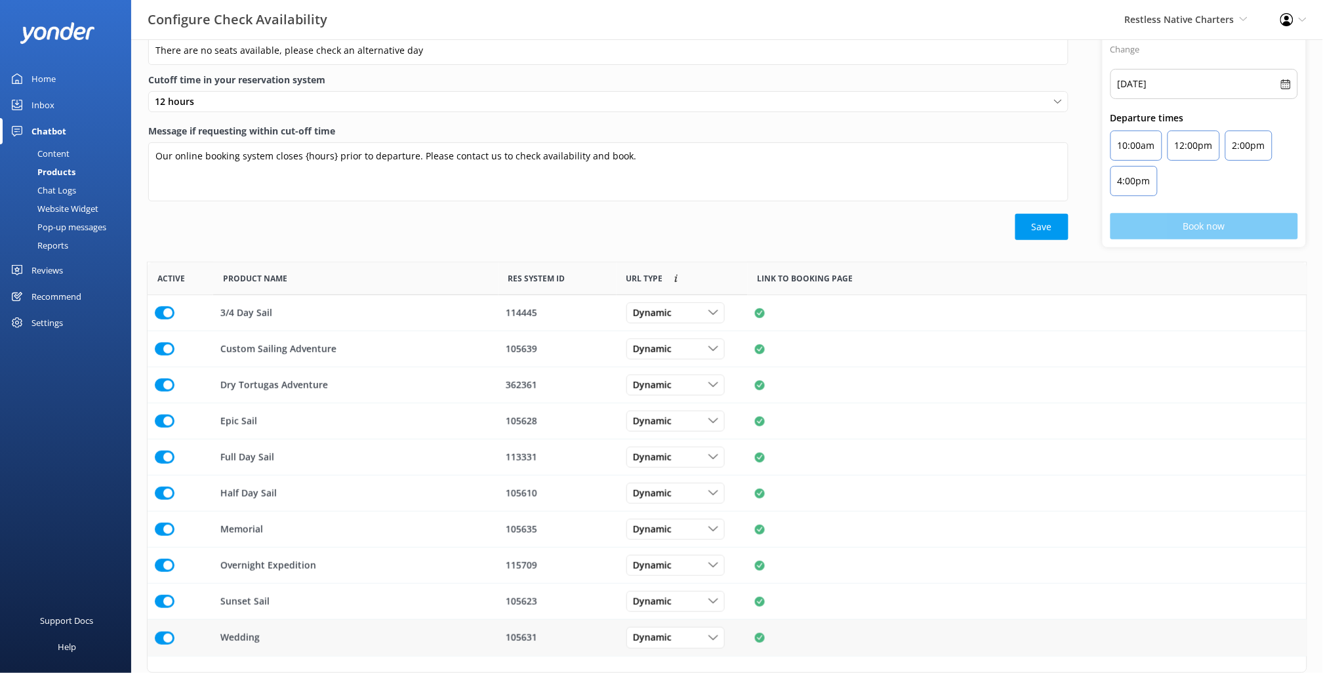
click at [169, 635] on input "row" at bounding box center [165, 638] width 20 height 13
click at [163, 531] on input "row" at bounding box center [165, 529] width 20 height 13
click at [1031, 231] on button "Save" at bounding box center [1041, 227] width 53 height 26
